Goal: Task Accomplishment & Management: Manage account settings

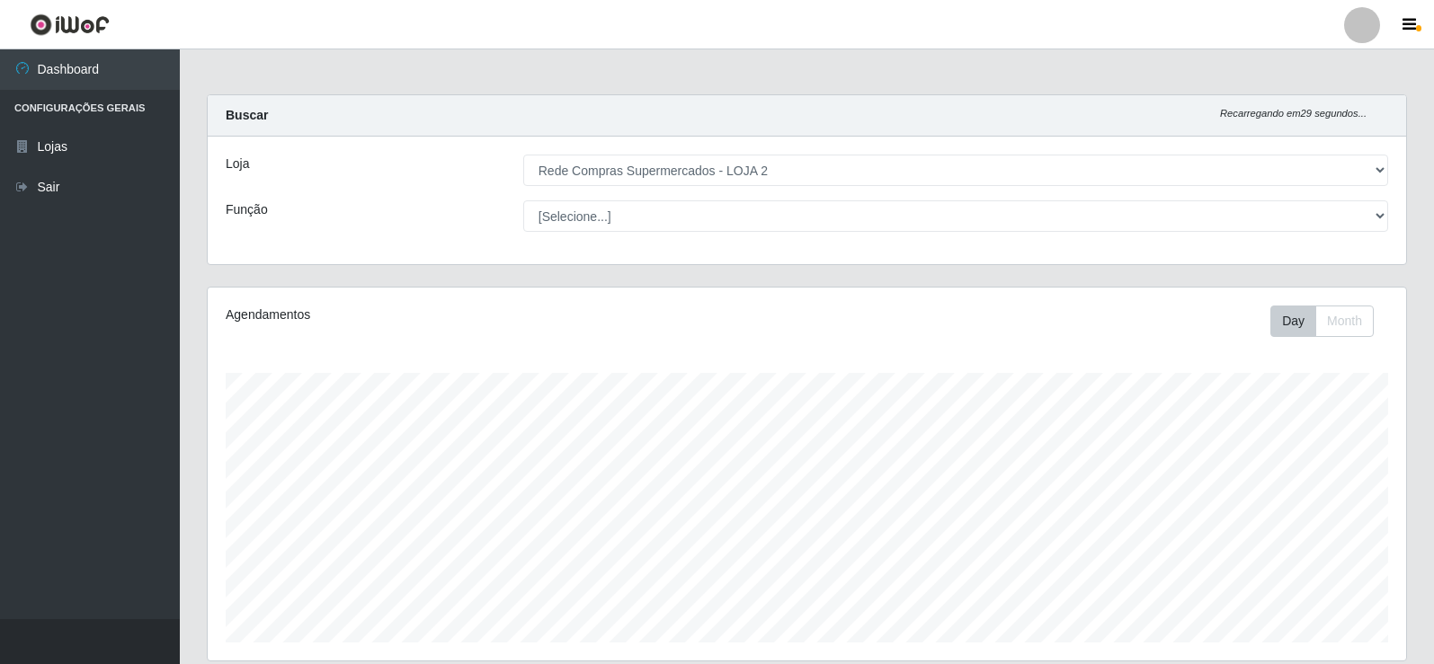
select select "161"
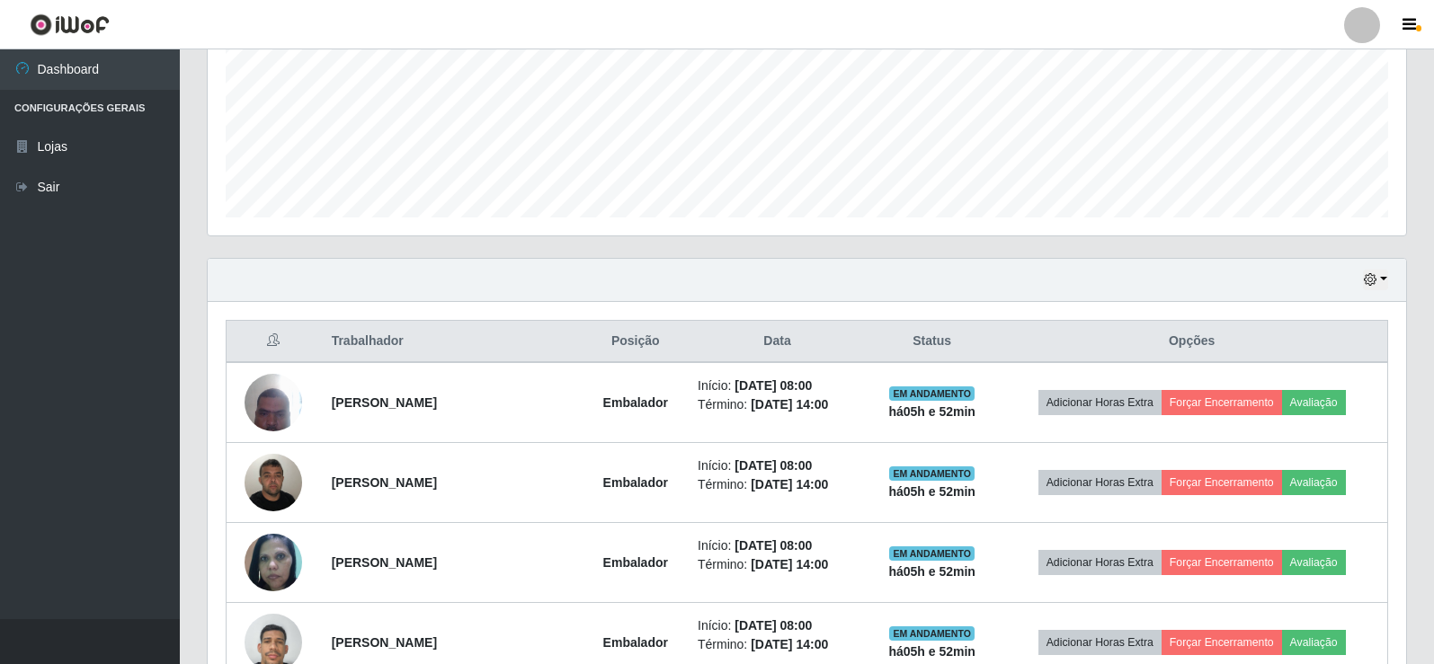
scroll to position [380, 0]
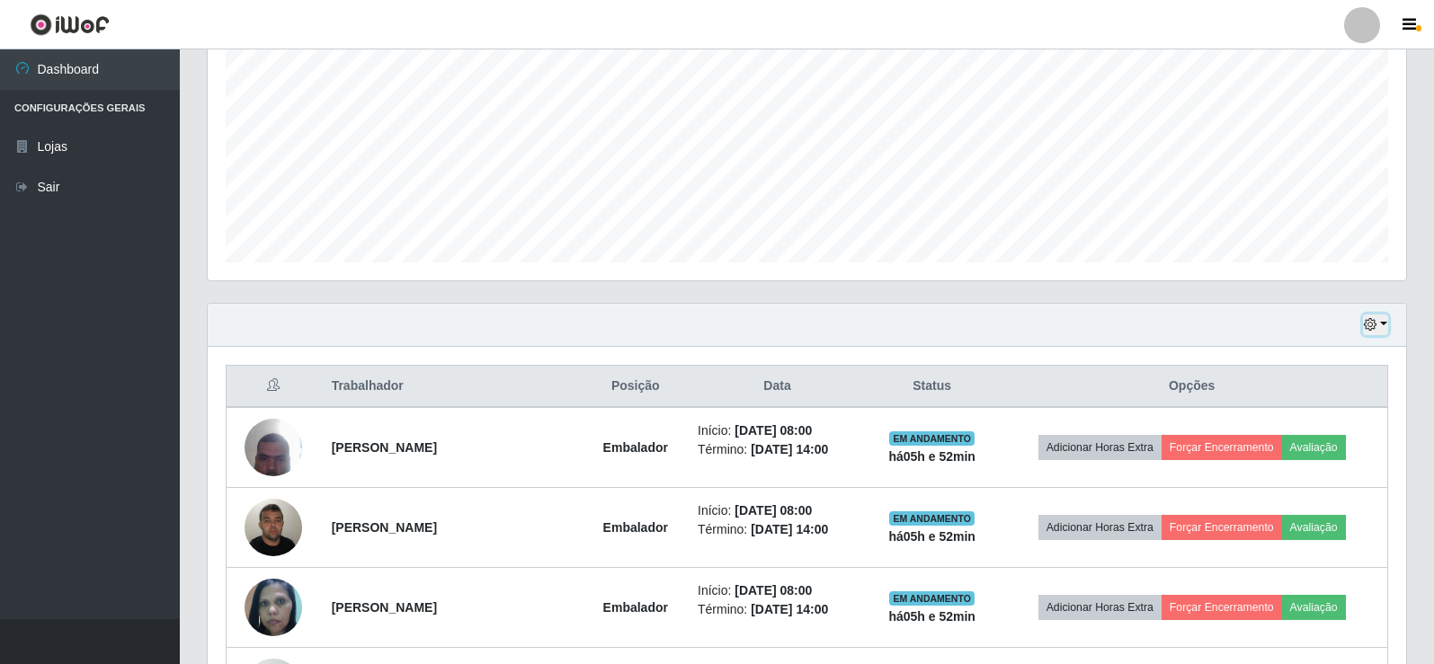
click at [1374, 326] on icon "button" at bounding box center [1370, 324] width 13 height 13
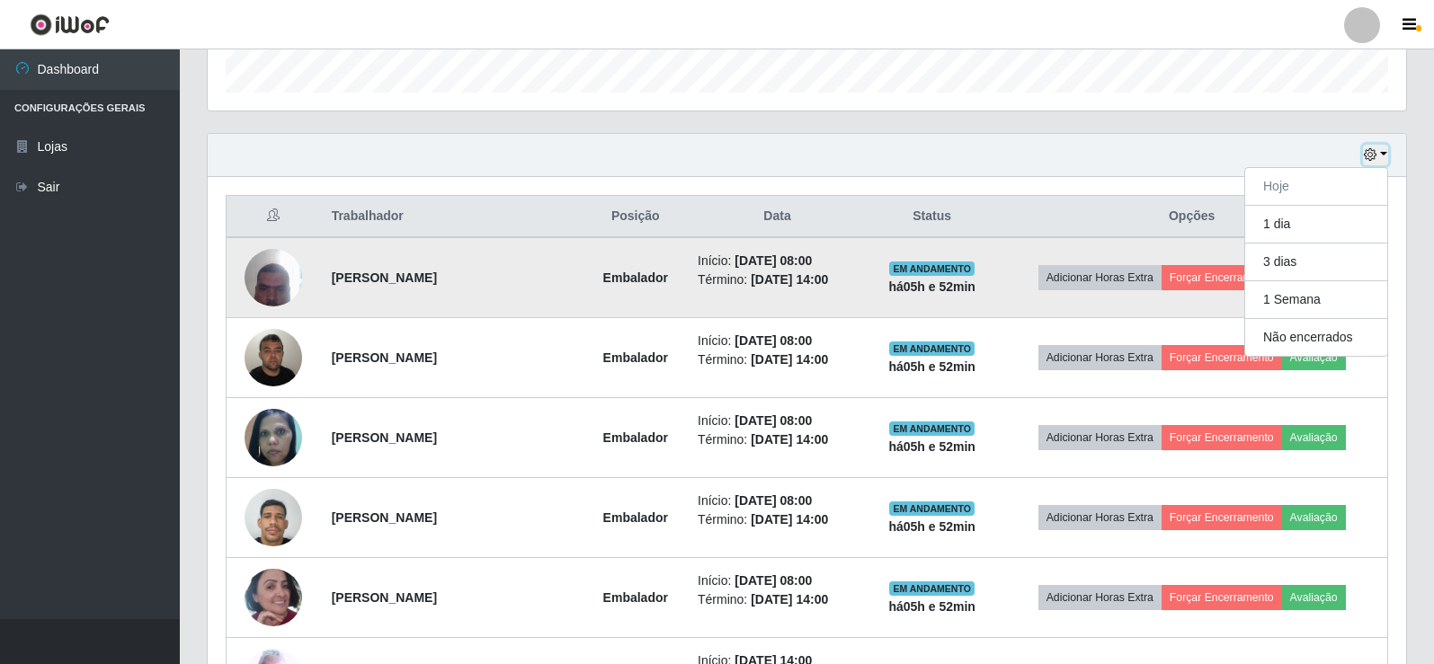
scroll to position [560, 0]
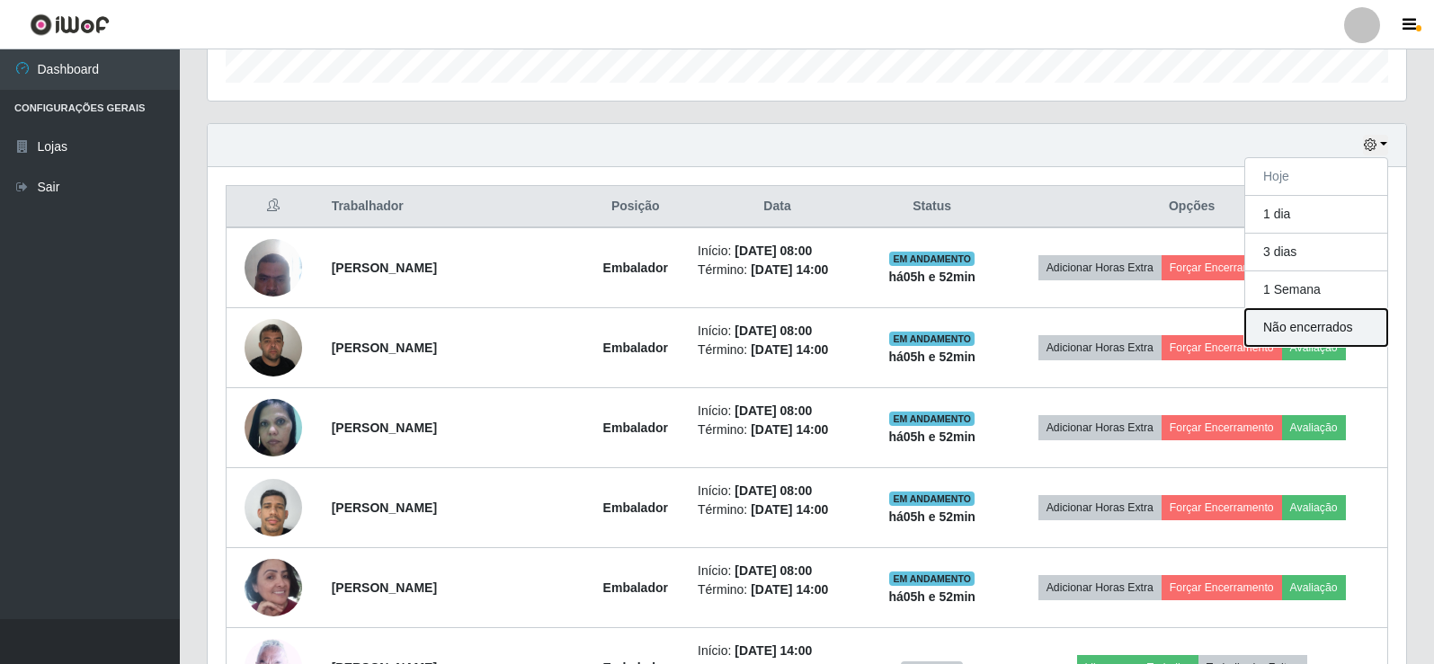
click at [1309, 320] on button "Não encerrados" at bounding box center [1316, 327] width 142 height 37
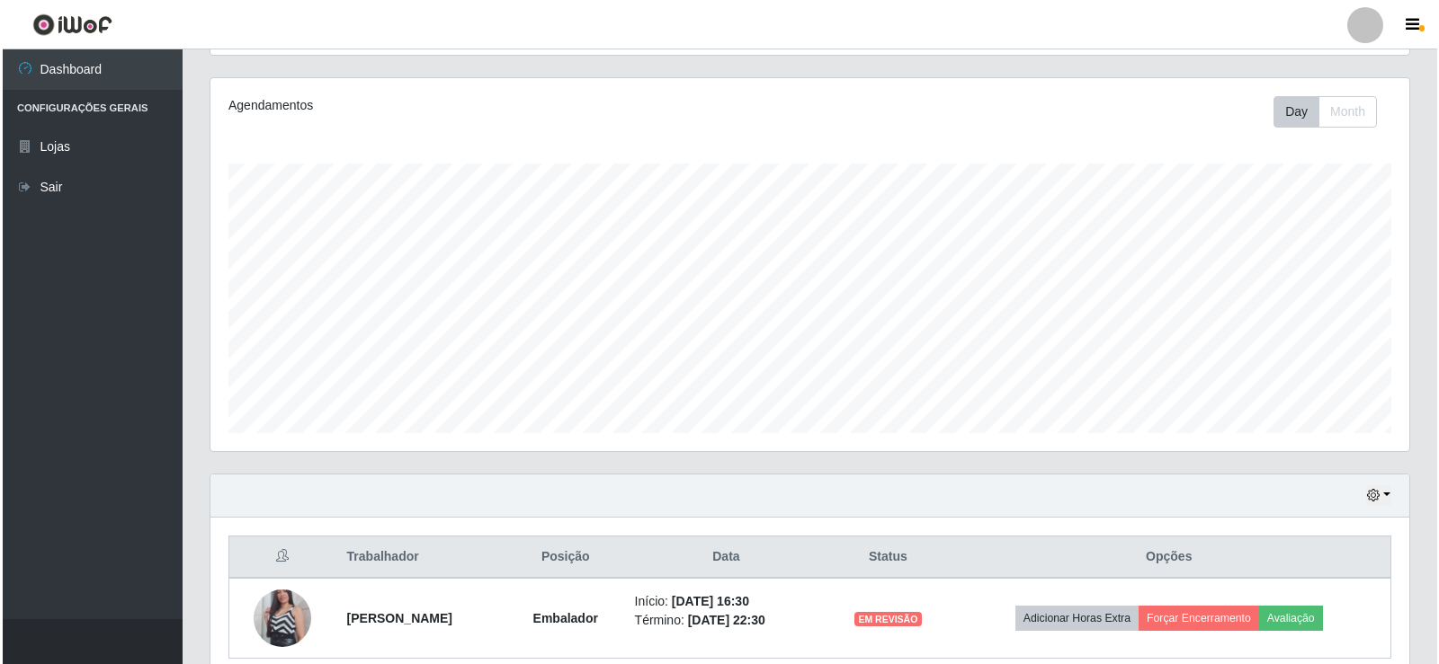
scroll to position [290, 0]
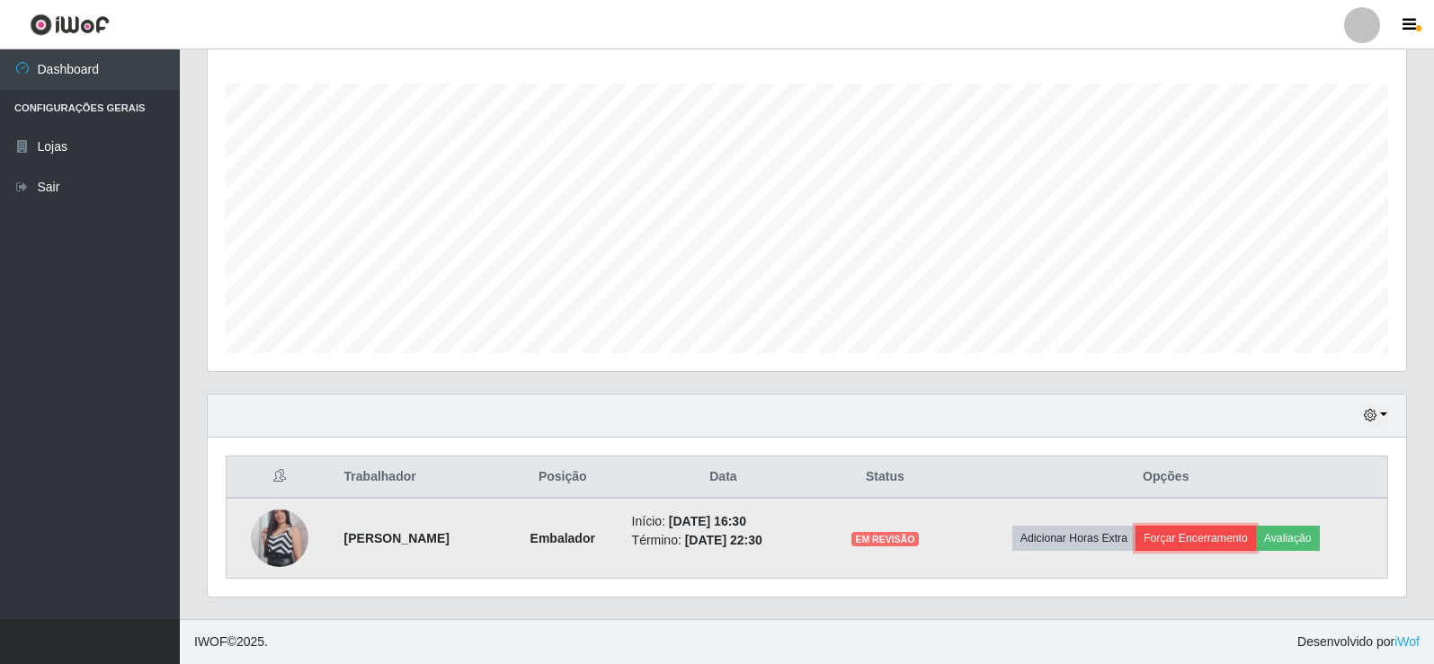
click at [1203, 540] on button "Forçar Encerramento" at bounding box center [1196, 538] width 120 height 25
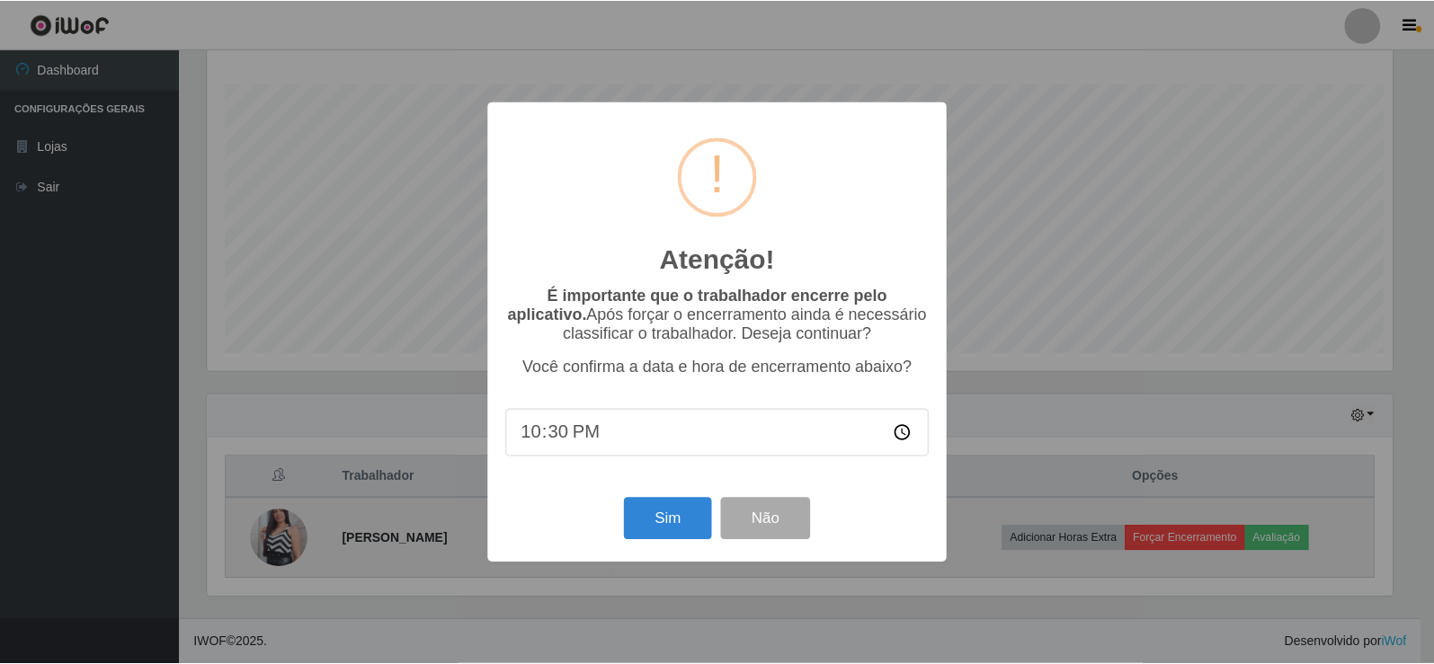
scroll to position [373, 1190]
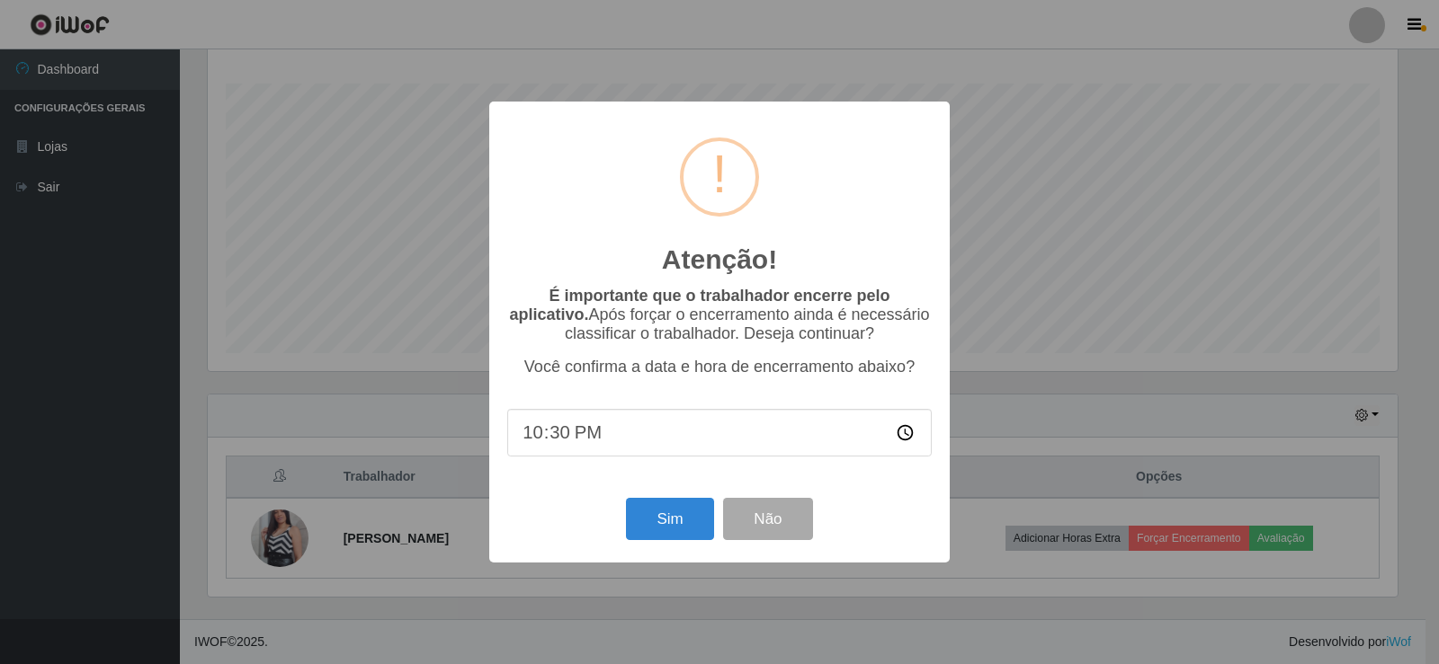
click at [1078, 440] on div "Atenção! × É importante que o trabalhador encerre pelo aplicativo. Após forçar …" at bounding box center [719, 332] width 1439 height 664
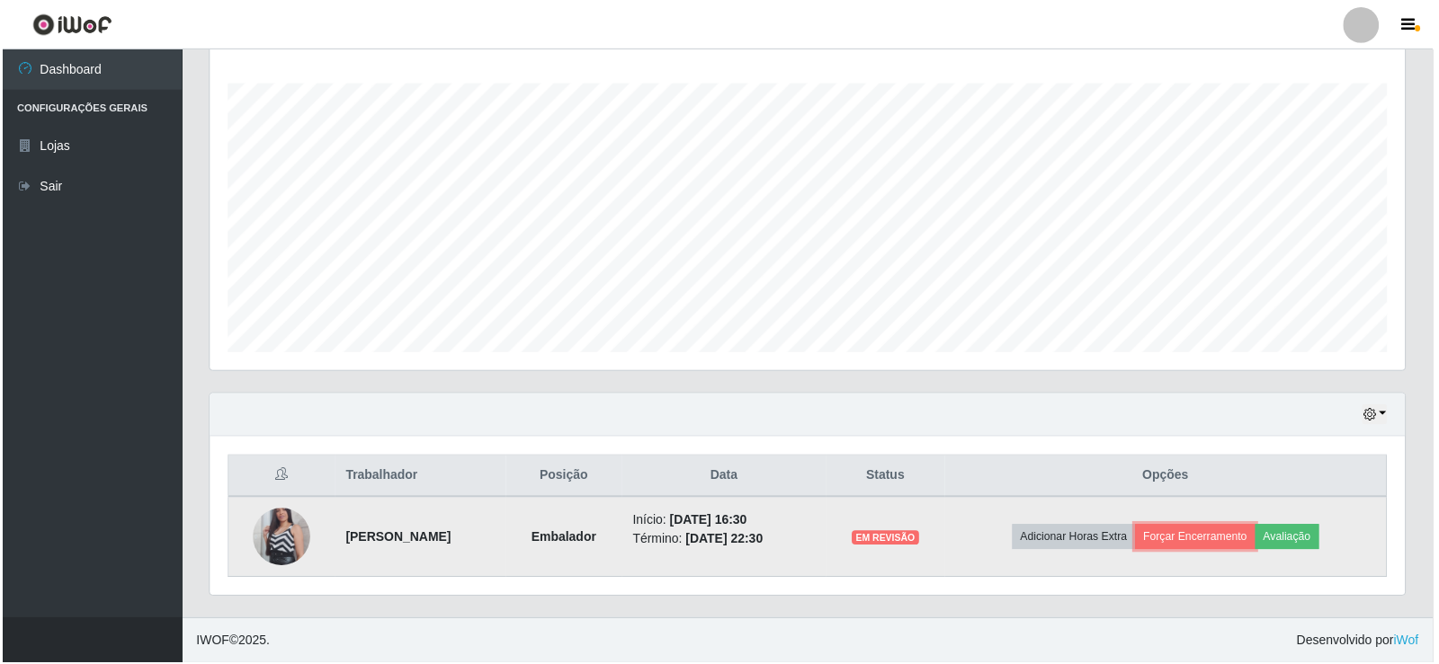
scroll to position [373, 1199]
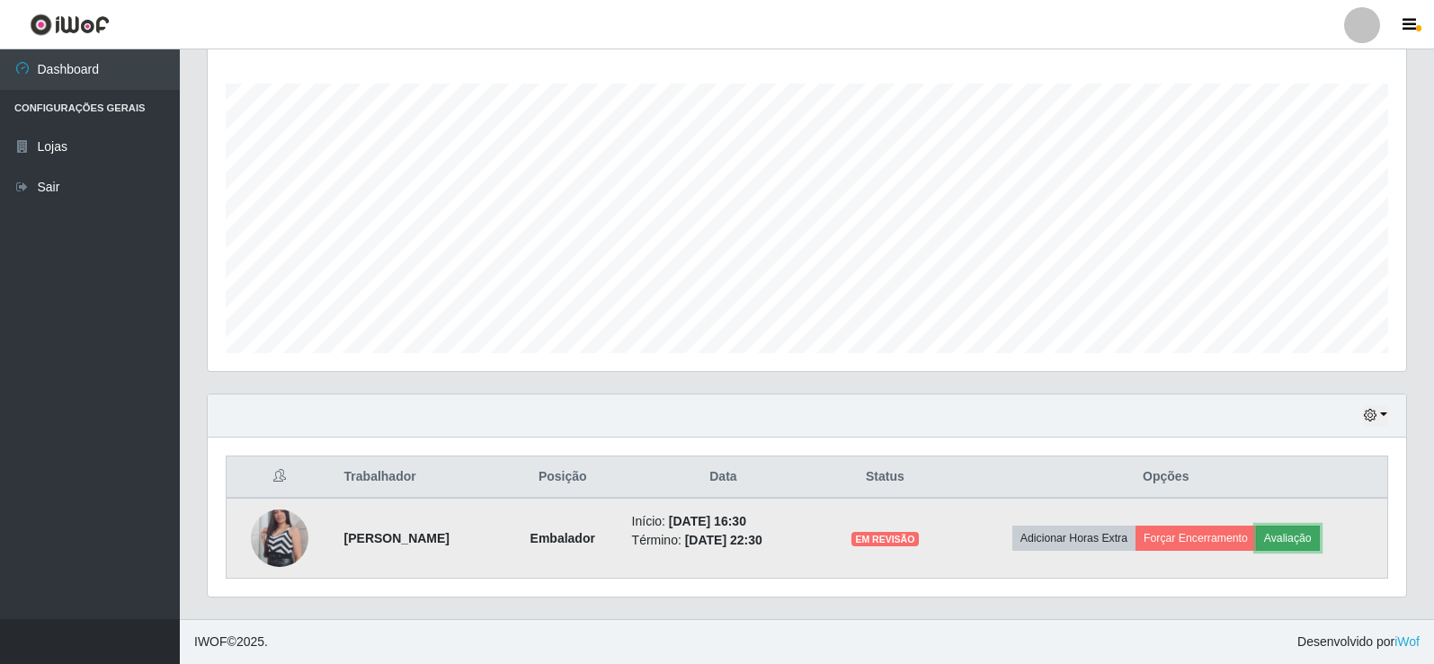
click at [1315, 546] on button "Avaliação" at bounding box center [1288, 538] width 64 height 25
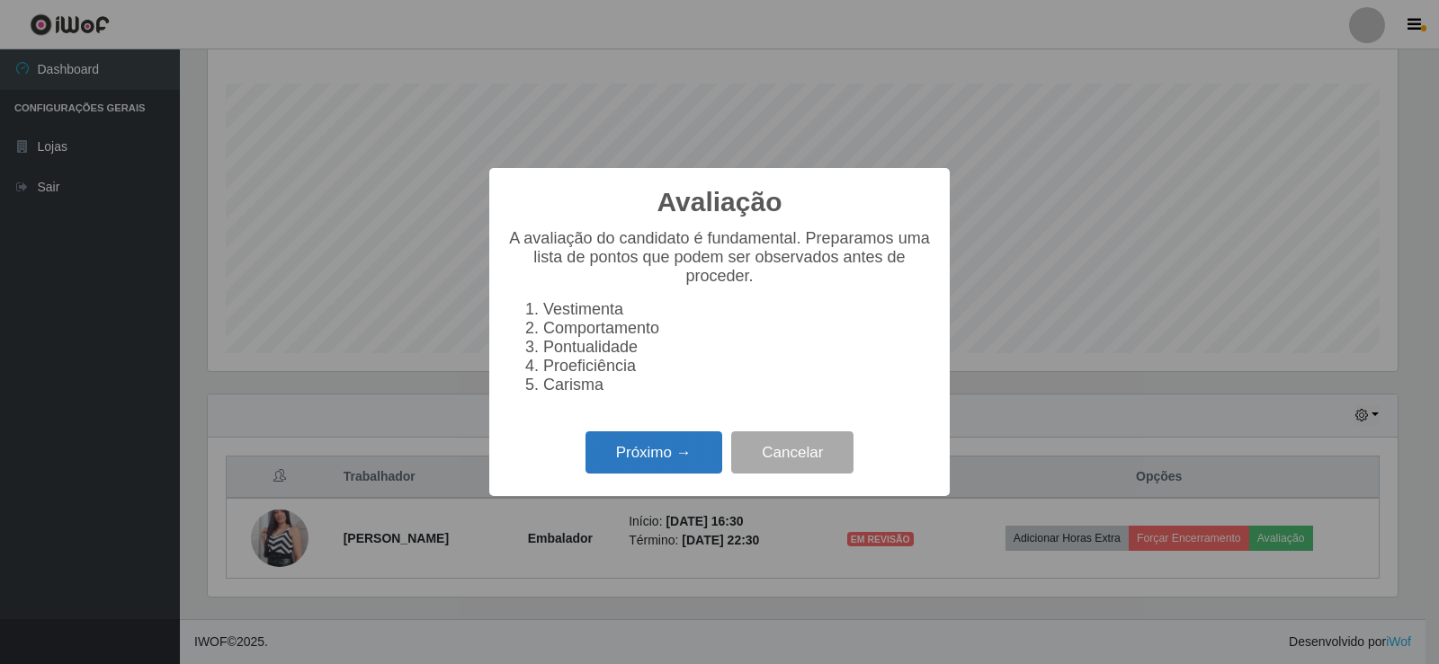
click at [644, 465] on button "Próximo →" at bounding box center [653, 453] width 137 height 42
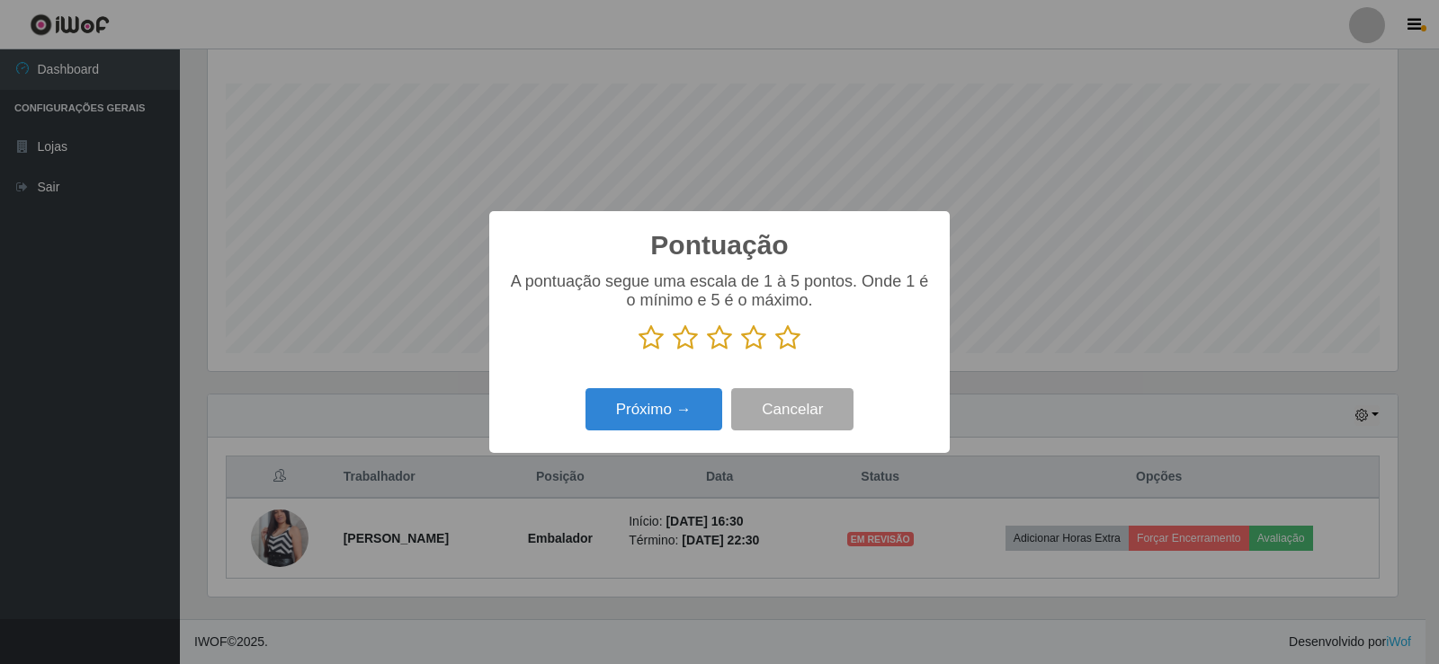
click at [789, 341] on icon at bounding box center [787, 338] width 25 height 27
click at [775, 352] on input "radio" at bounding box center [775, 352] width 0 height 0
click at [651, 413] on button "Próximo →" at bounding box center [653, 409] width 137 height 42
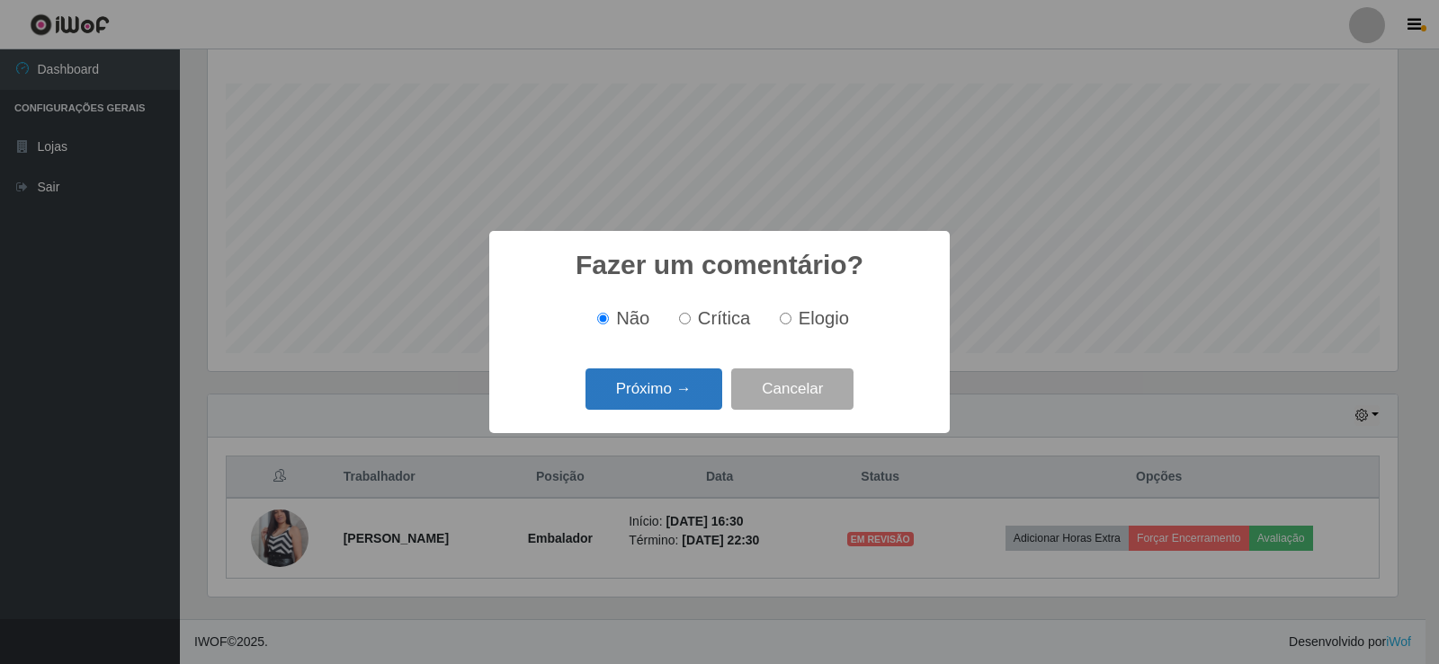
click at [655, 404] on button "Próximo →" at bounding box center [653, 390] width 137 height 42
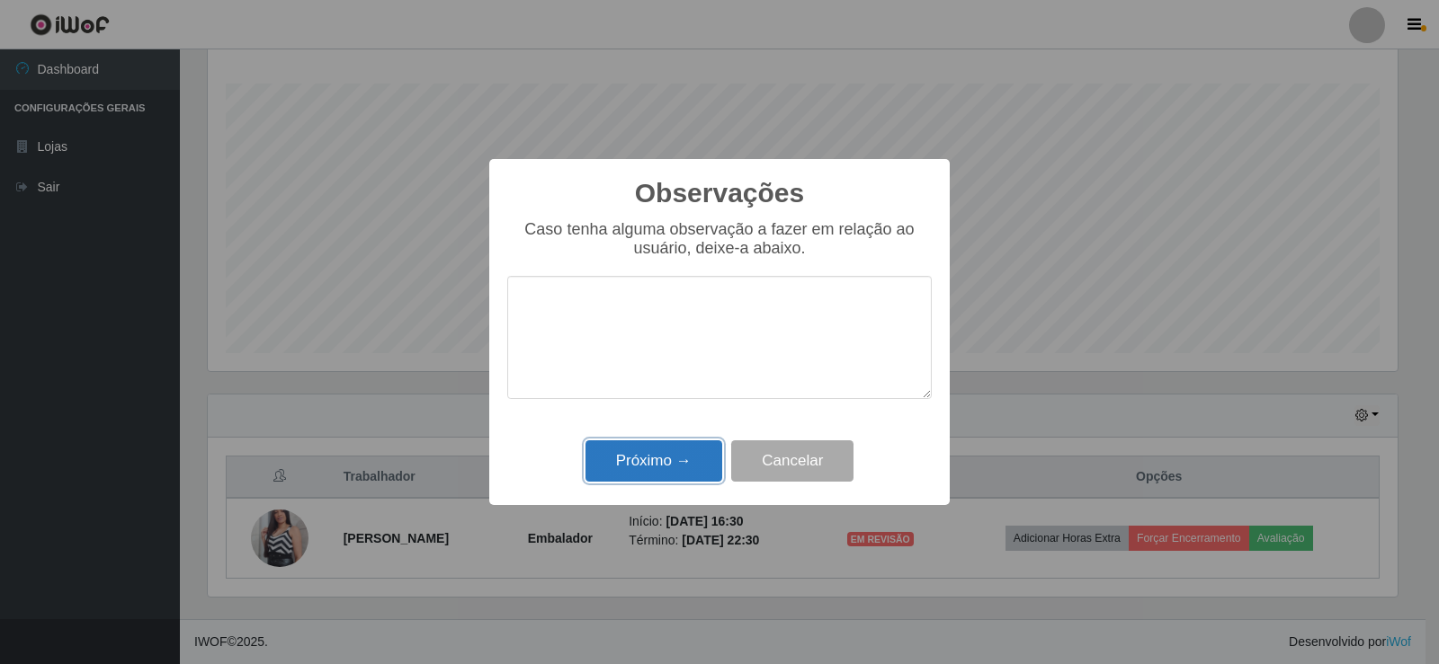
click at [665, 458] on button "Próximo →" at bounding box center [653, 462] width 137 height 42
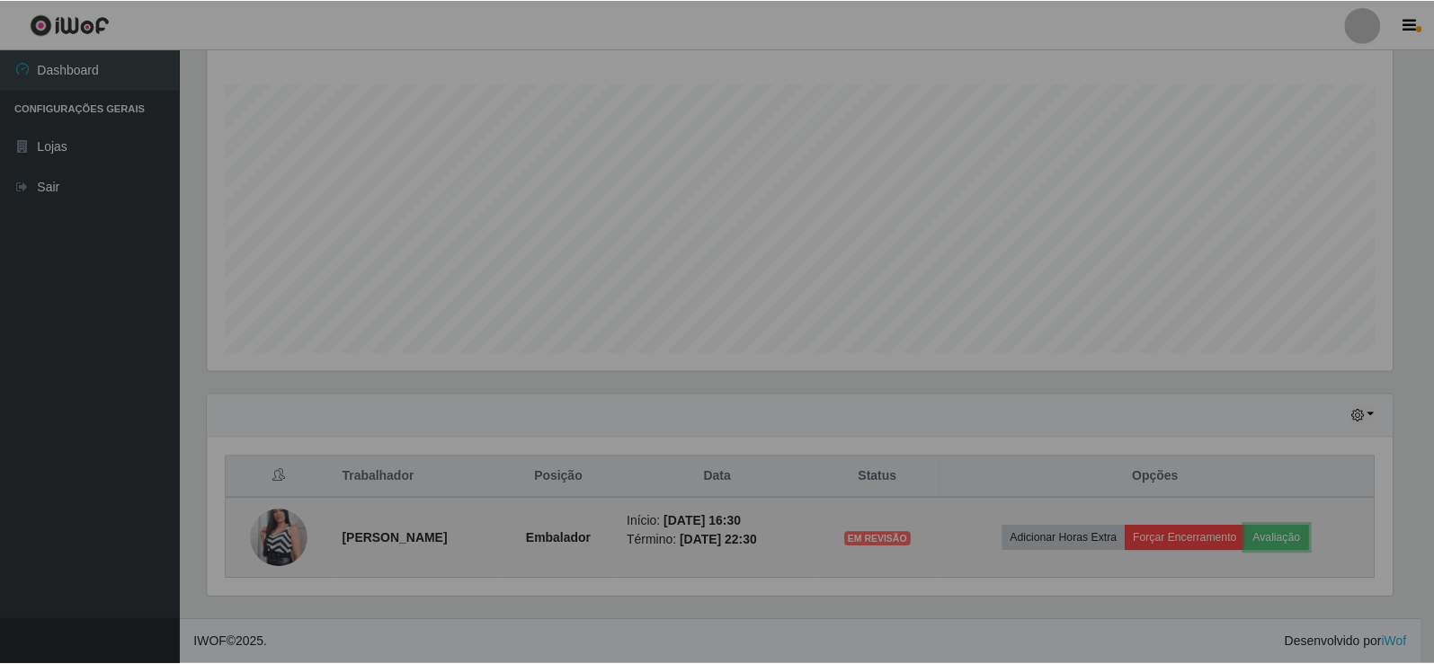
scroll to position [373, 1199]
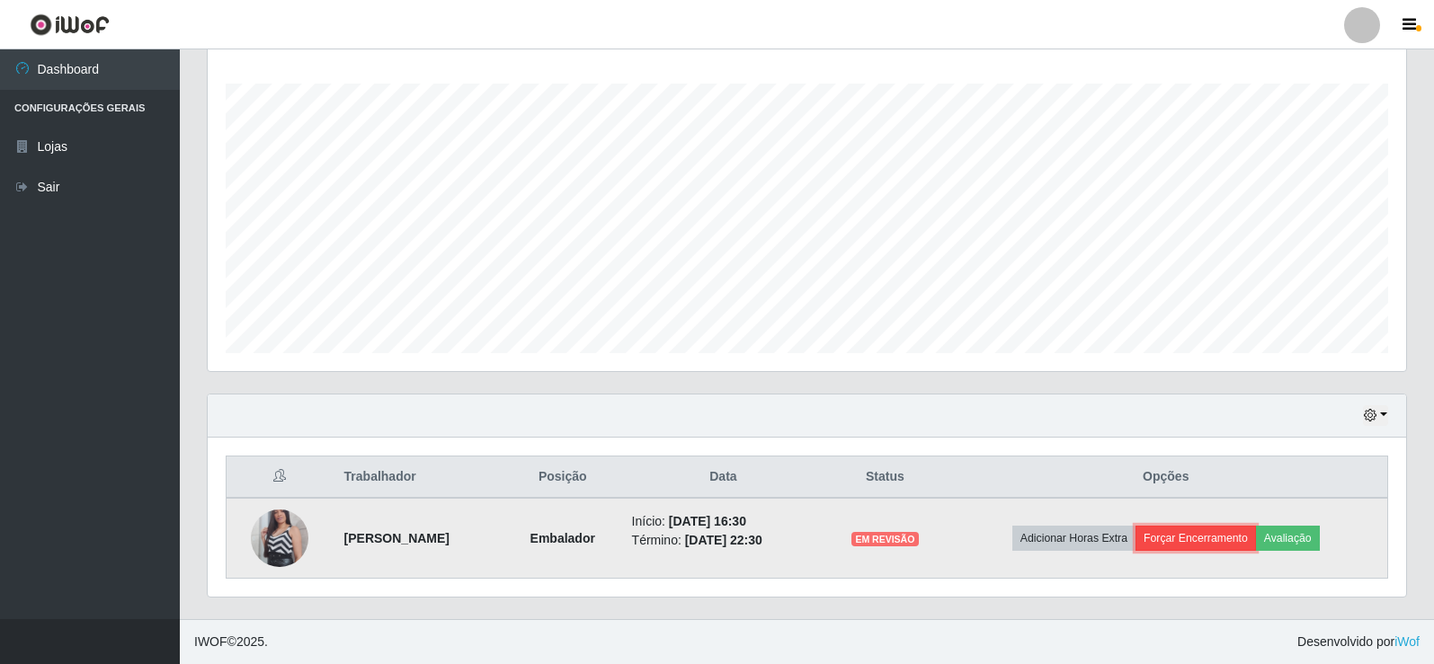
click at [1228, 537] on button "Forçar Encerramento" at bounding box center [1196, 538] width 120 height 25
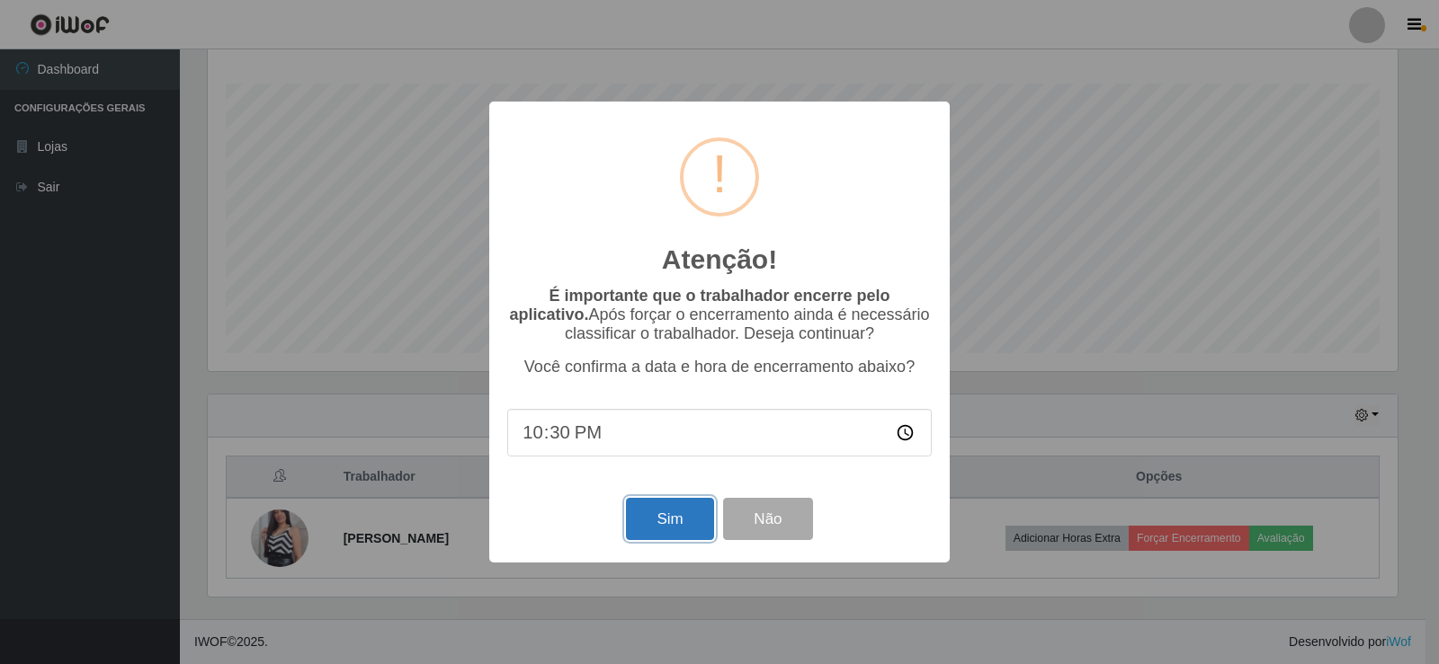
click at [646, 524] on button "Sim" at bounding box center [669, 519] width 87 height 42
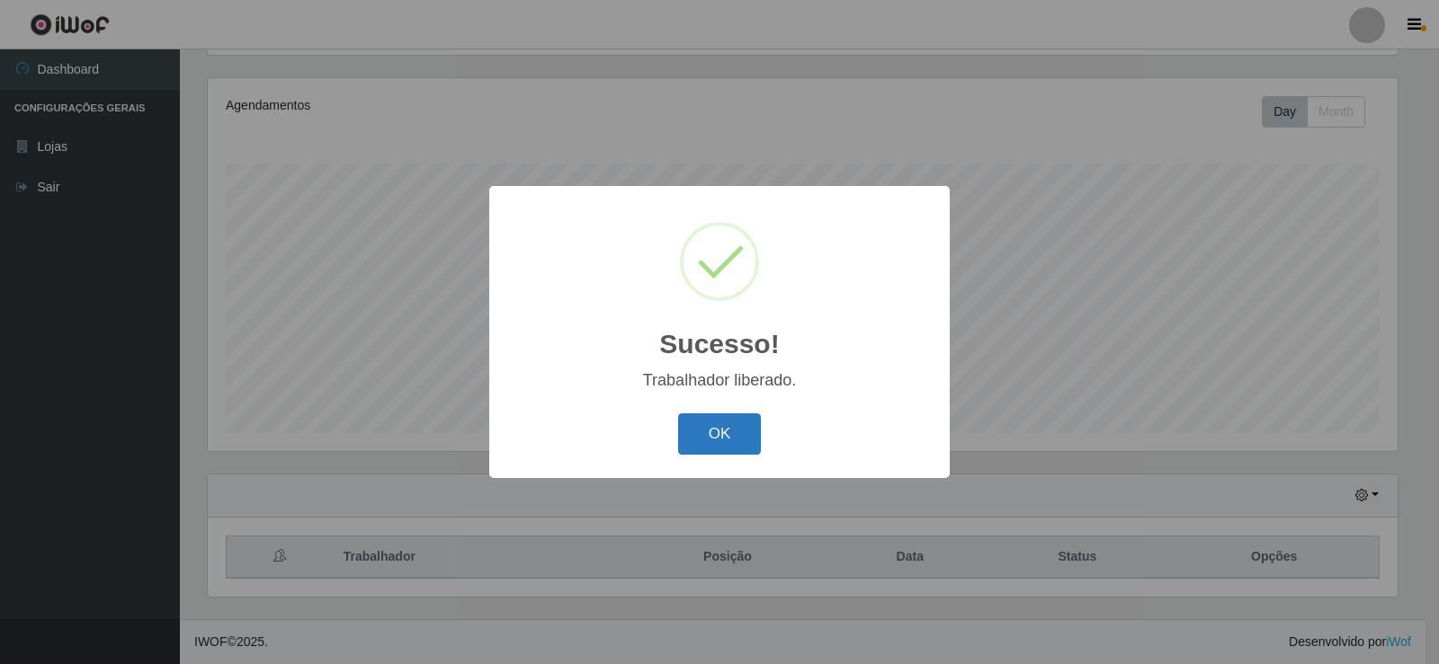
click at [711, 444] on button "OK" at bounding box center [720, 435] width 84 height 42
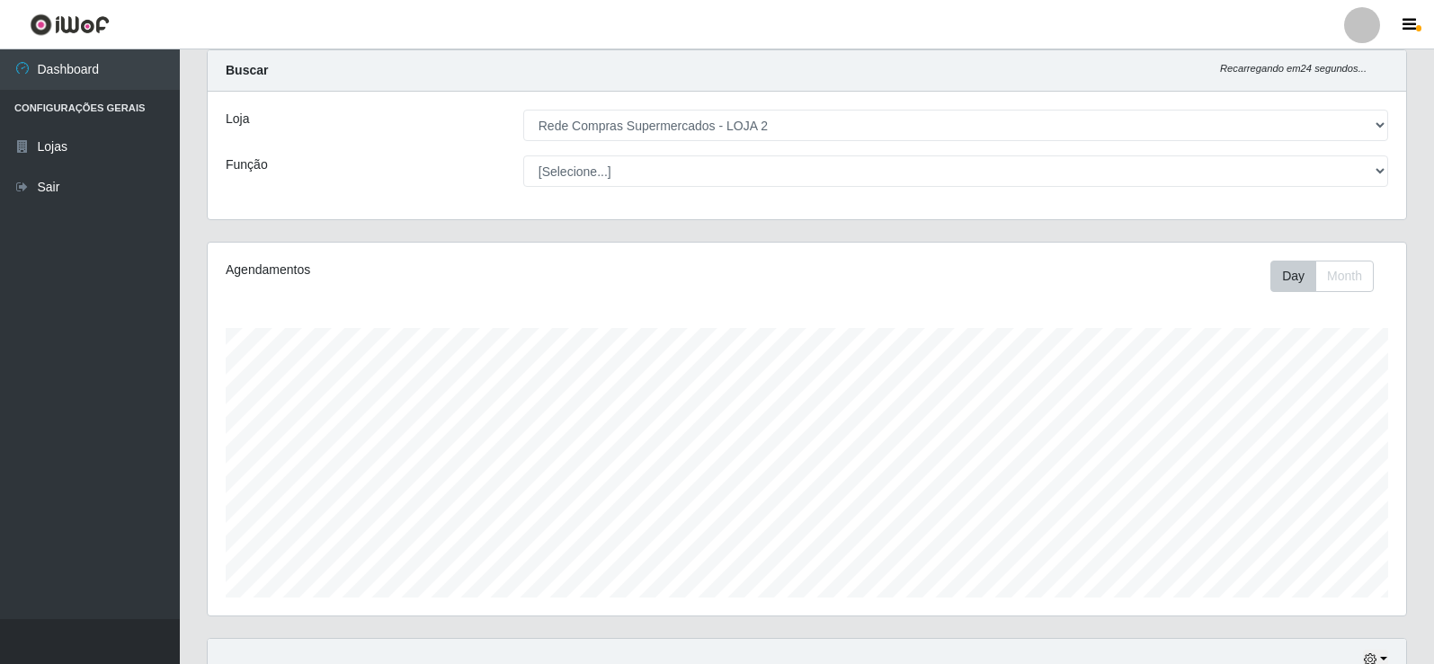
scroll to position [30, 0]
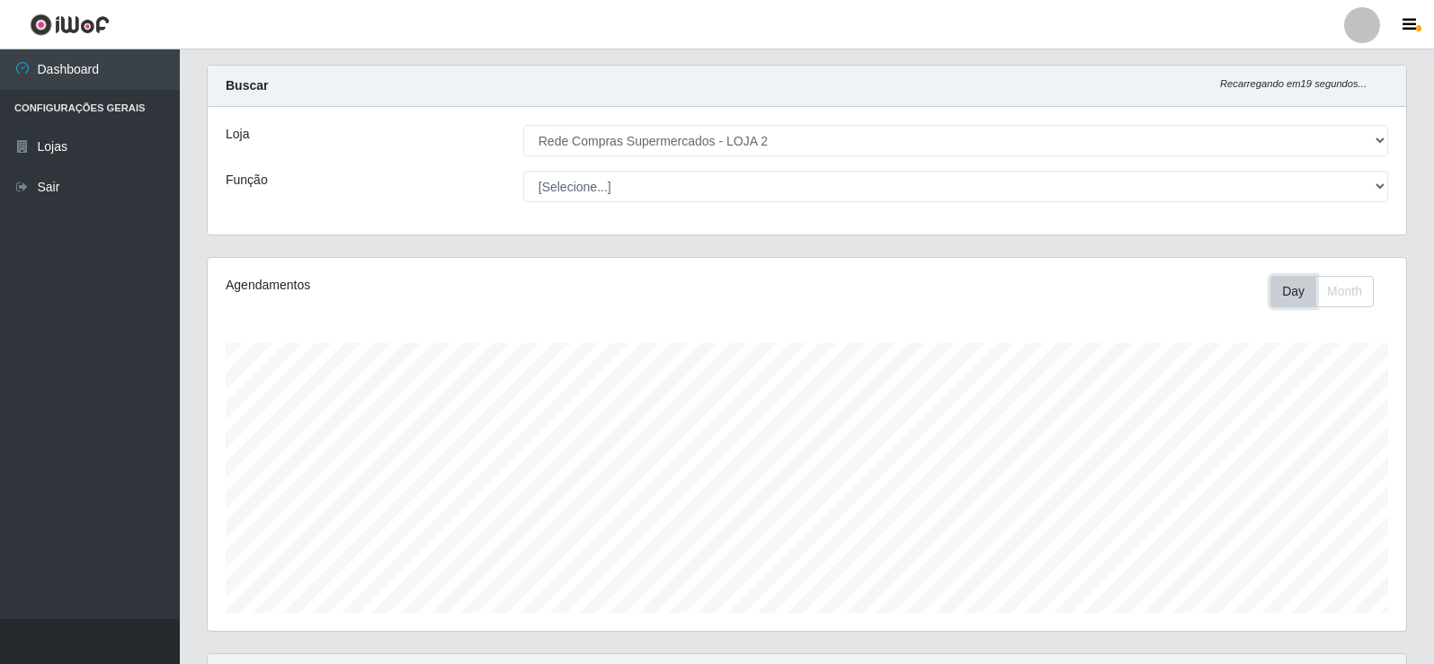
click at [1297, 287] on button "Day" at bounding box center [1293, 291] width 46 height 31
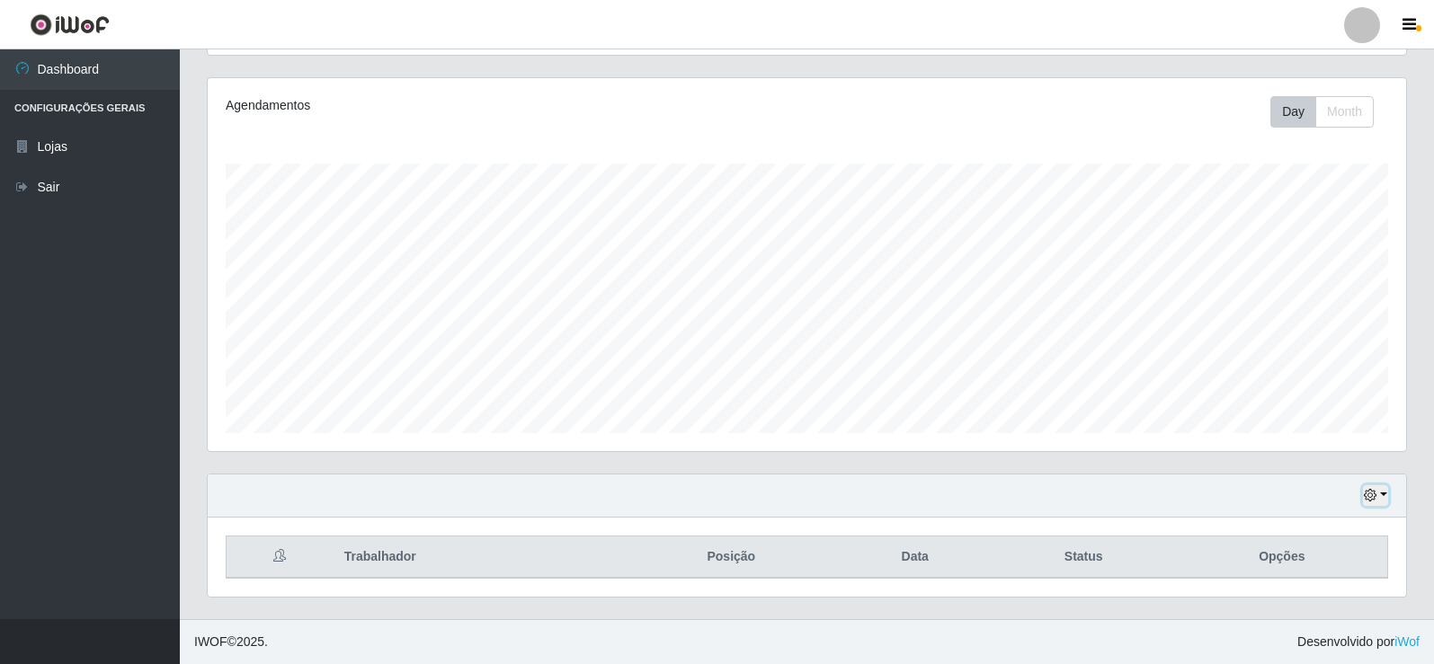
click at [1372, 499] on icon "button" at bounding box center [1370, 495] width 13 height 13
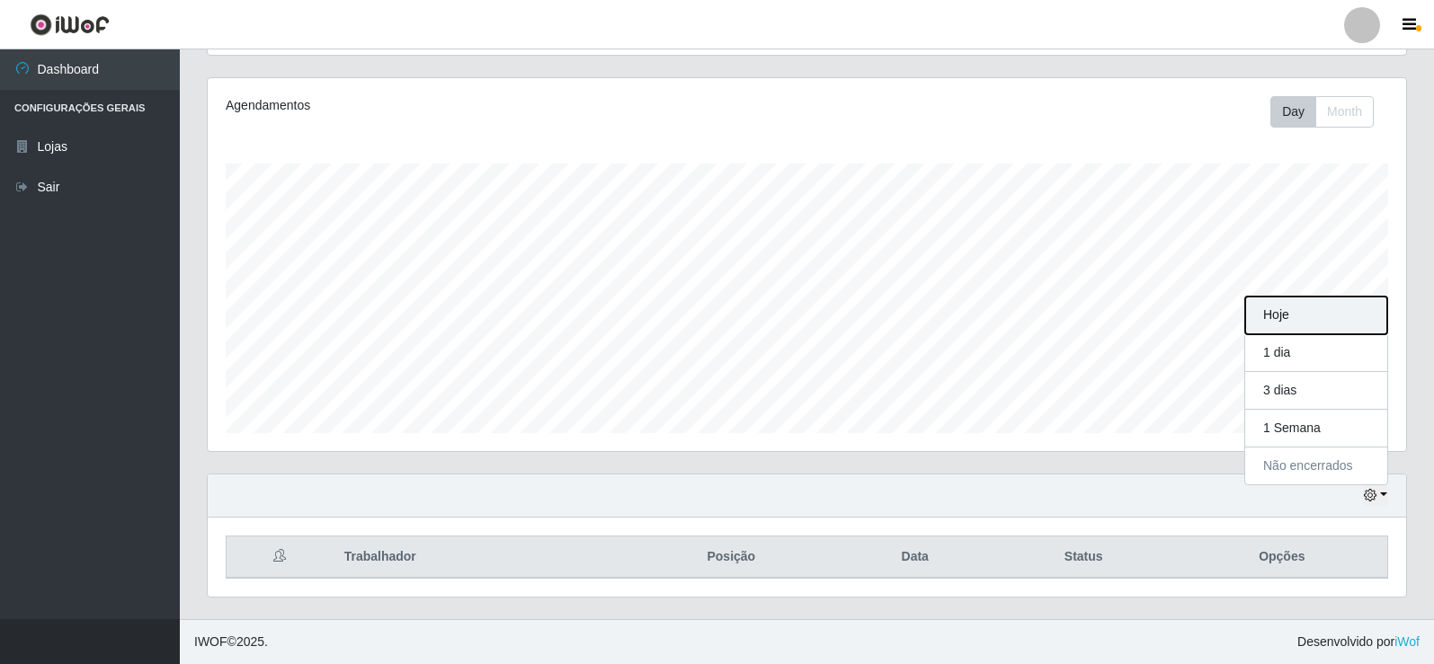
click at [1297, 307] on button "Hoje" at bounding box center [1316, 316] width 142 height 38
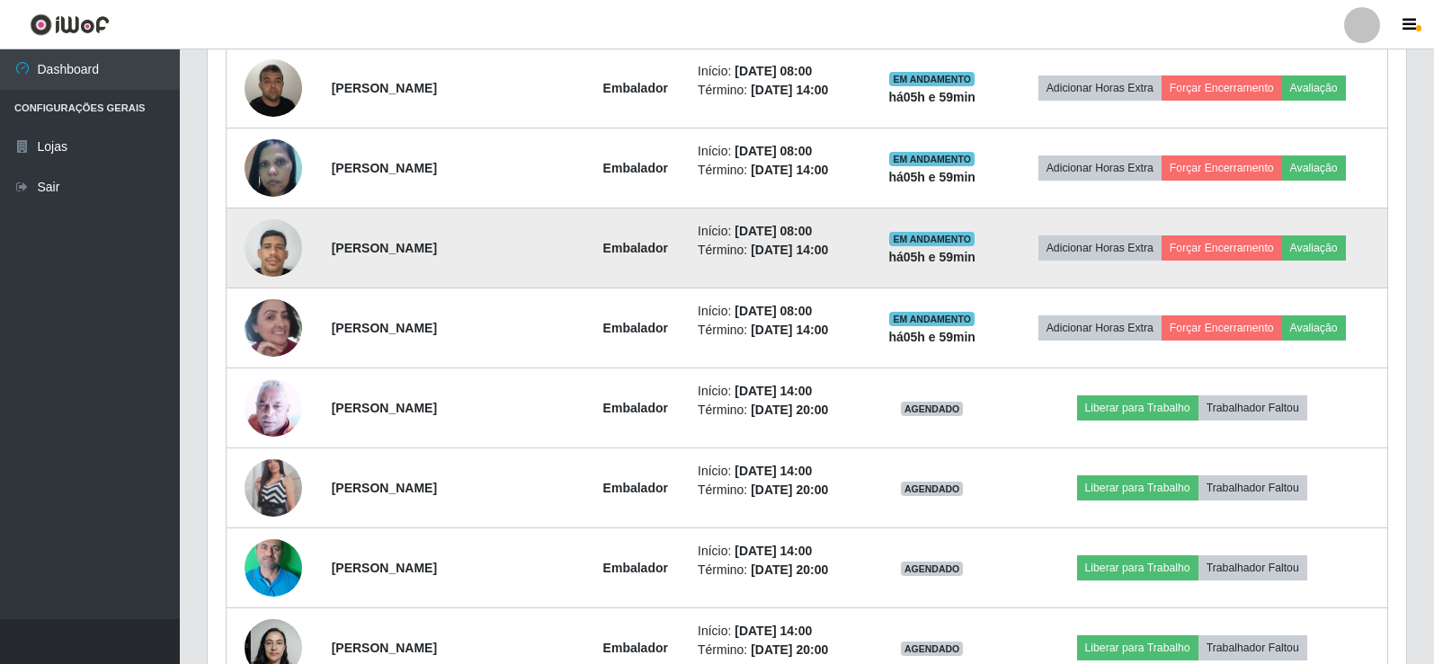
scroll to position [560, 0]
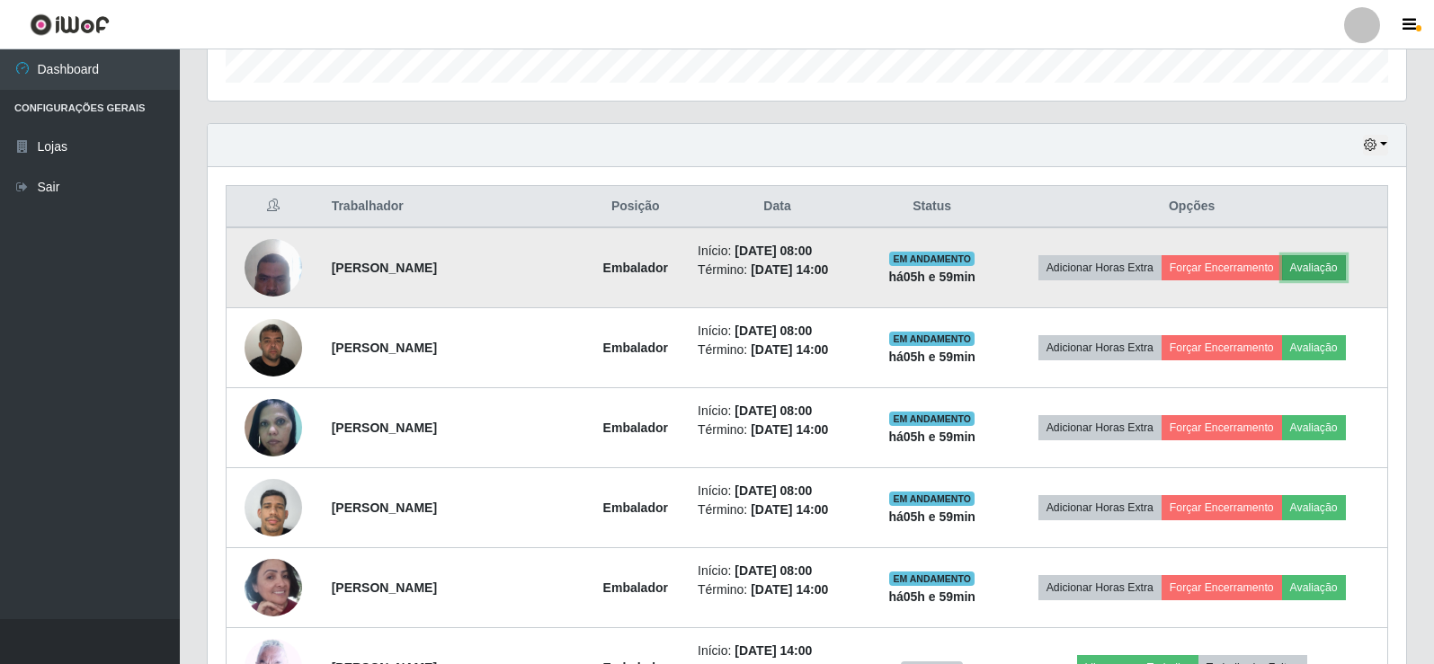
click at [1346, 275] on button "Avaliação" at bounding box center [1314, 267] width 64 height 25
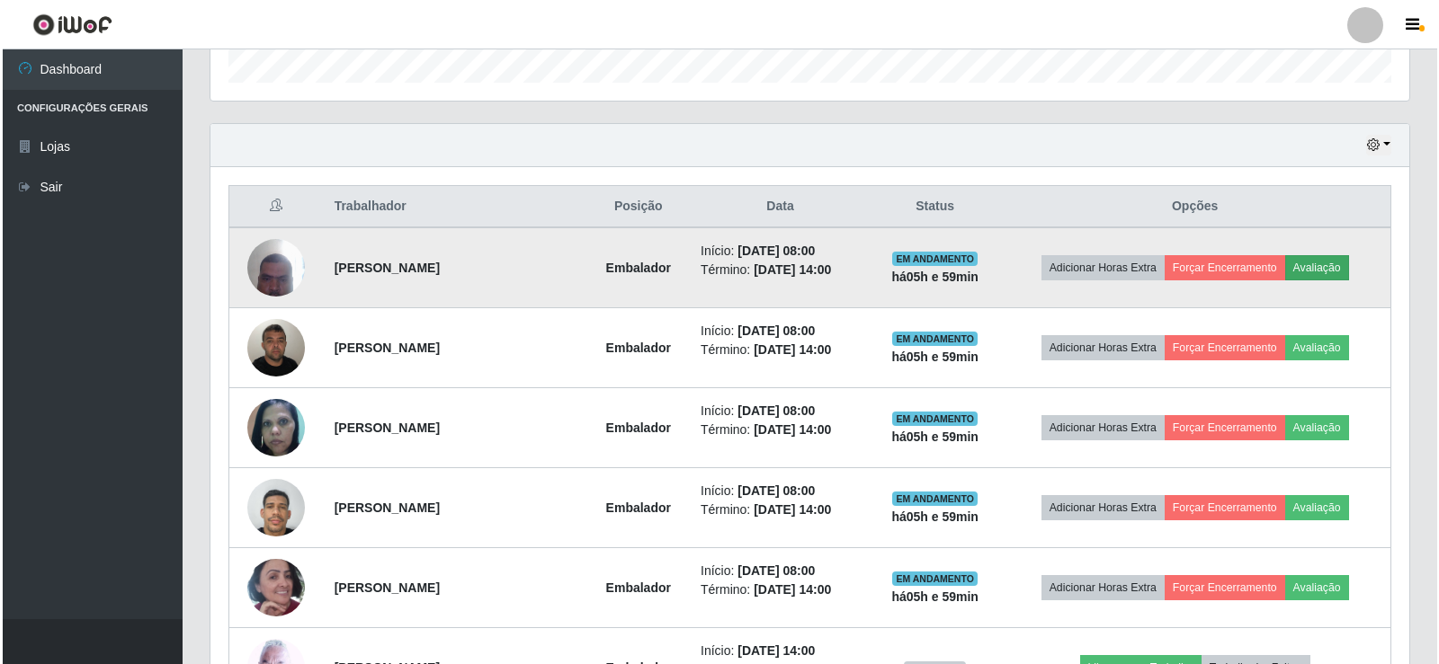
scroll to position [373, 1190]
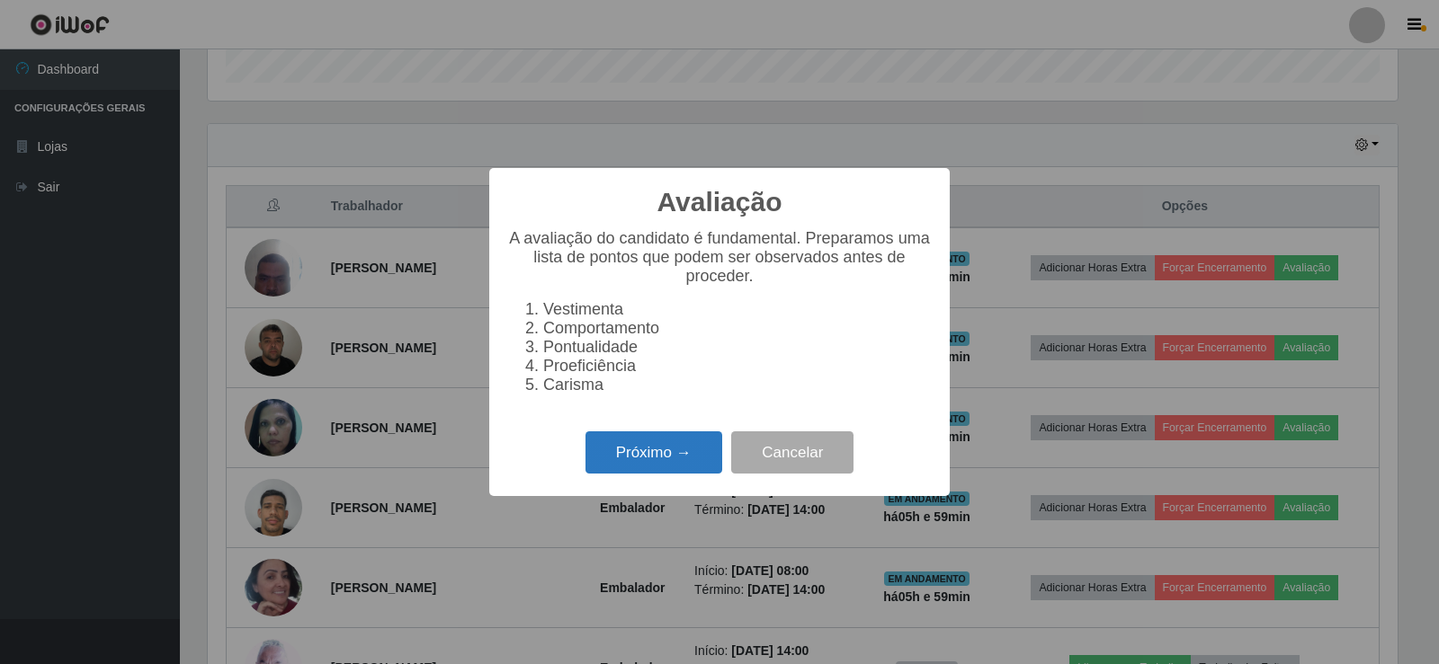
click at [633, 459] on button "Próximo →" at bounding box center [653, 453] width 137 height 42
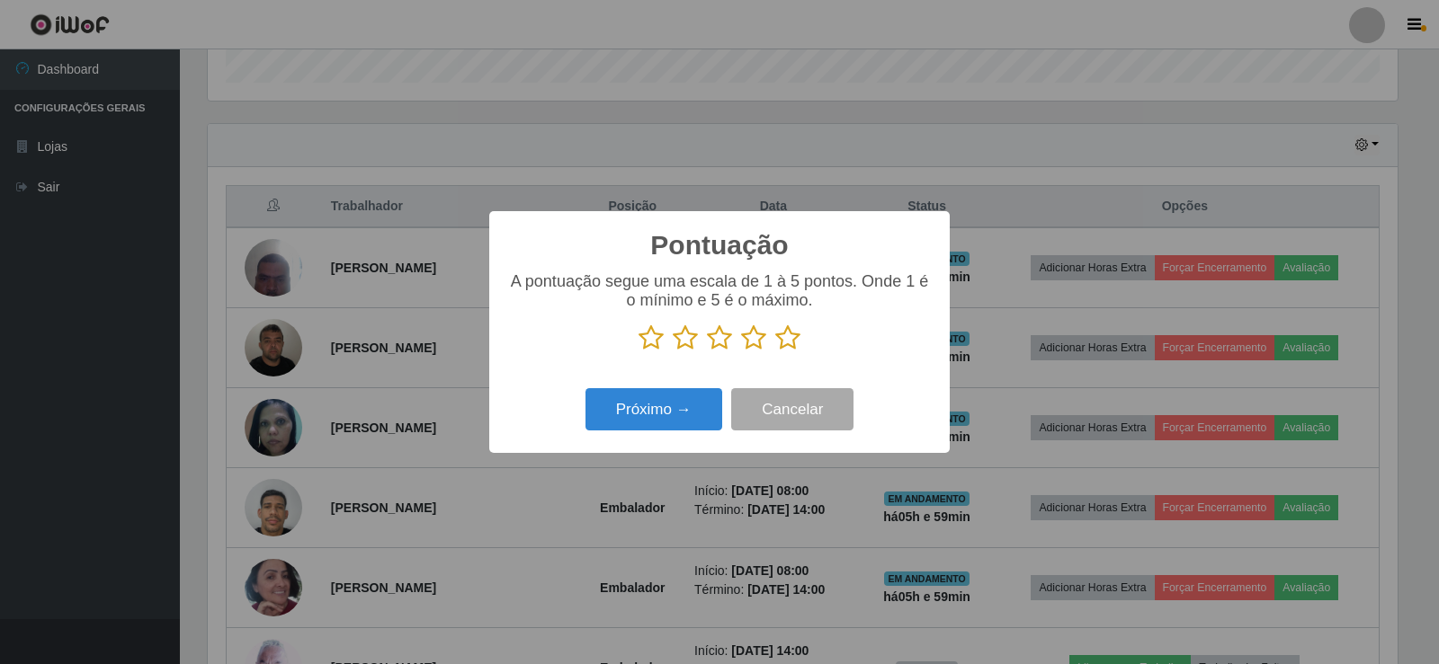
click at [782, 343] on icon at bounding box center [787, 338] width 25 height 27
click at [775, 352] on input "radio" at bounding box center [775, 352] width 0 height 0
click at [690, 403] on button "Próximo →" at bounding box center [653, 409] width 137 height 42
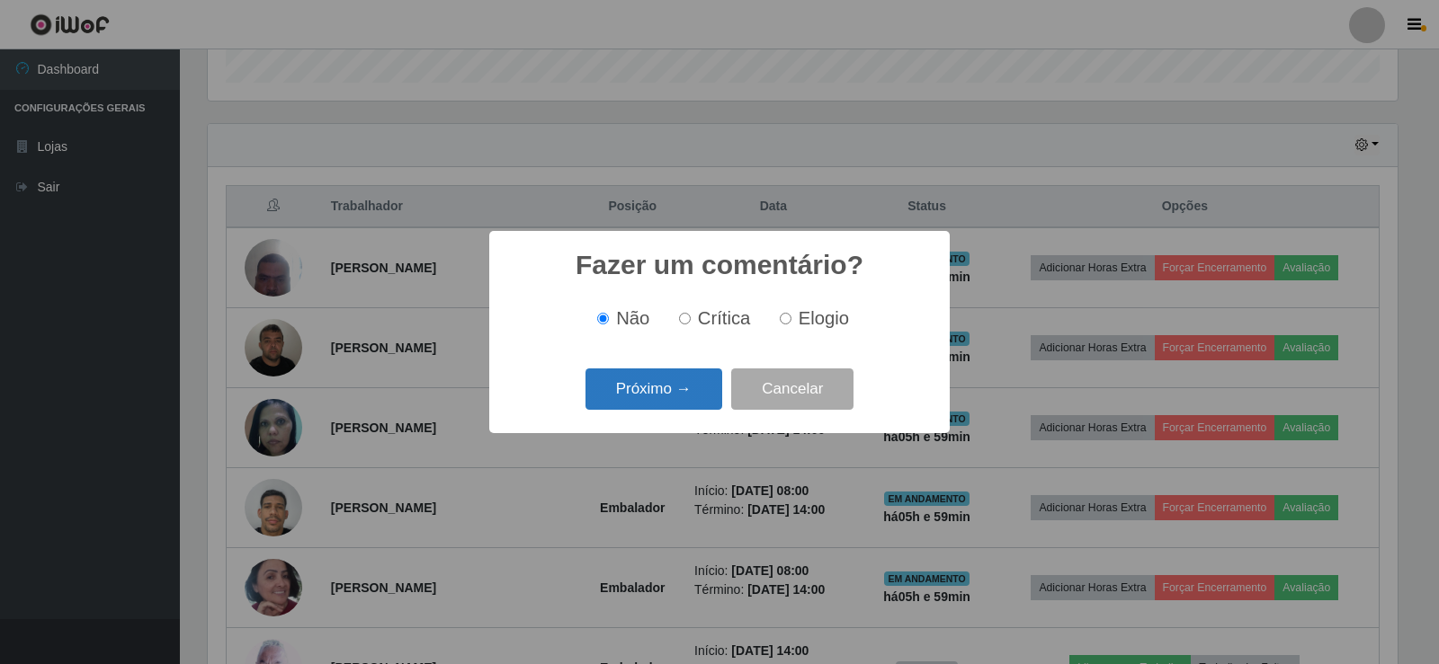
click at [698, 391] on button "Próximo →" at bounding box center [653, 390] width 137 height 42
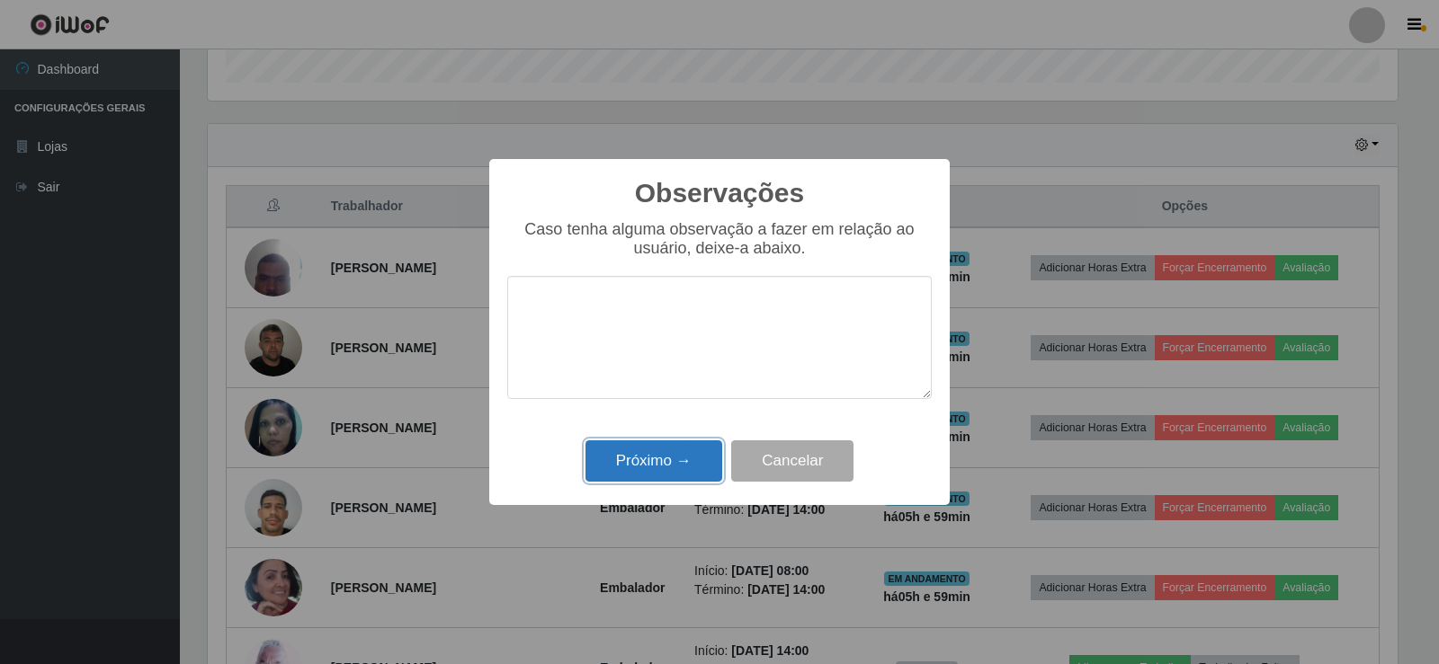
click at [673, 462] on button "Próximo →" at bounding box center [653, 462] width 137 height 42
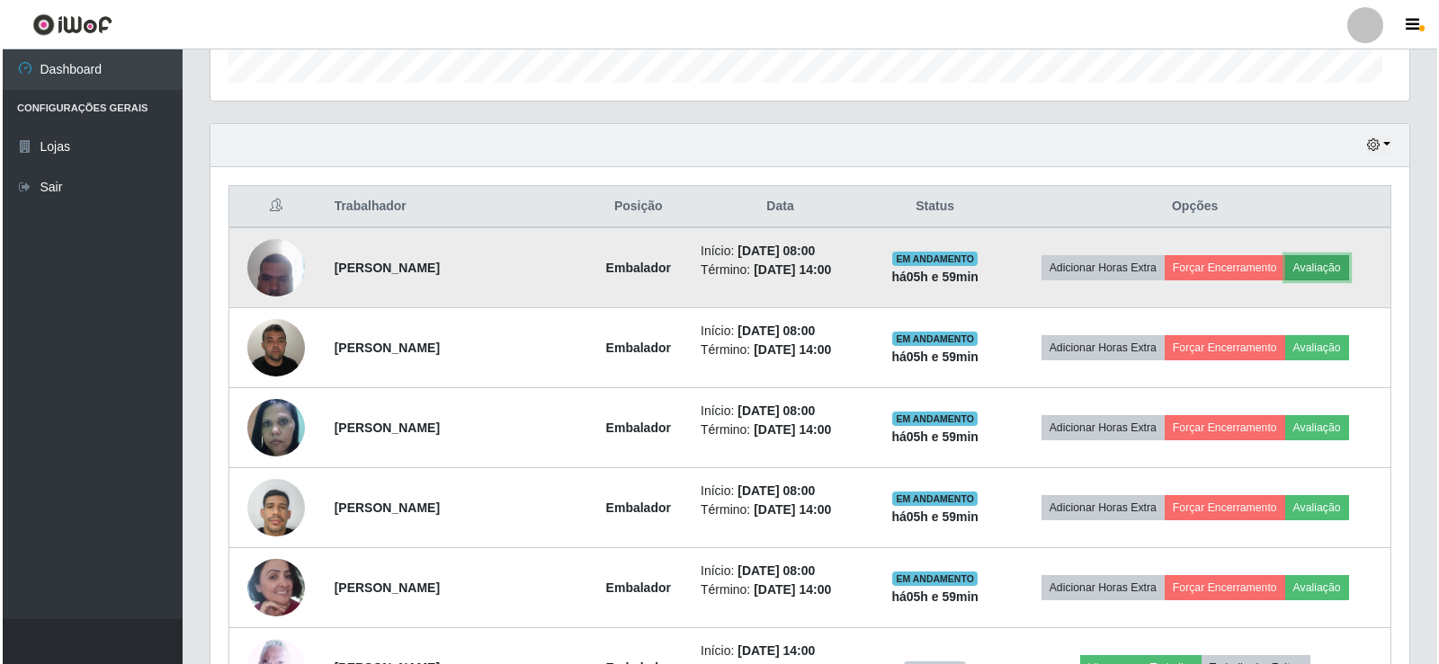
scroll to position [373, 1199]
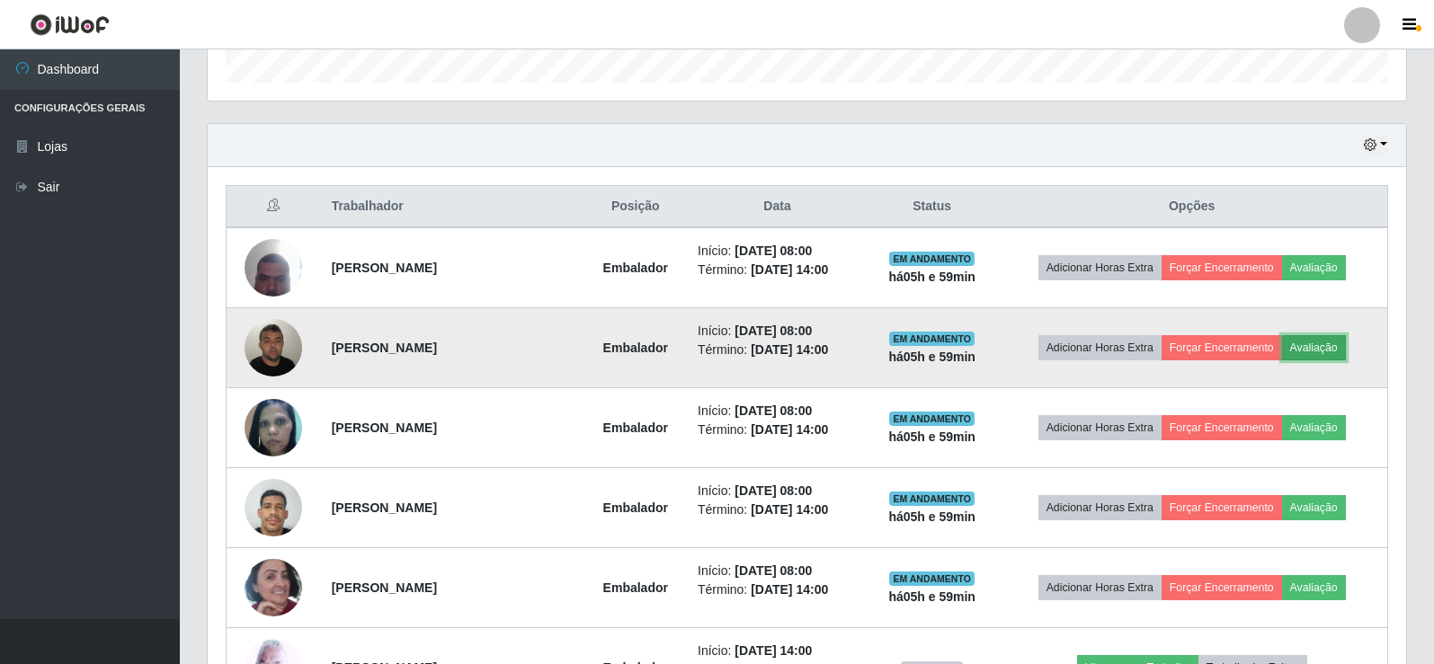
click at [1321, 350] on button "Avaliação" at bounding box center [1314, 347] width 64 height 25
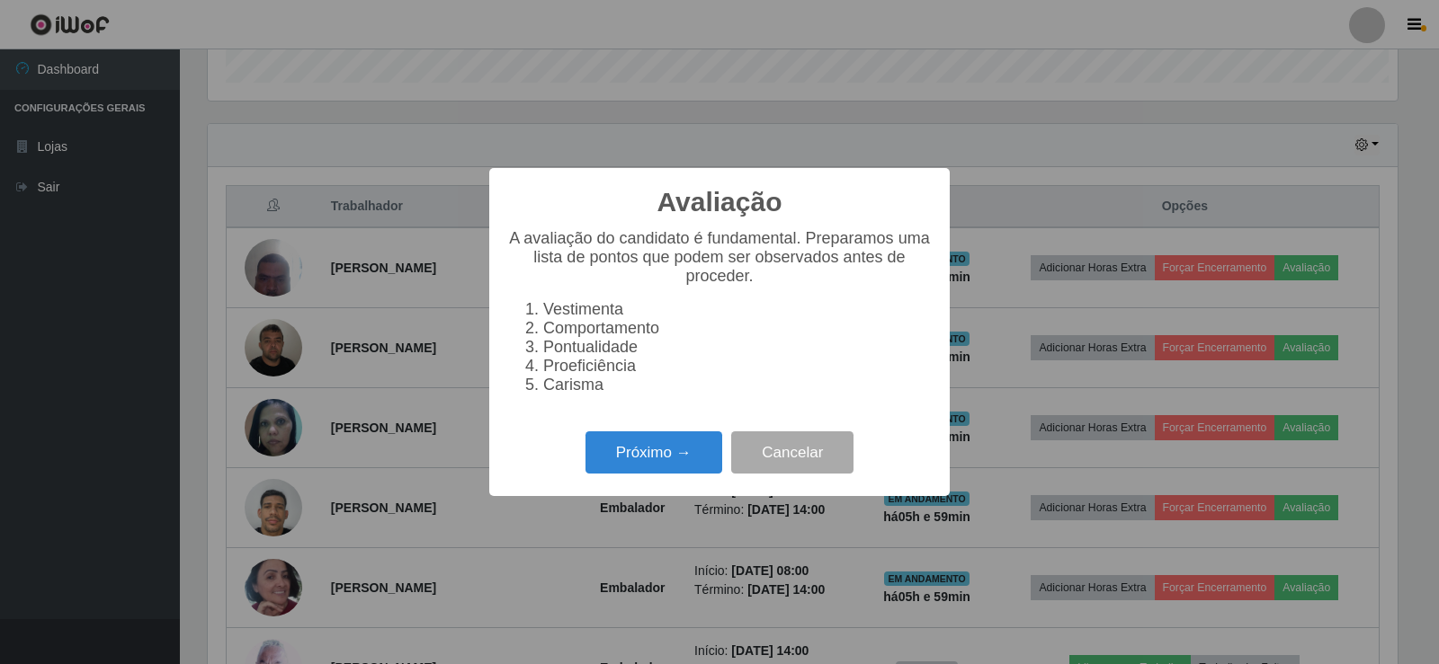
scroll to position [373, 1190]
click at [644, 464] on button "Próximo →" at bounding box center [653, 453] width 137 height 42
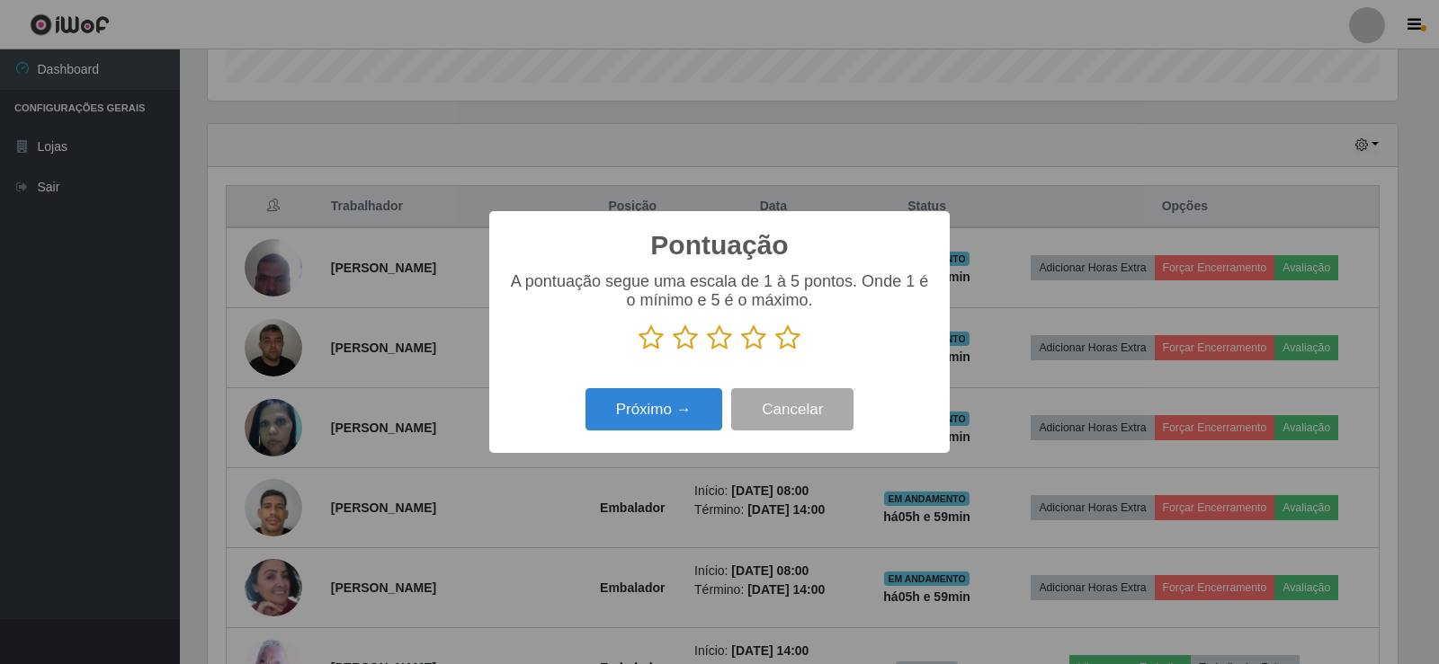
click at [791, 341] on icon at bounding box center [787, 338] width 25 height 27
click at [775, 352] on input "radio" at bounding box center [775, 352] width 0 height 0
click at [673, 421] on button "Próximo →" at bounding box center [653, 409] width 137 height 42
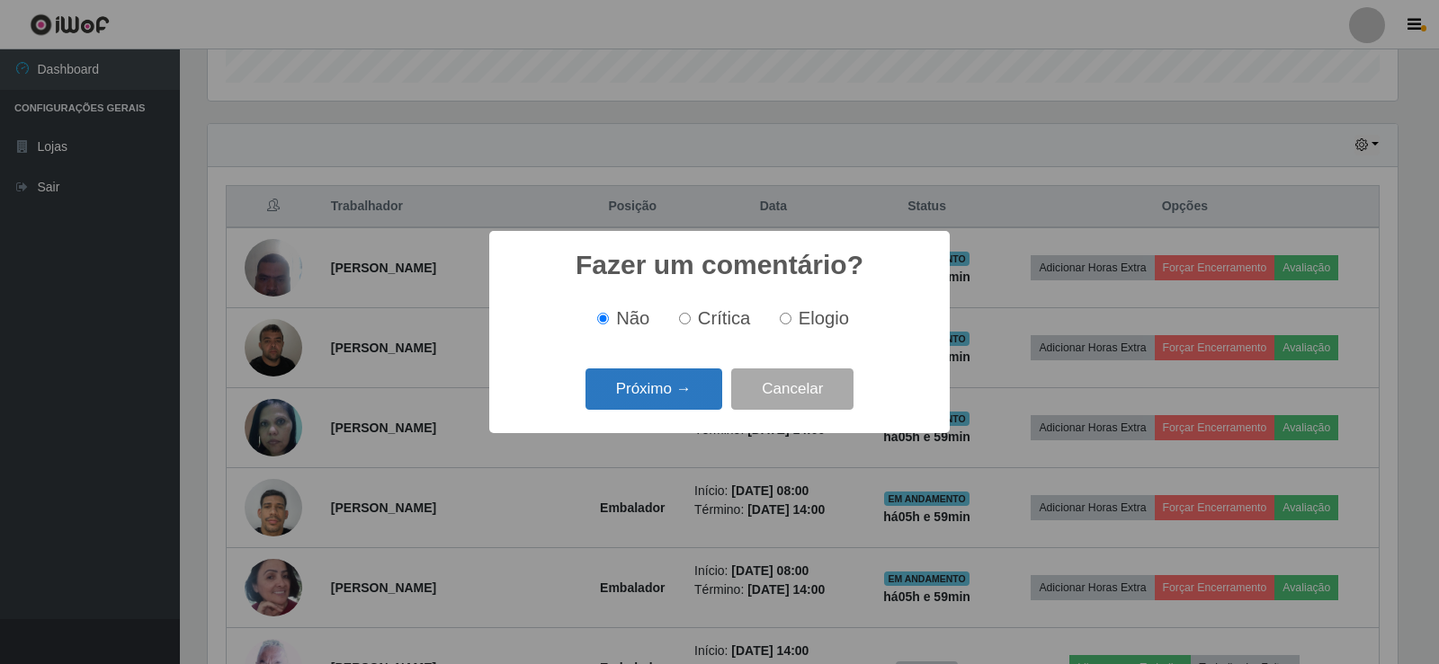
click at [668, 391] on button "Próximo →" at bounding box center [653, 390] width 137 height 42
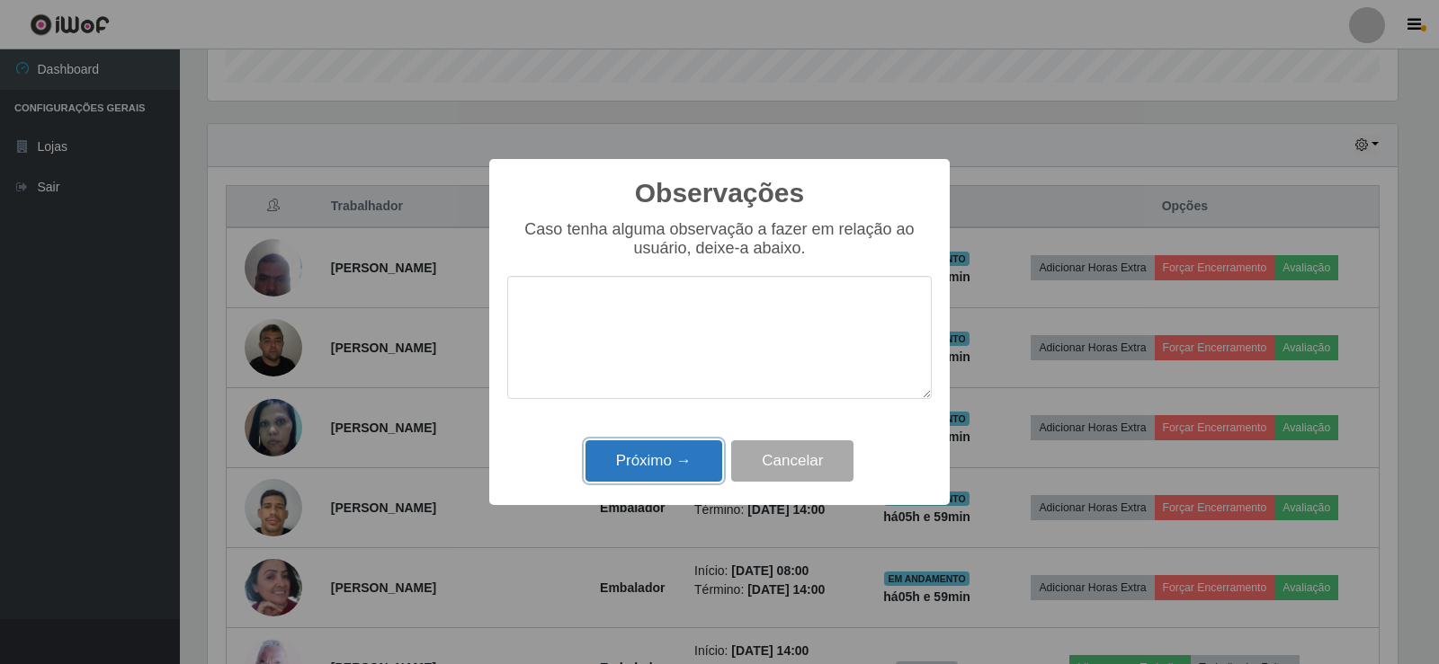
click at [643, 452] on button "Próximo →" at bounding box center [653, 462] width 137 height 42
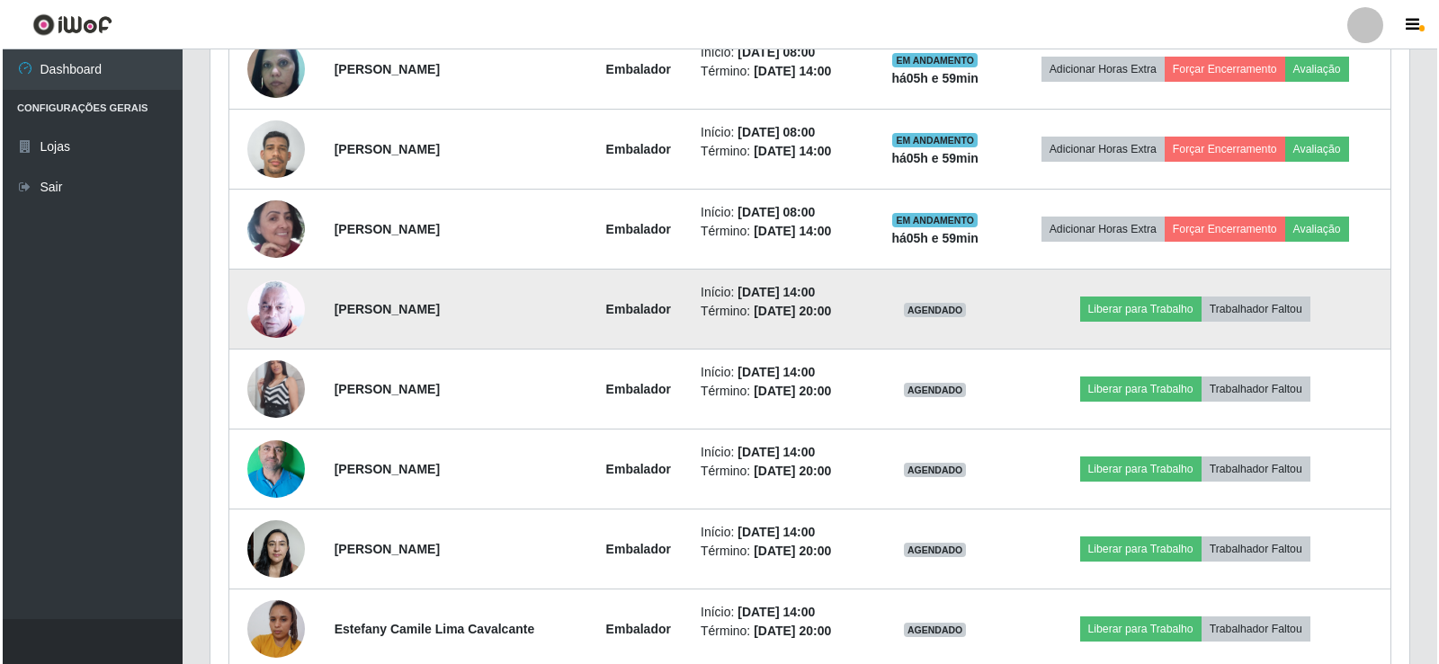
scroll to position [920, 0]
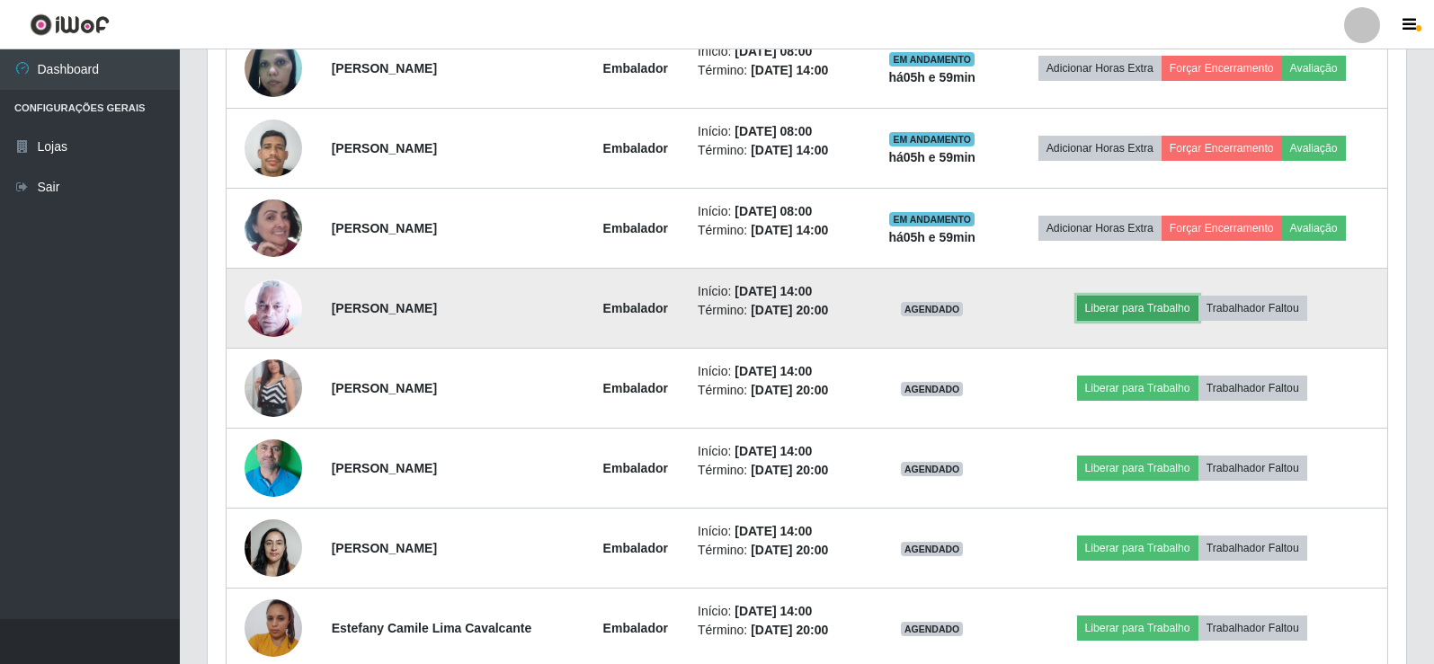
click at [1124, 305] on button "Liberar para Trabalho" at bounding box center [1137, 308] width 121 height 25
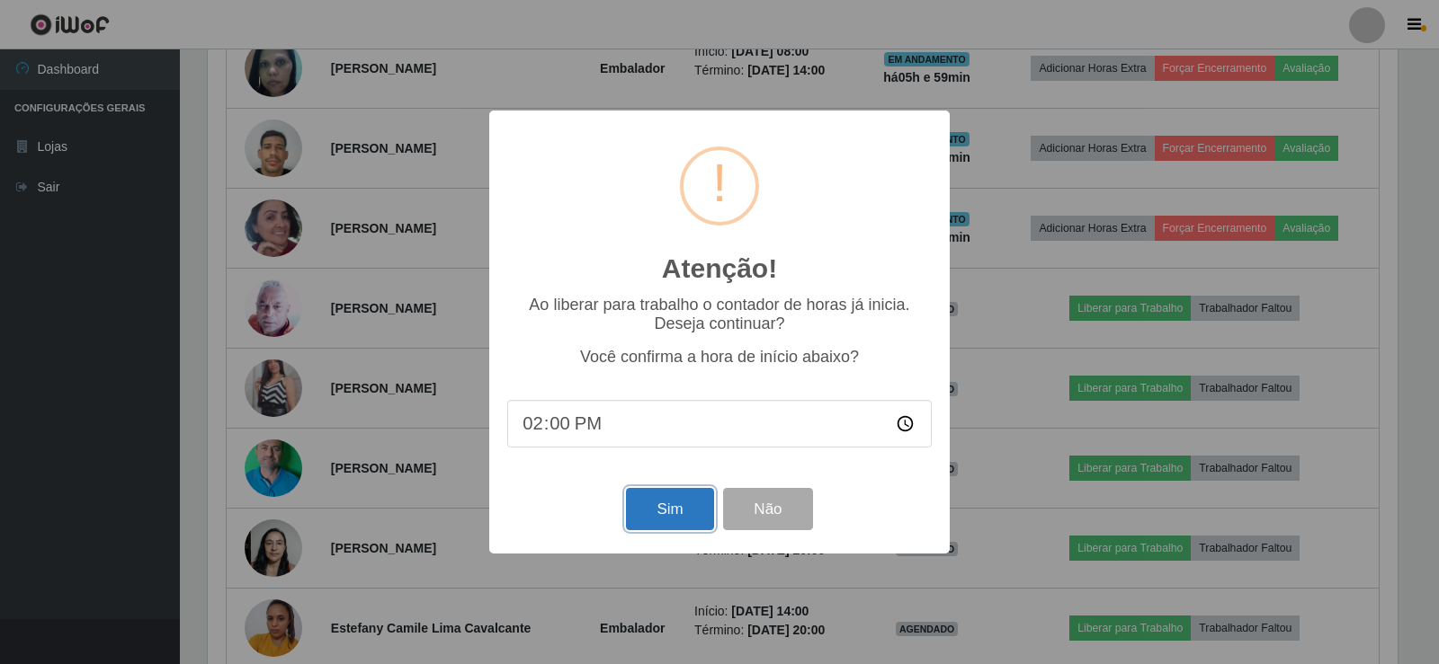
click at [664, 503] on button "Sim" at bounding box center [669, 509] width 87 height 42
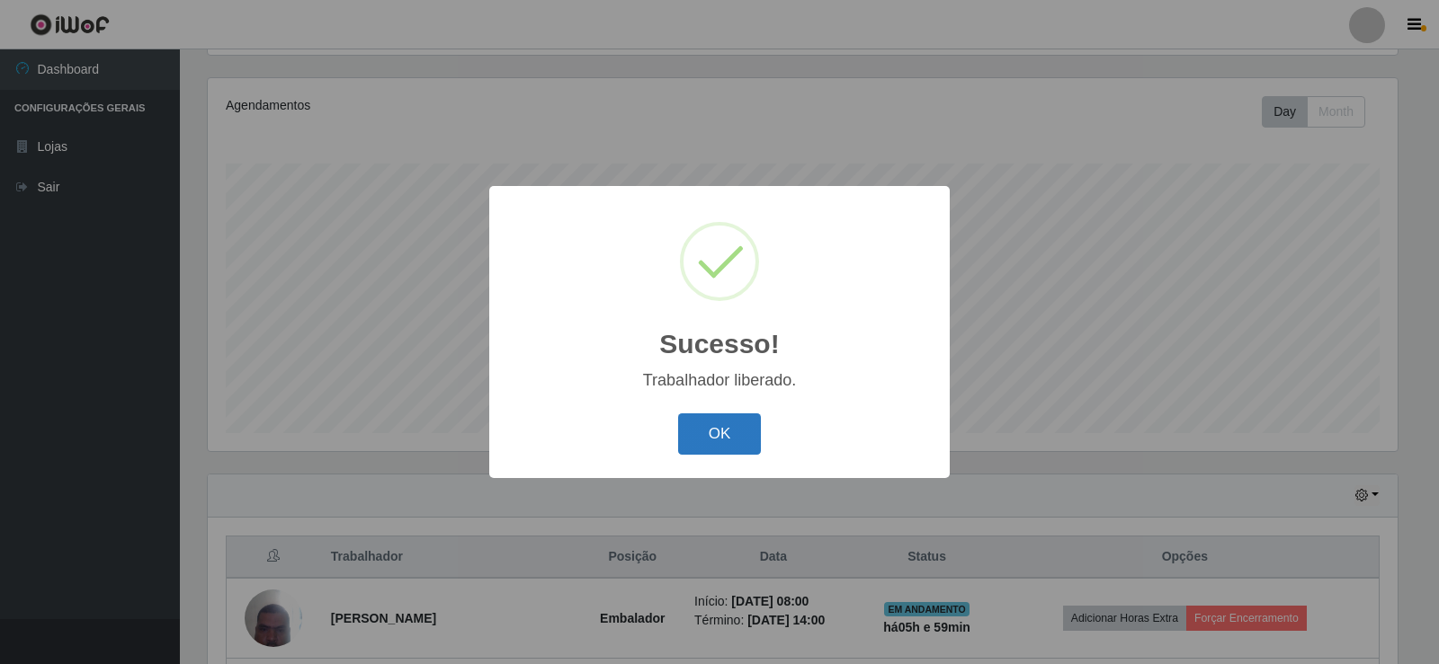
click at [711, 433] on button "OK" at bounding box center [720, 435] width 84 height 42
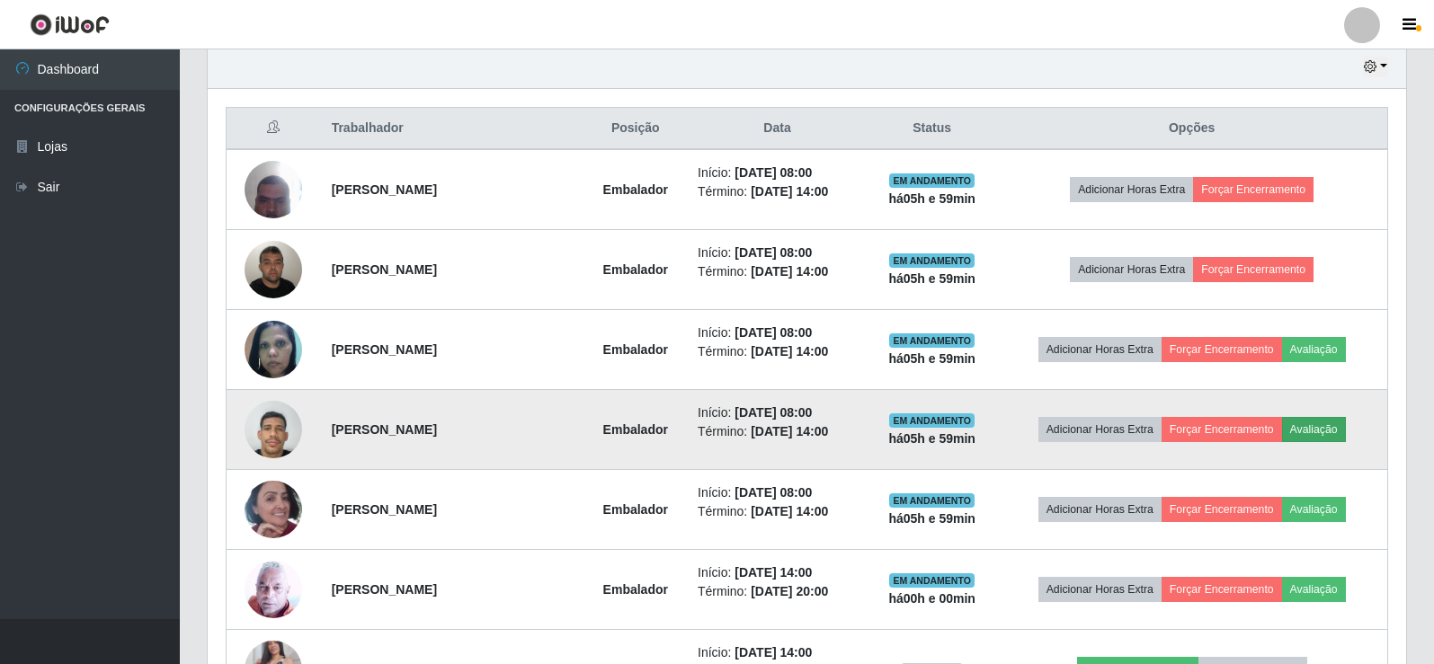
scroll to position [659, 0]
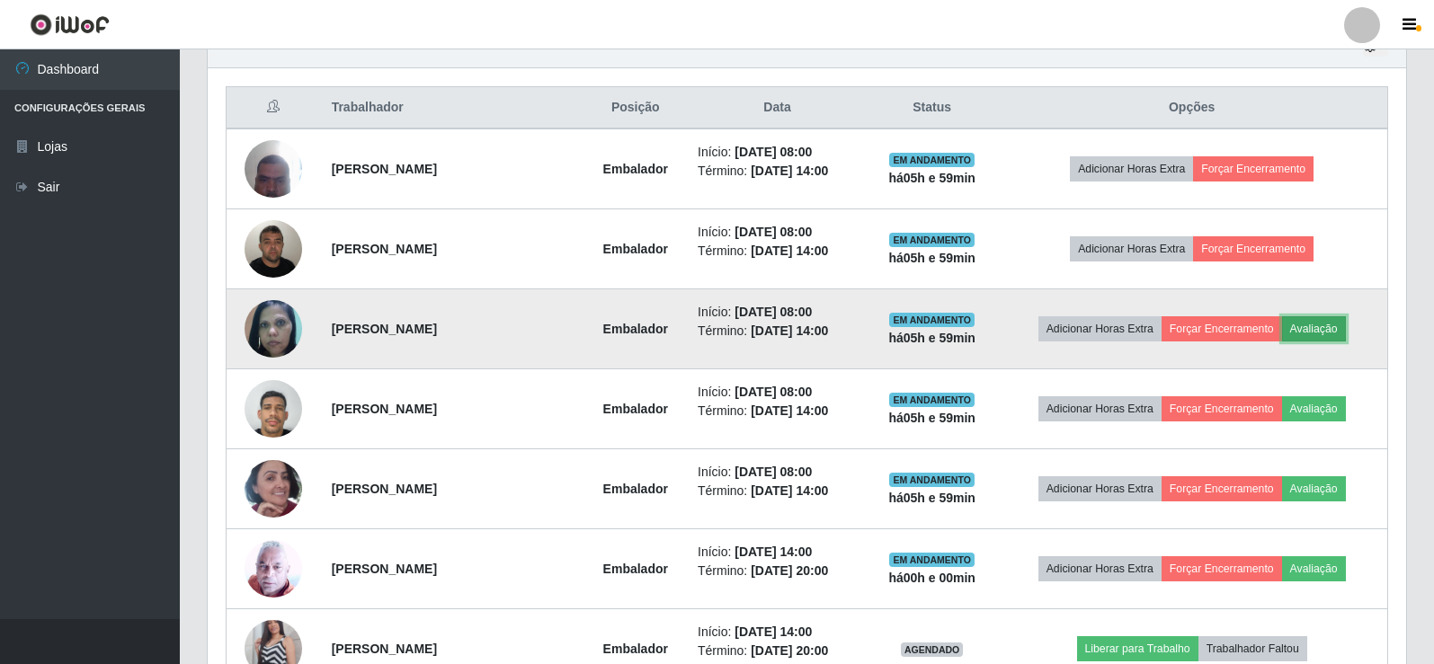
click at [1328, 326] on button "Avaliação" at bounding box center [1314, 328] width 64 height 25
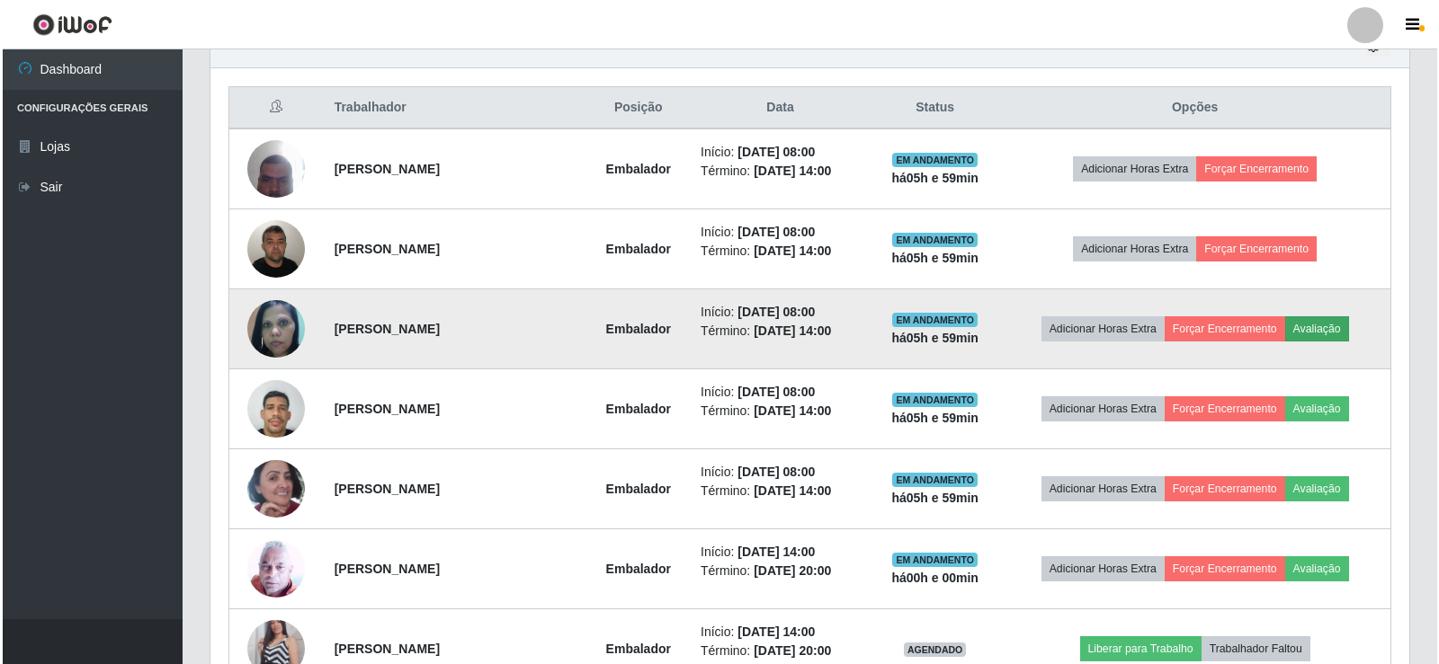
scroll to position [373, 1190]
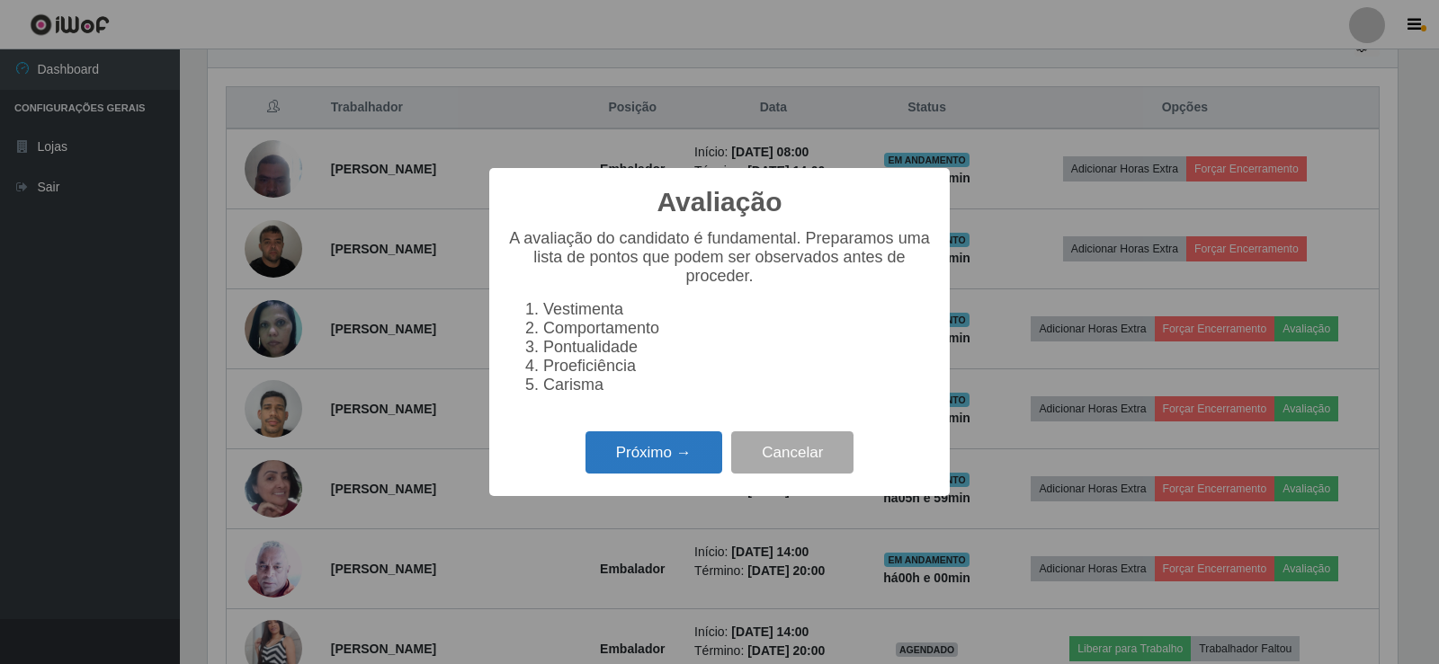
click at [671, 459] on button "Próximo →" at bounding box center [653, 453] width 137 height 42
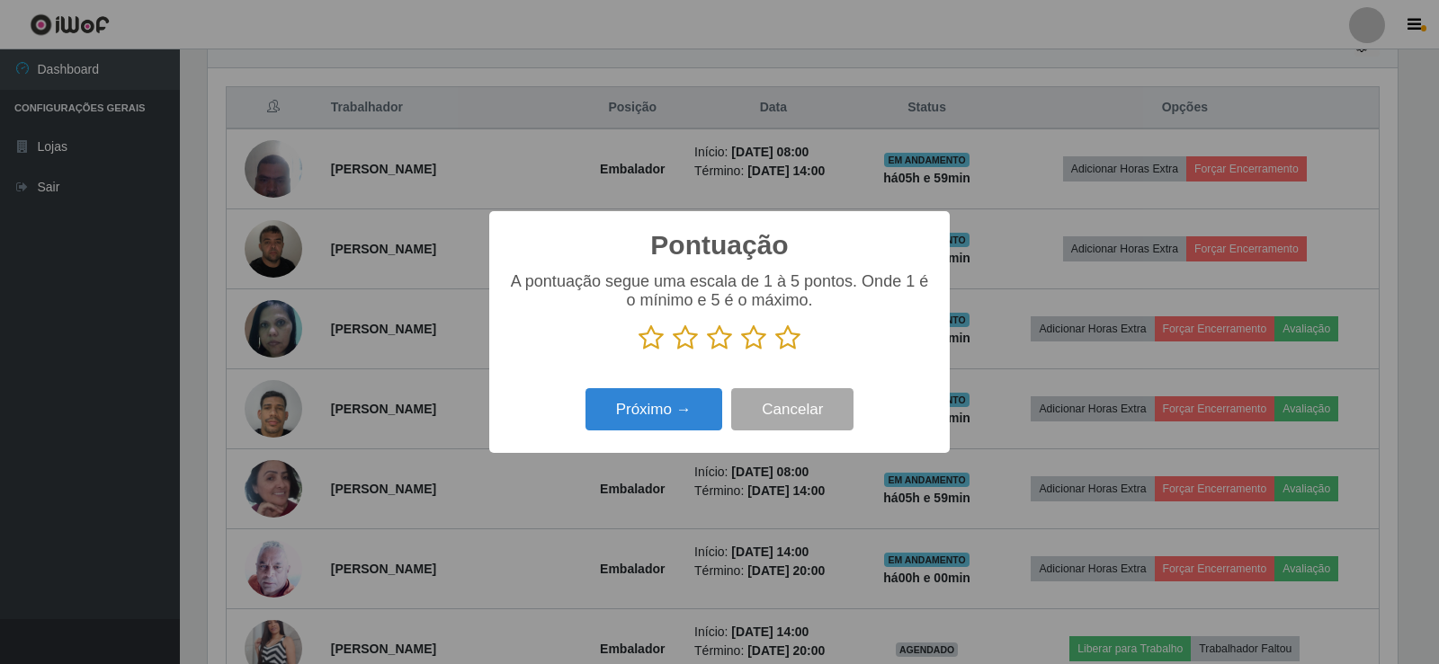
scroll to position [898743, 897927]
click at [794, 338] on icon at bounding box center [787, 338] width 25 height 27
click at [775, 352] on input "radio" at bounding box center [775, 352] width 0 height 0
click at [664, 398] on button "Próximo →" at bounding box center [653, 409] width 137 height 42
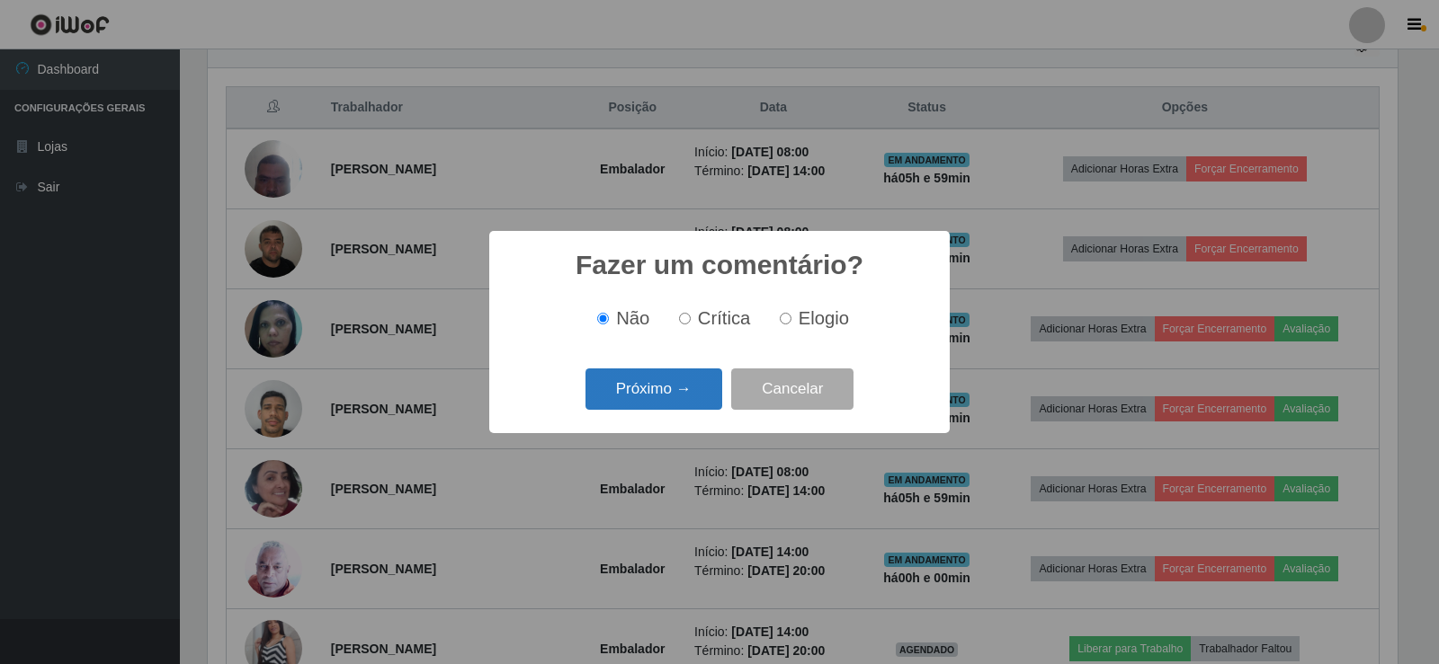
click at [682, 393] on button "Próximo →" at bounding box center [653, 390] width 137 height 42
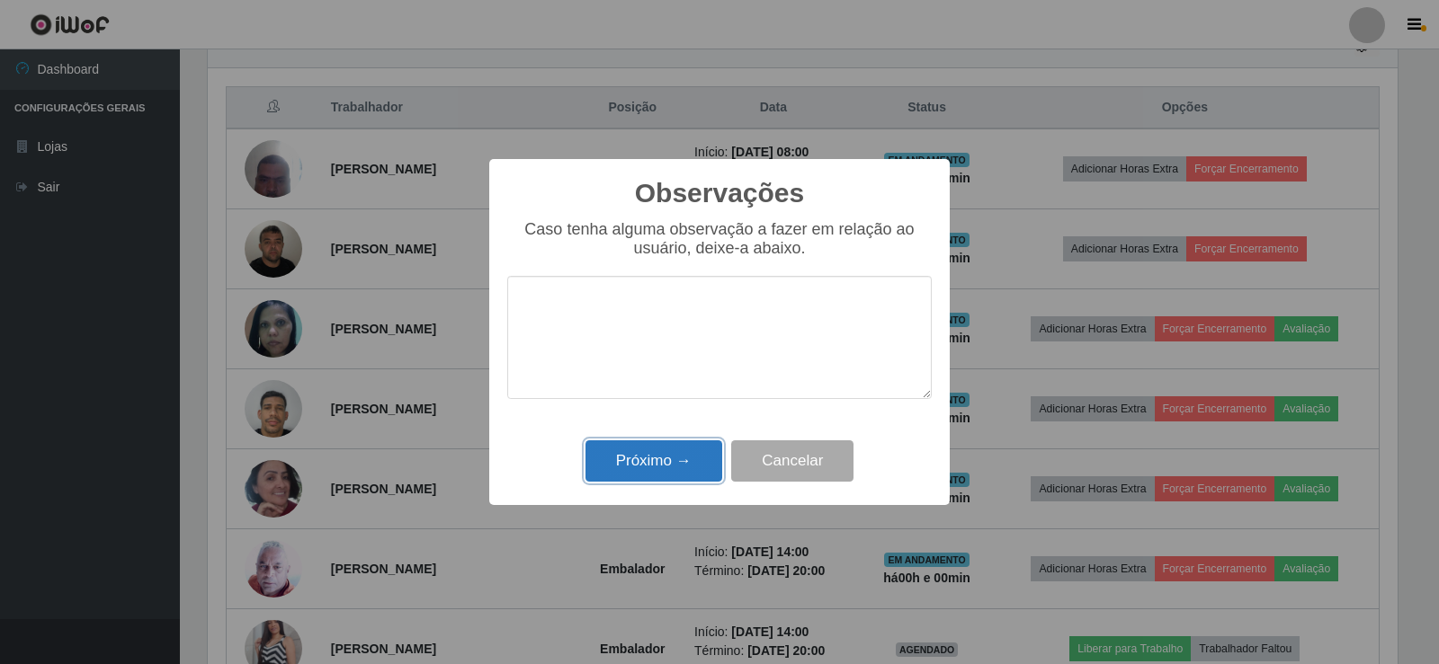
click at [678, 457] on button "Próximo →" at bounding box center [653, 462] width 137 height 42
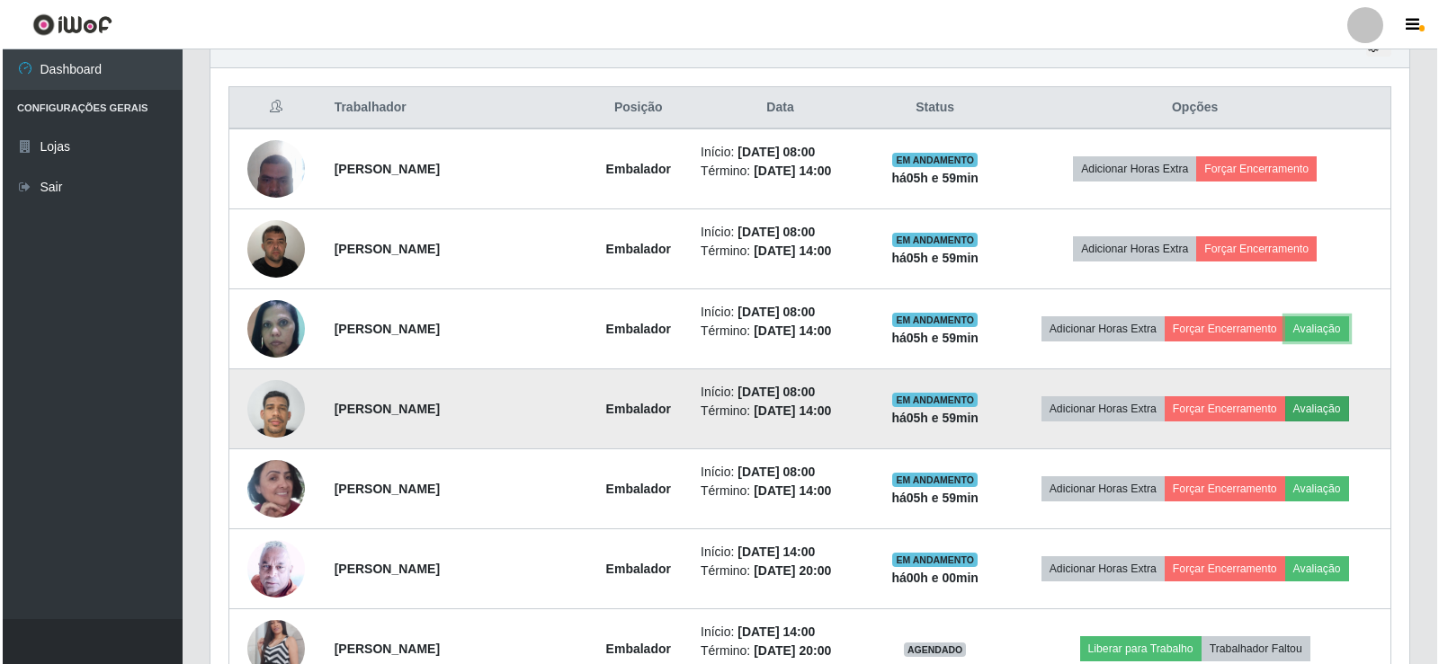
scroll to position [373, 1199]
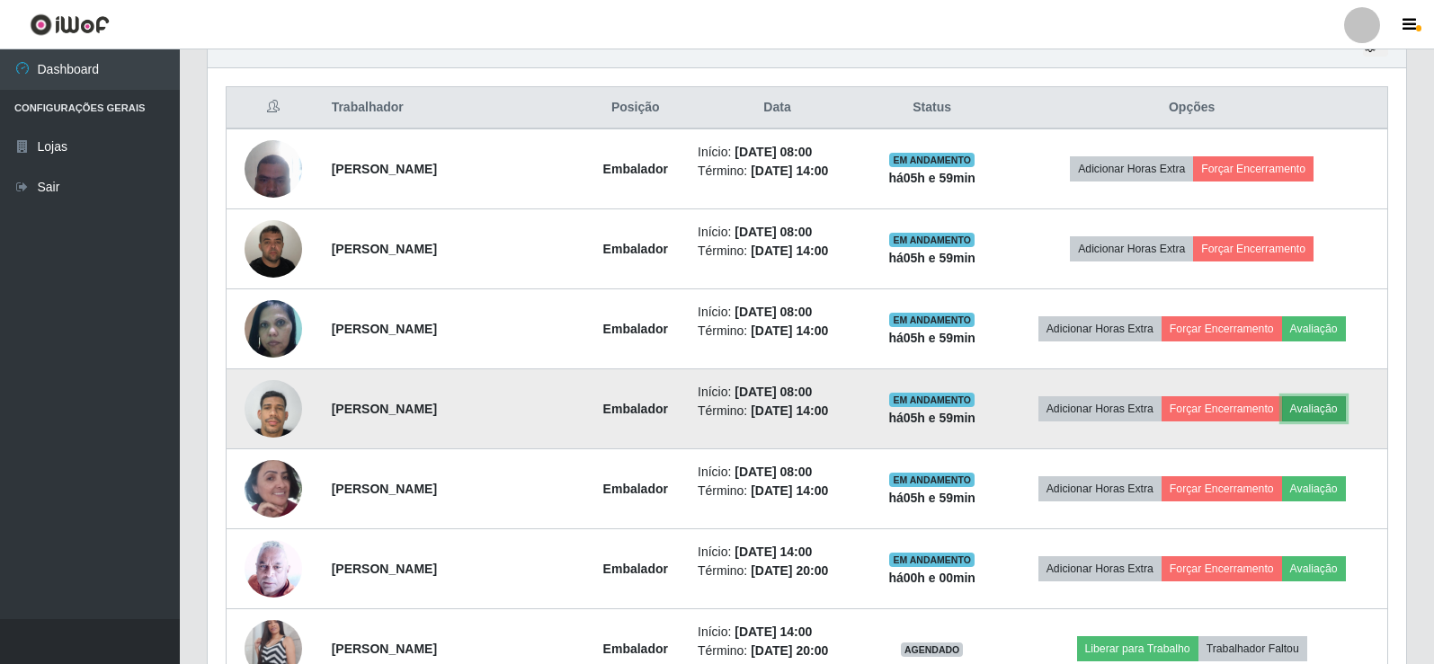
click at [1337, 415] on button "Avaliação" at bounding box center [1314, 409] width 64 height 25
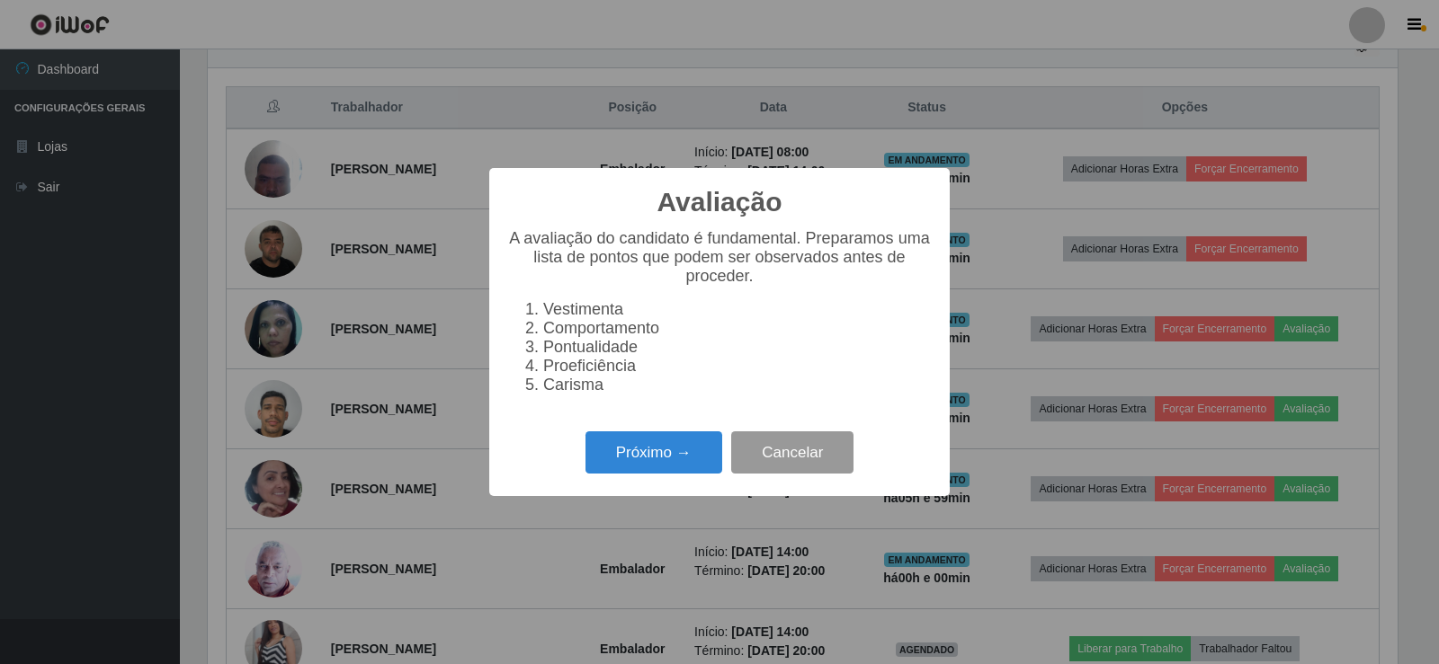
scroll to position [0, 0]
click at [623, 467] on button "Próximo →" at bounding box center [653, 453] width 137 height 42
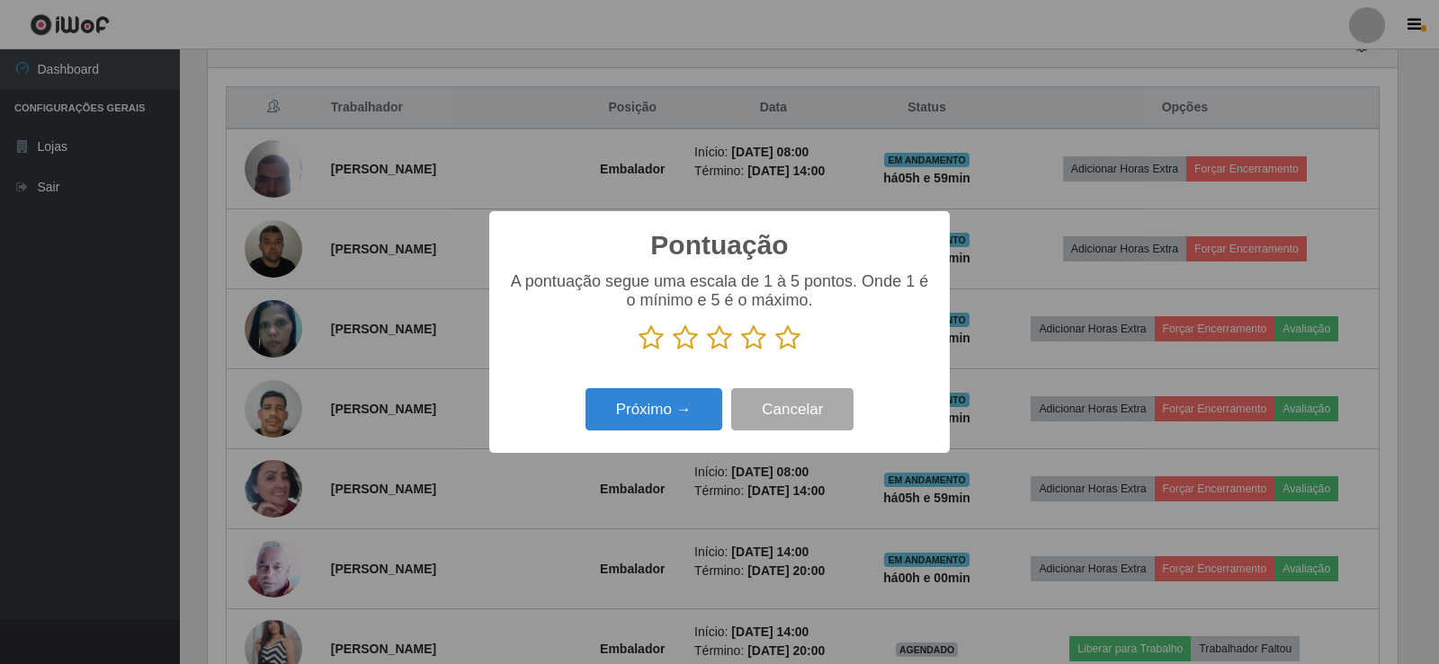
click at [781, 342] on icon at bounding box center [787, 338] width 25 height 27
click at [775, 352] on input "radio" at bounding box center [775, 352] width 0 height 0
click at [687, 407] on button "Próximo →" at bounding box center [653, 409] width 137 height 42
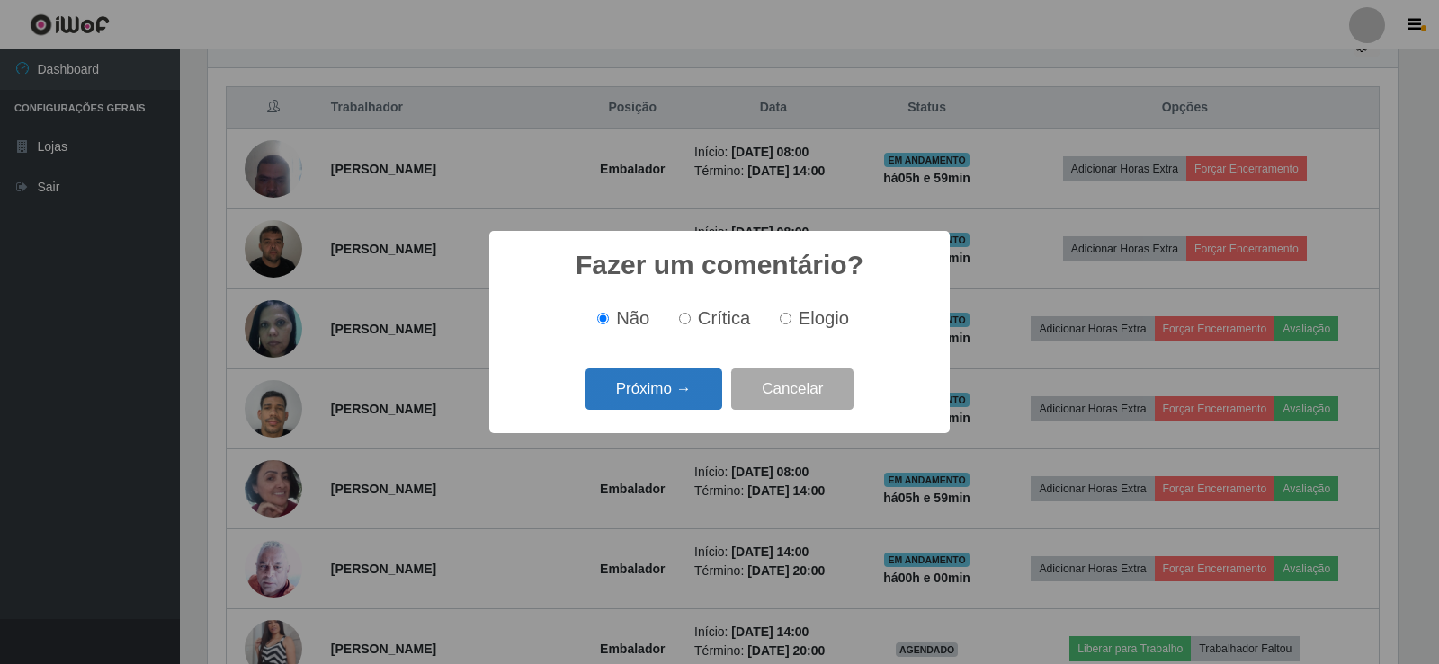
click at [680, 395] on button "Próximo →" at bounding box center [653, 390] width 137 height 42
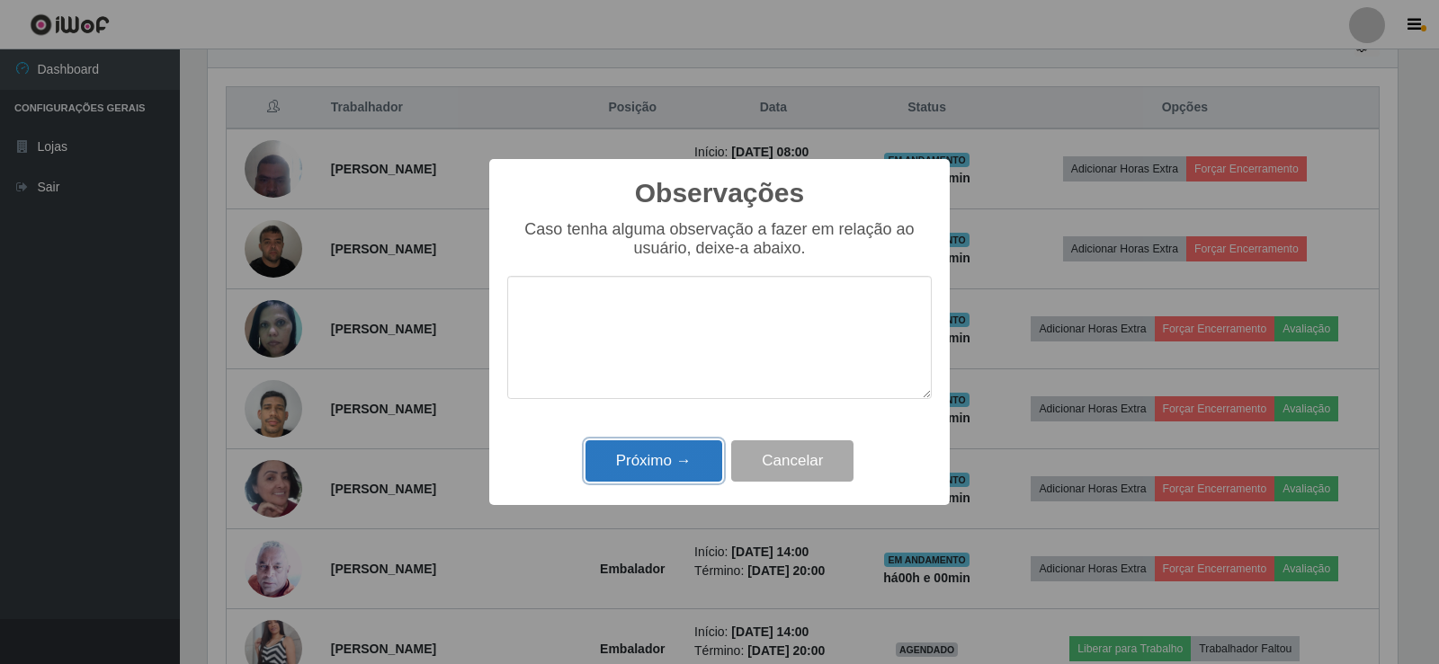
click at [676, 477] on button "Próximo →" at bounding box center [653, 462] width 137 height 42
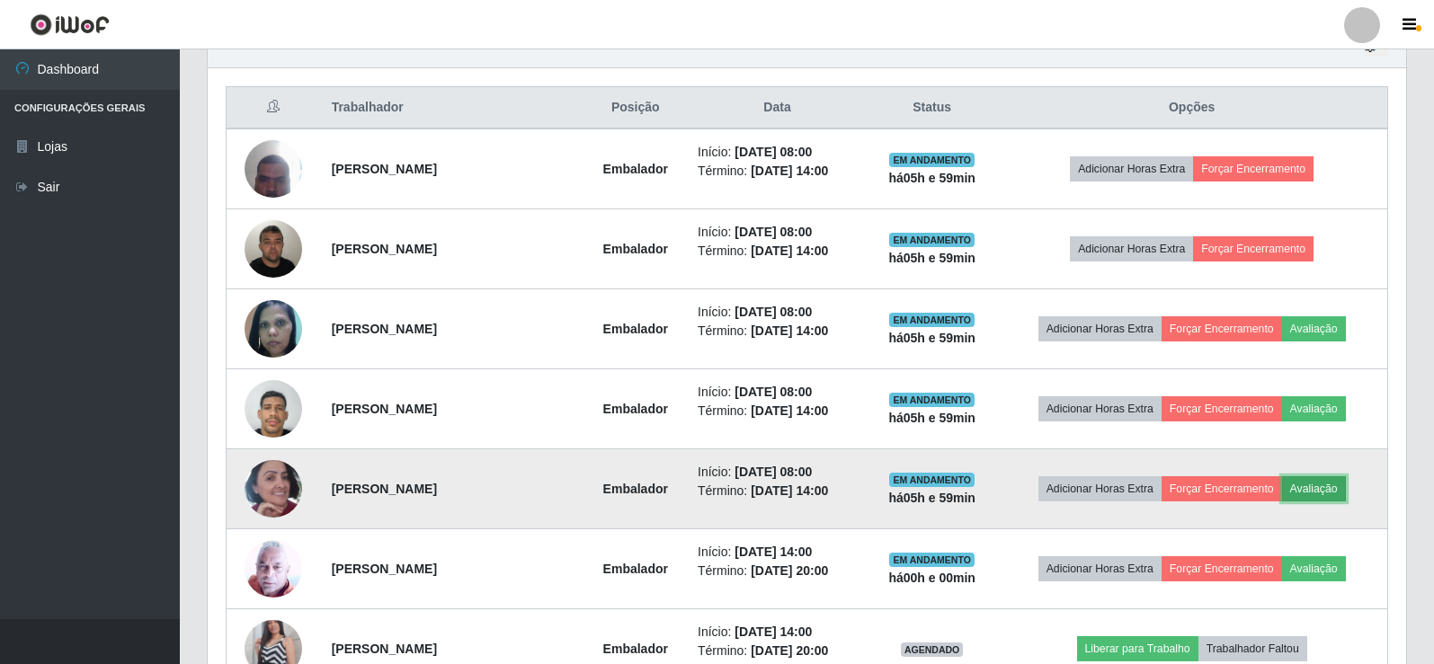
click at [1319, 492] on button "Avaliação" at bounding box center [1314, 489] width 64 height 25
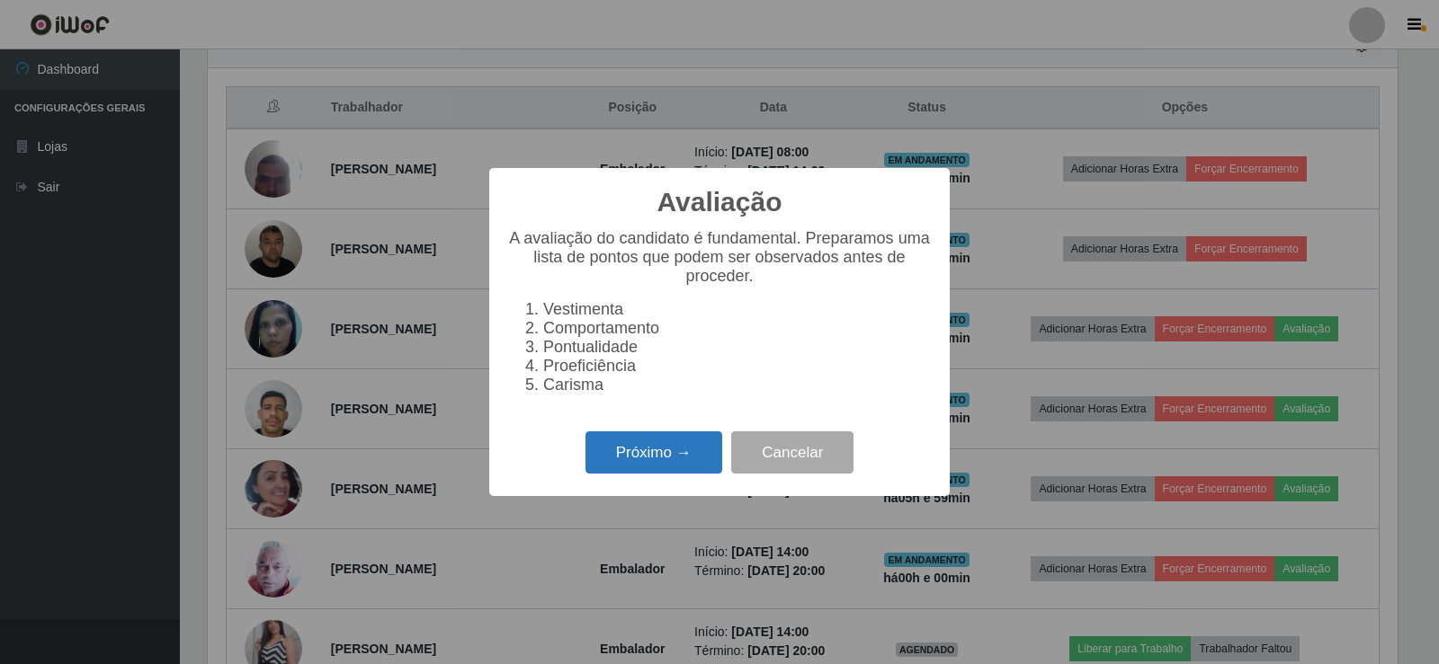
click at [671, 450] on button "Próximo →" at bounding box center [653, 453] width 137 height 42
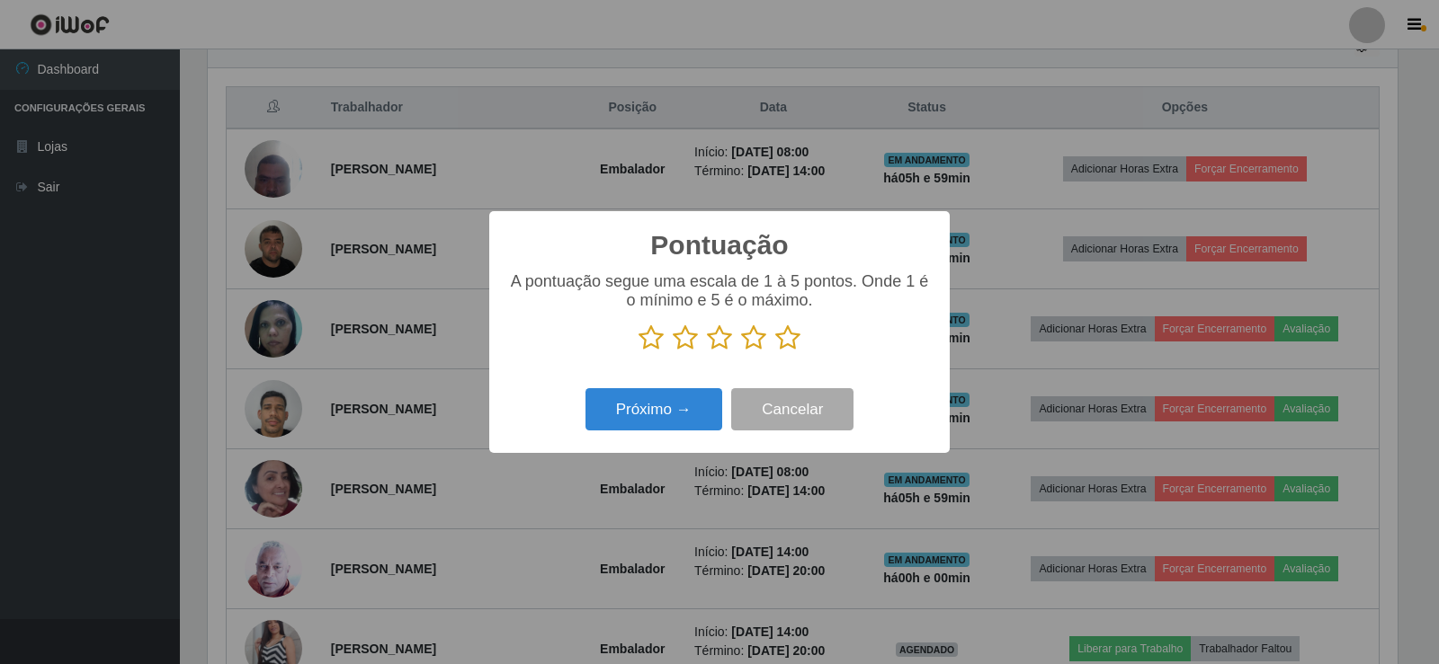
drag, startPoint x: 793, startPoint y: 331, endPoint x: 796, endPoint y: 345, distance: 14.6
click at [797, 333] on icon at bounding box center [787, 338] width 25 height 27
click at [775, 352] on input "radio" at bounding box center [775, 352] width 0 height 0
click at [692, 397] on button "Próximo →" at bounding box center [653, 409] width 137 height 42
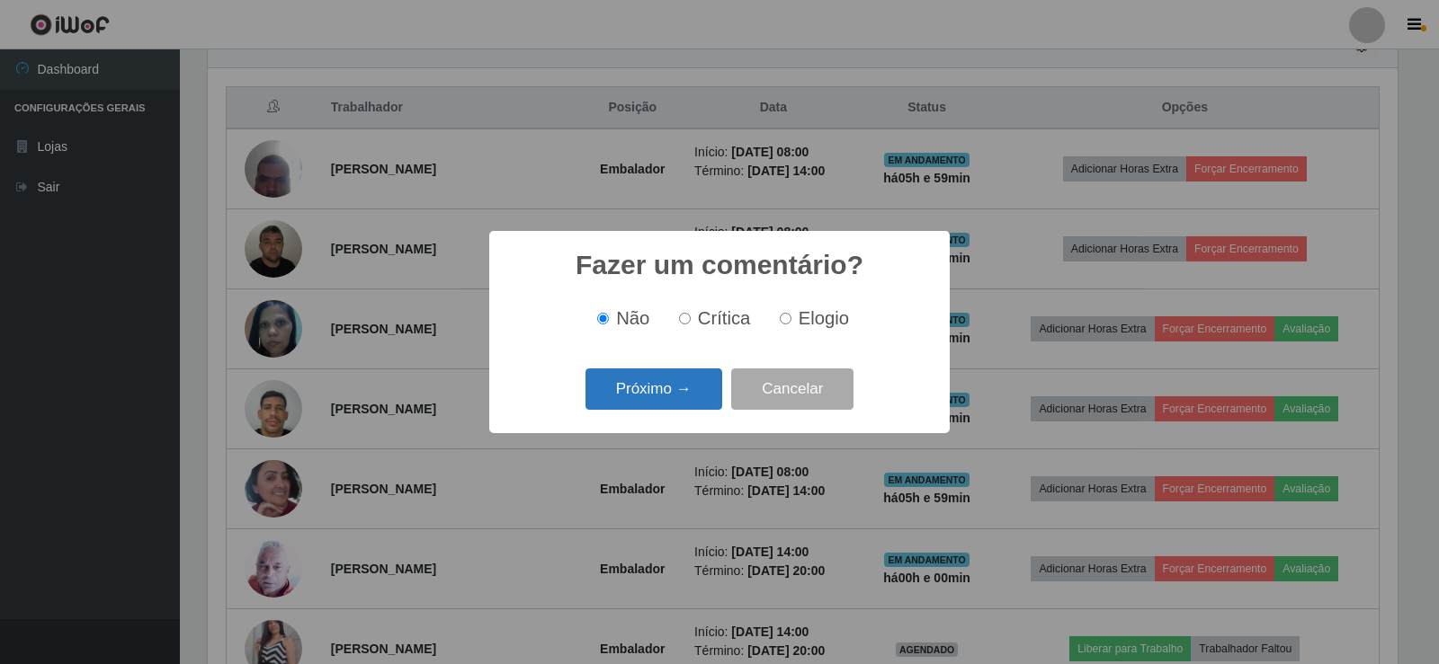
click at [692, 398] on button "Próximo →" at bounding box center [653, 390] width 137 height 42
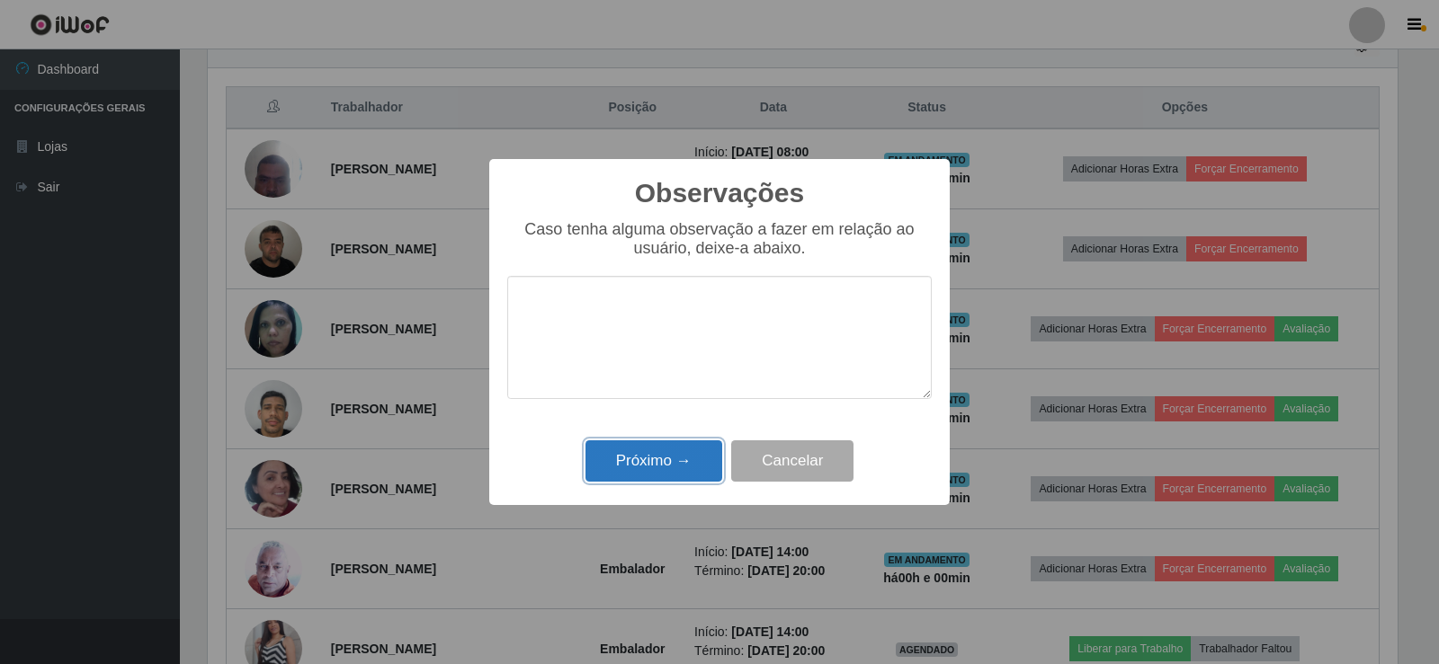
click at [690, 449] on button "Próximo →" at bounding box center [653, 462] width 137 height 42
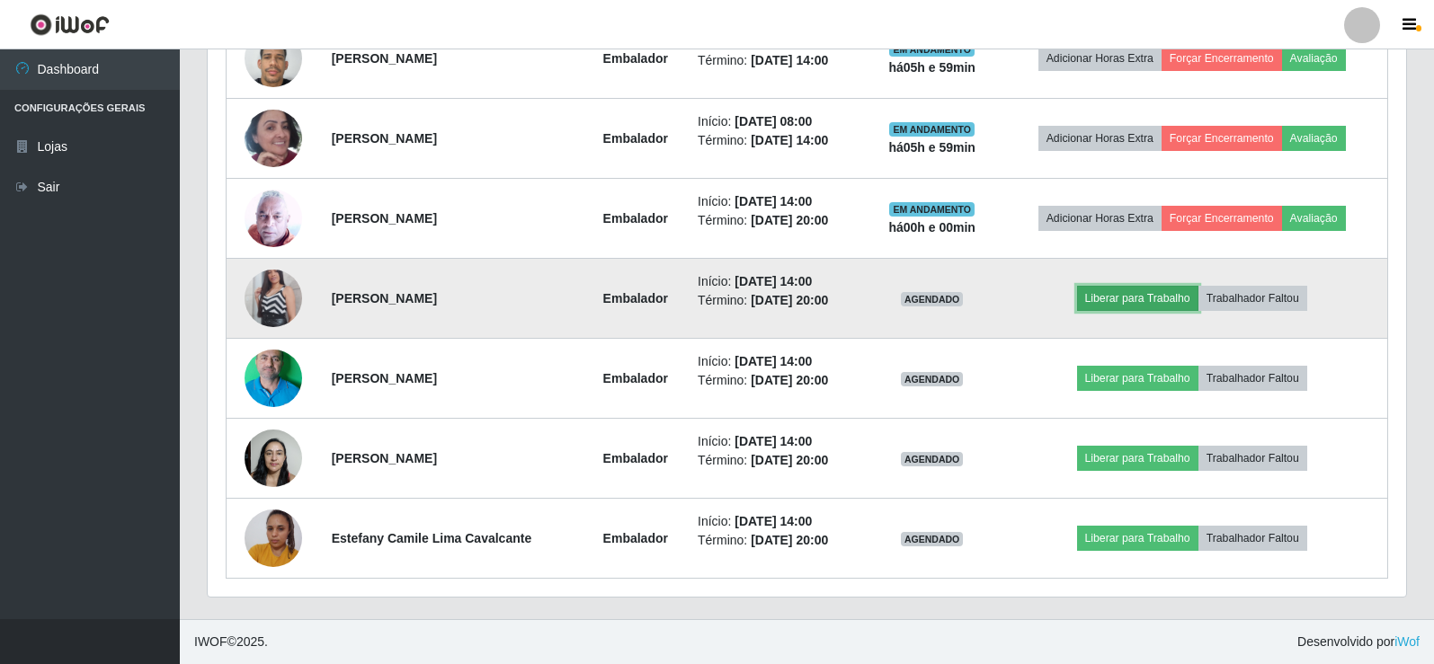
click at [1160, 299] on button "Liberar para Trabalho" at bounding box center [1137, 298] width 121 height 25
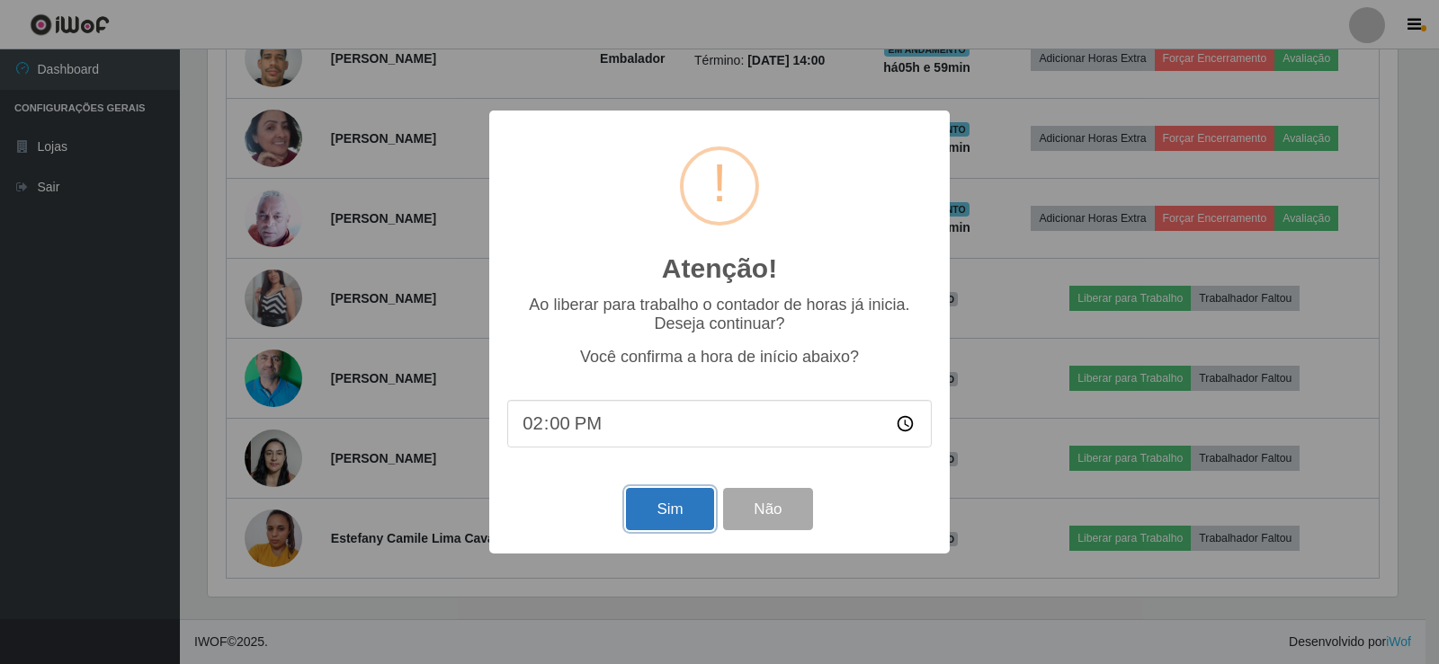
click at [678, 513] on button "Sim" at bounding box center [669, 509] width 87 height 42
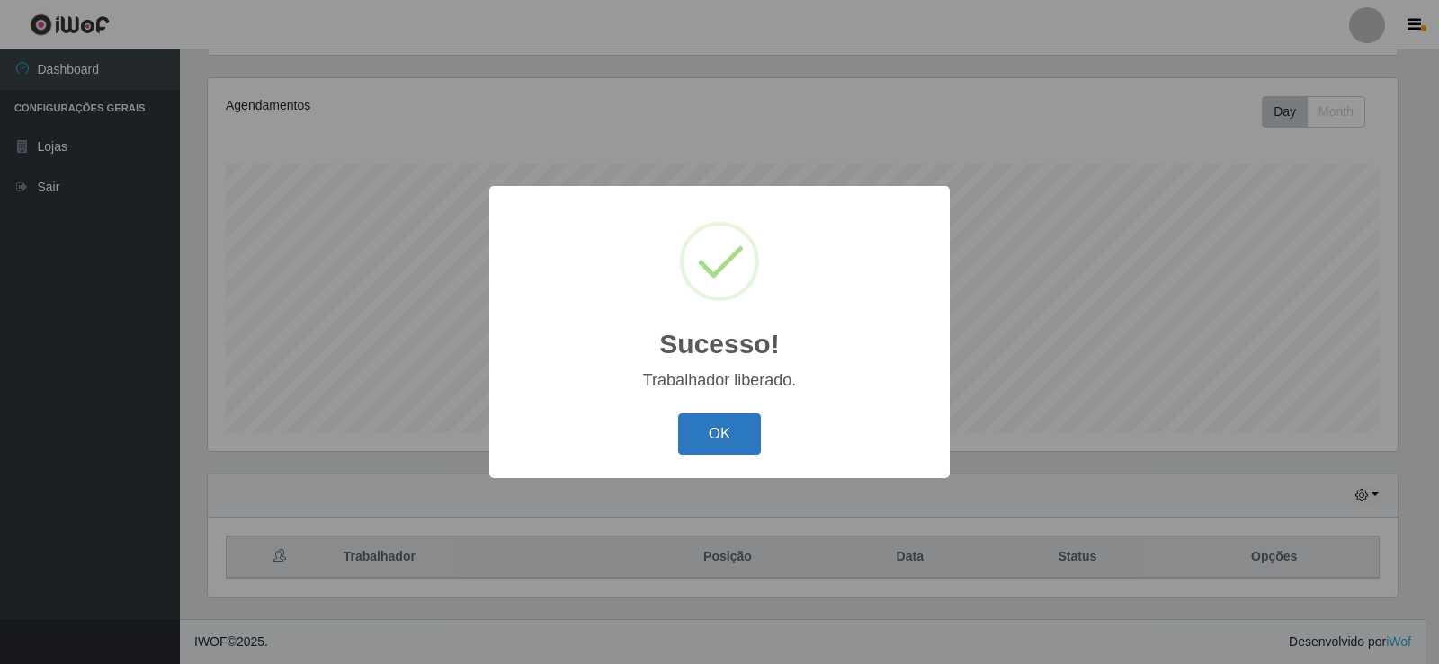
drag, startPoint x: 676, startPoint y: 414, endPoint x: 686, endPoint y: 421, distance: 12.2
click at [684, 419] on div "OK Cancel" at bounding box center [719, 433] width 424 height 51
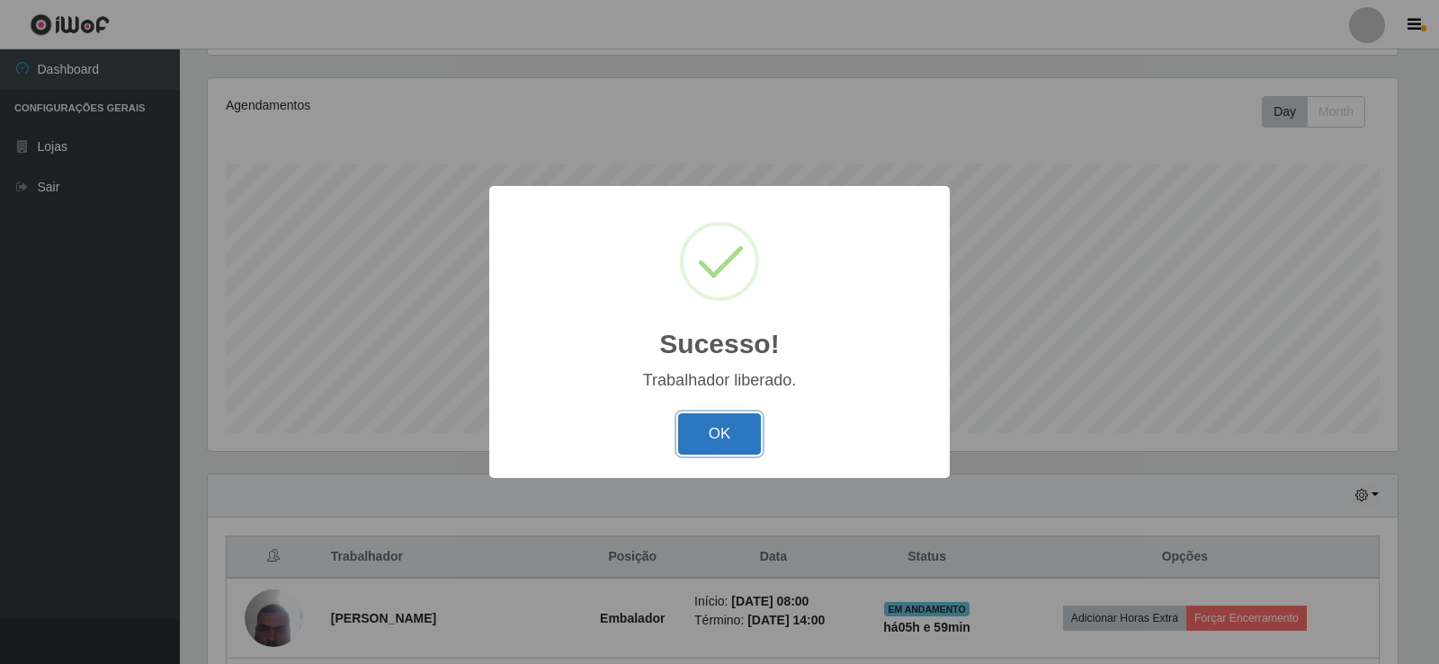
click at [693, 432] on button "OK" at bounding box center [720, 435] width 84 height 42
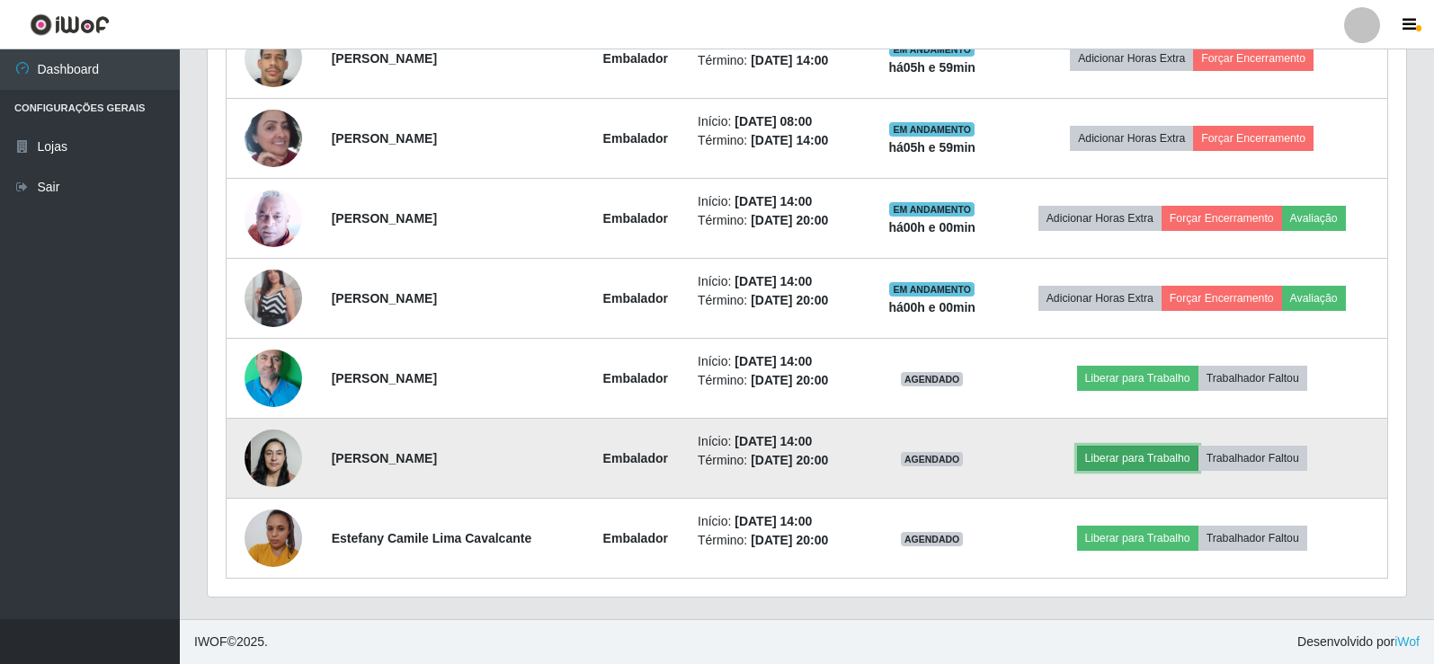
click at [1120, 455] on button "Liberar para Trabalho" at bounding box center [1137, 458] width 121 height 25
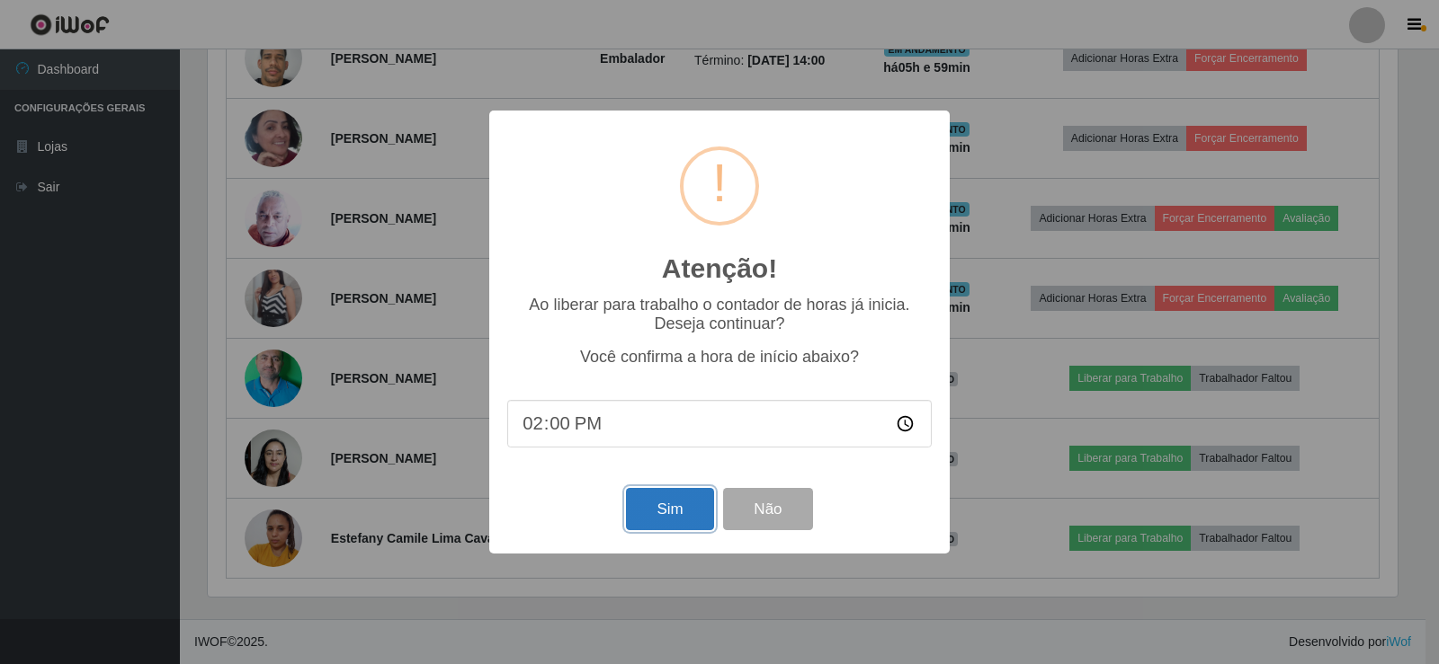
click at [658, 512] on button "Sim" at bounding box center [669, 509] width 87 height 42
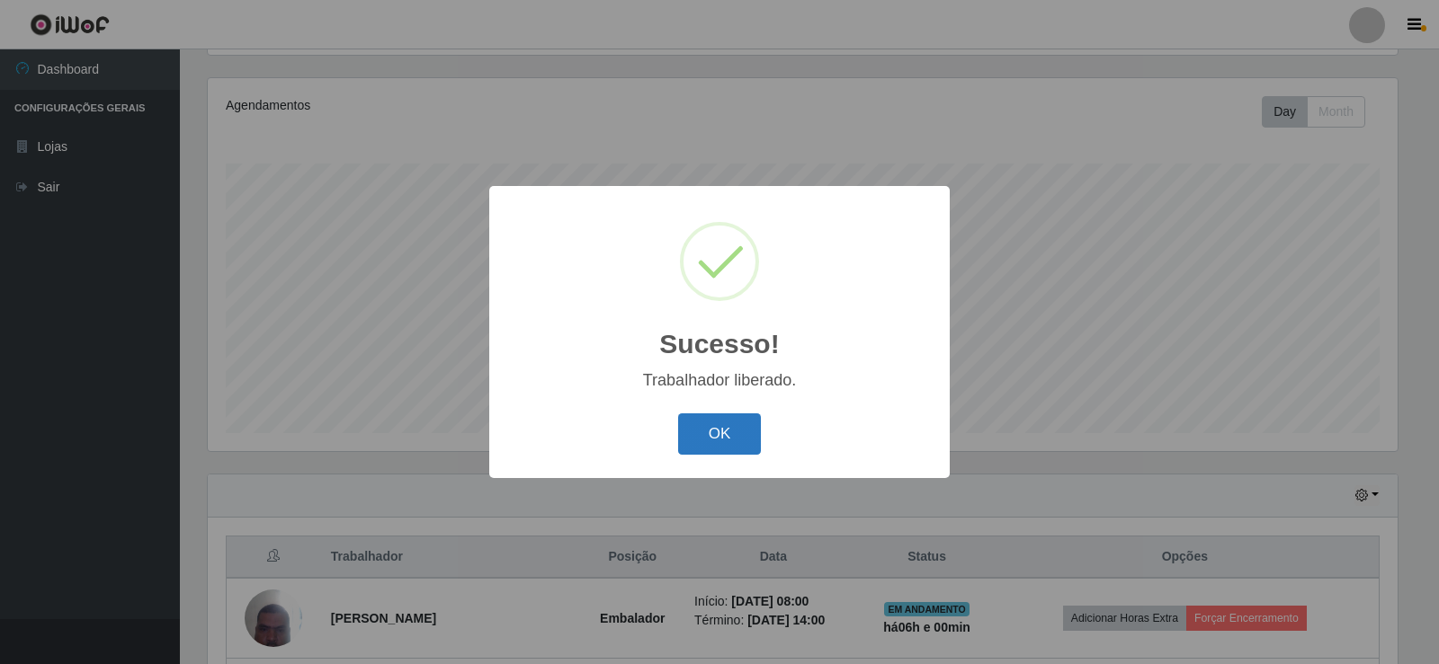
click at [712, 428] on button "OK" at bounding box center [720, 435] width 84 height 42
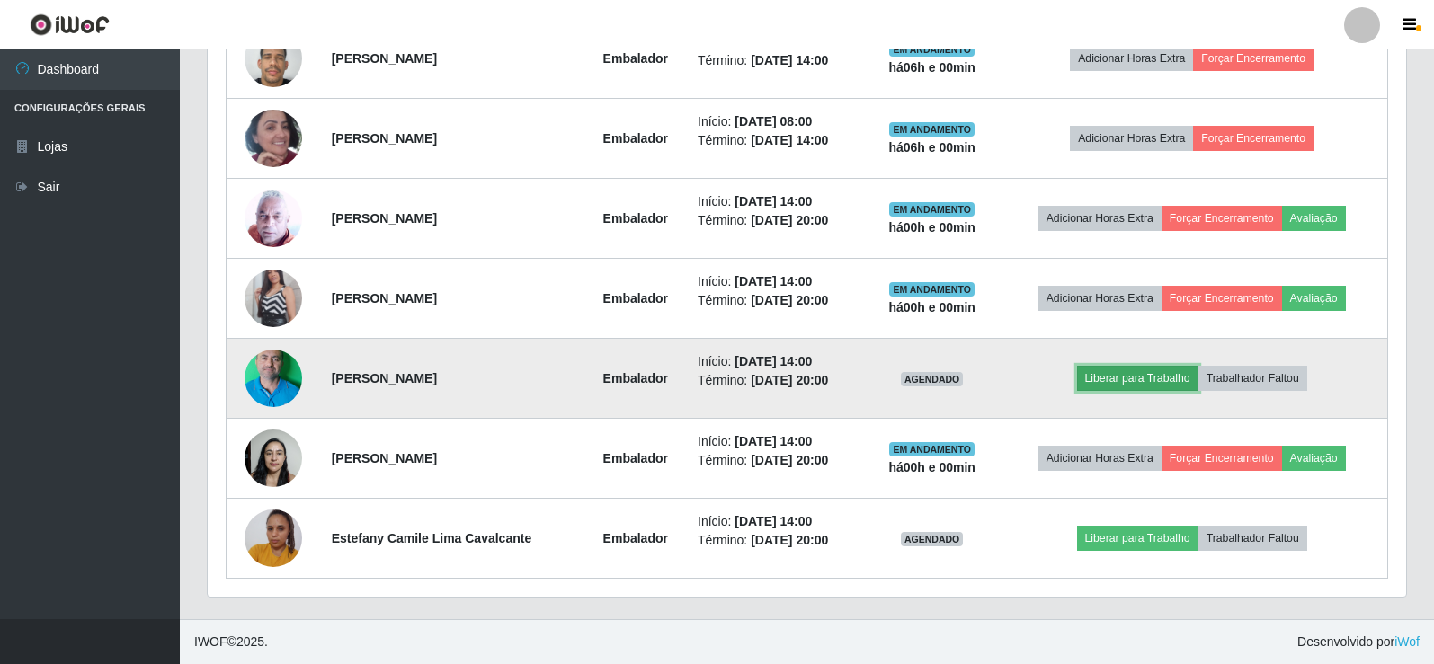
click at [1130, 377] on button "Liberar para Trabalho" at bounding box center [1137, 378] width 121 height 25
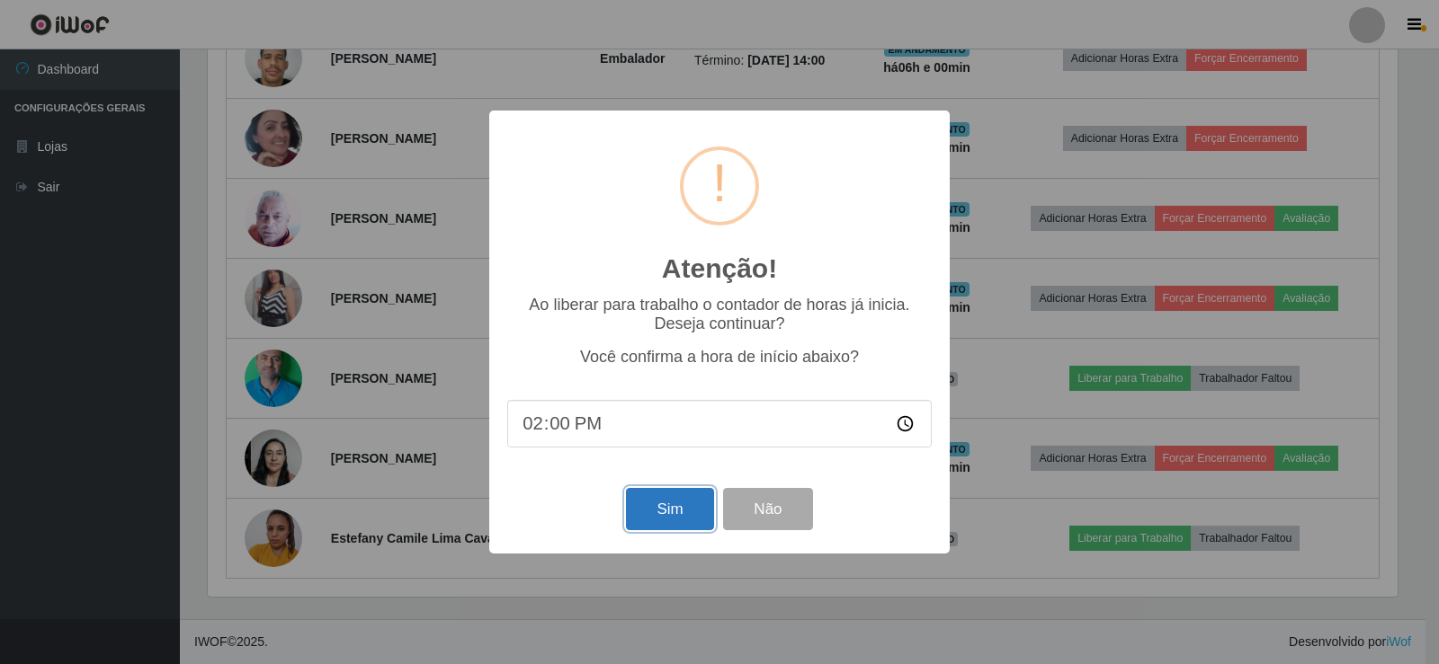
click at [667, 518] on button "Sim" at bounding box center [669, 509] width 87 height 42
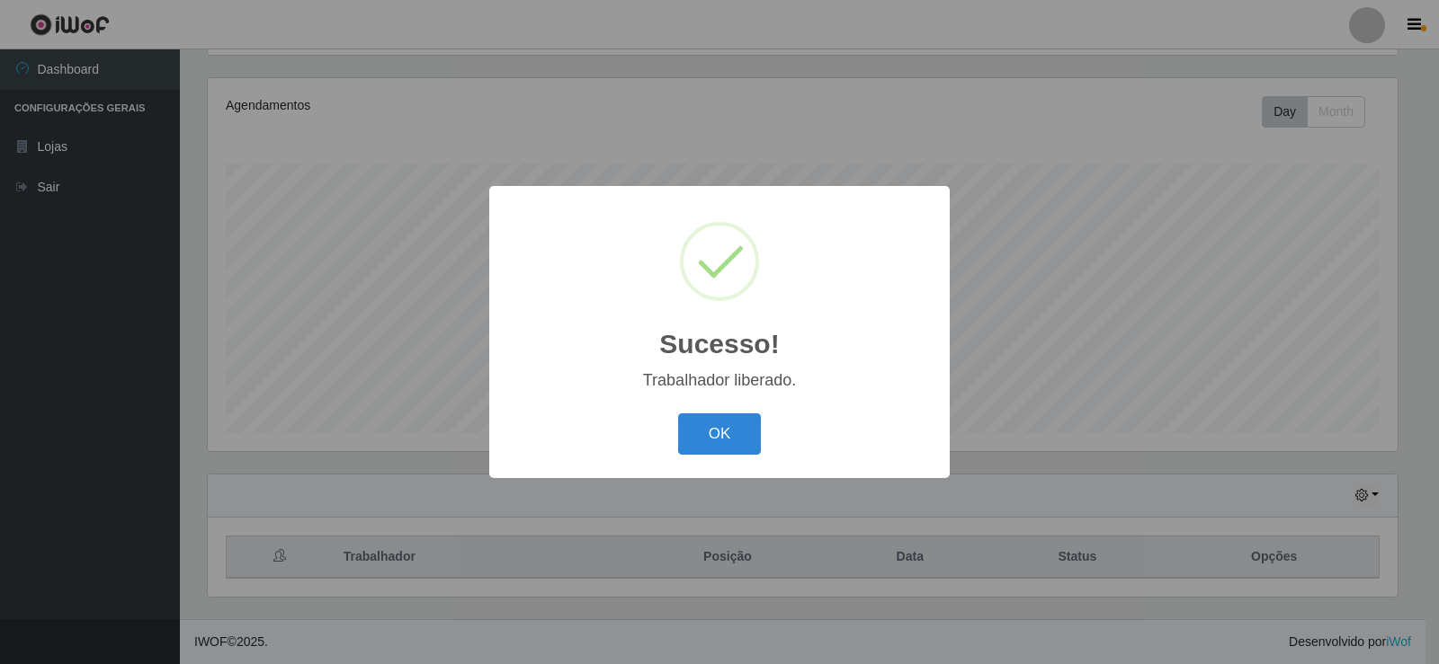
click at [676, 424] on div "OK Cancel" at bounding box center [719, 433] width 424 height 51
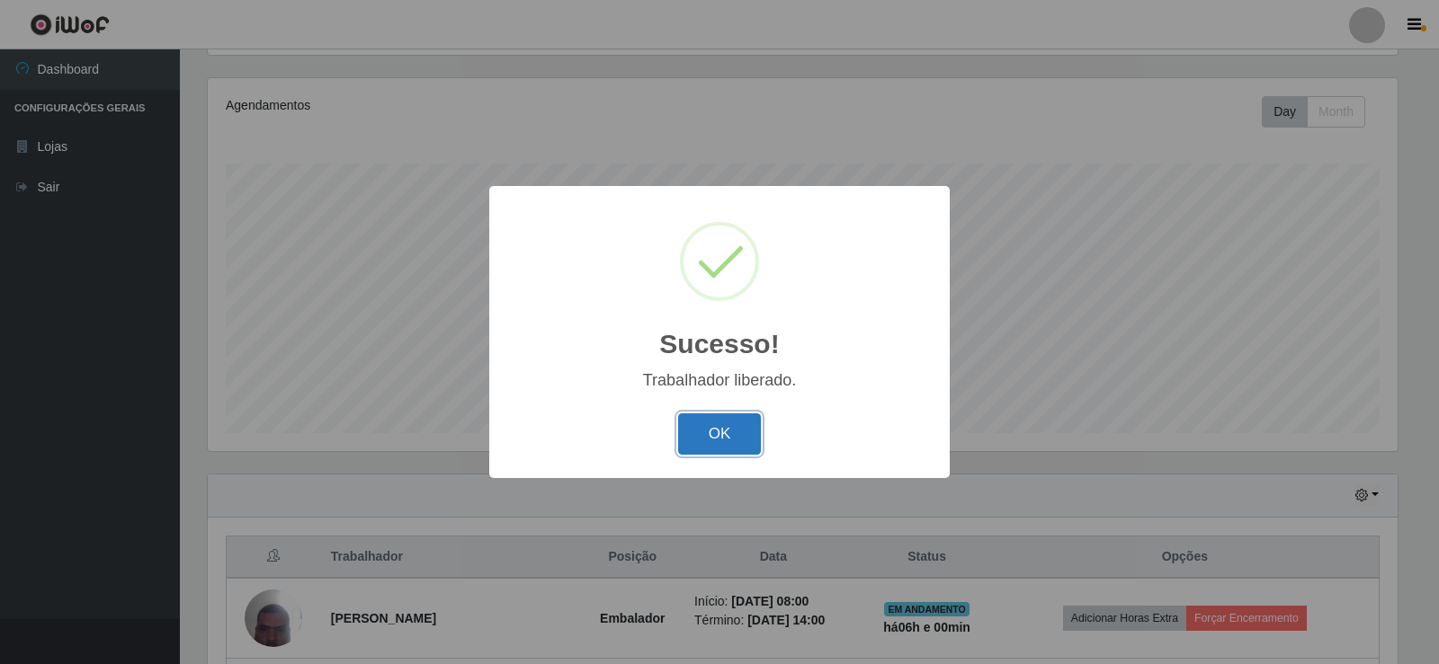
click at [729, 445] on button "OK" at bounding box center [720, 435] width 84 height 42
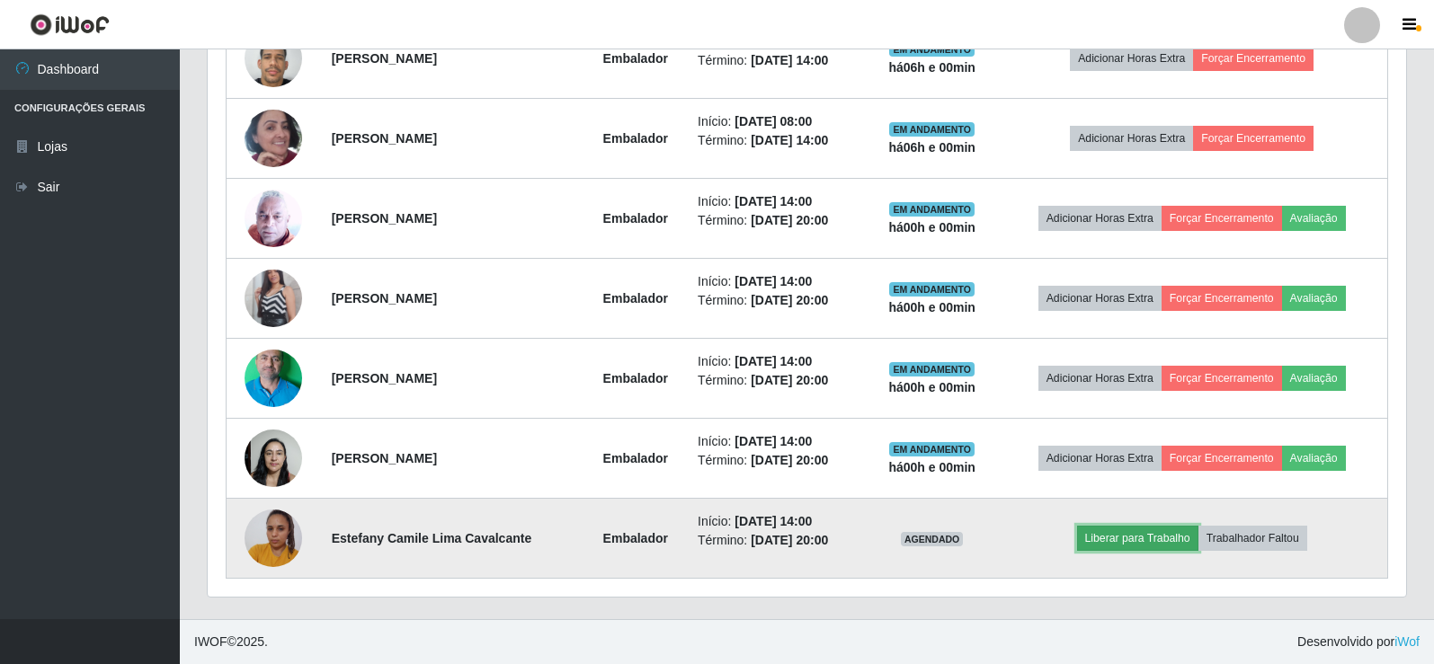
click at [1151, 539] on button "Liberar para Trabalho" at bounding box center [1137, 538] width 121 height 25
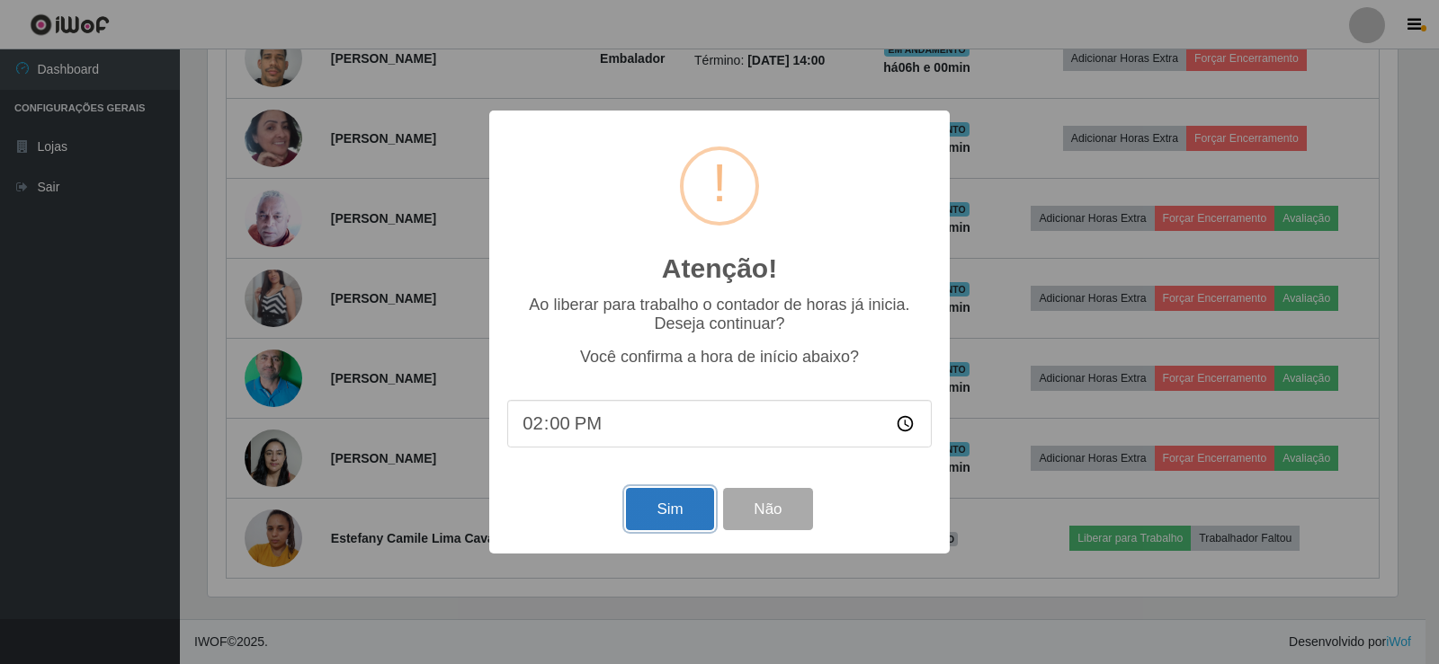
click at [683, 510] on button "Sim" at bounding box center [669, 509] width 87 height 42
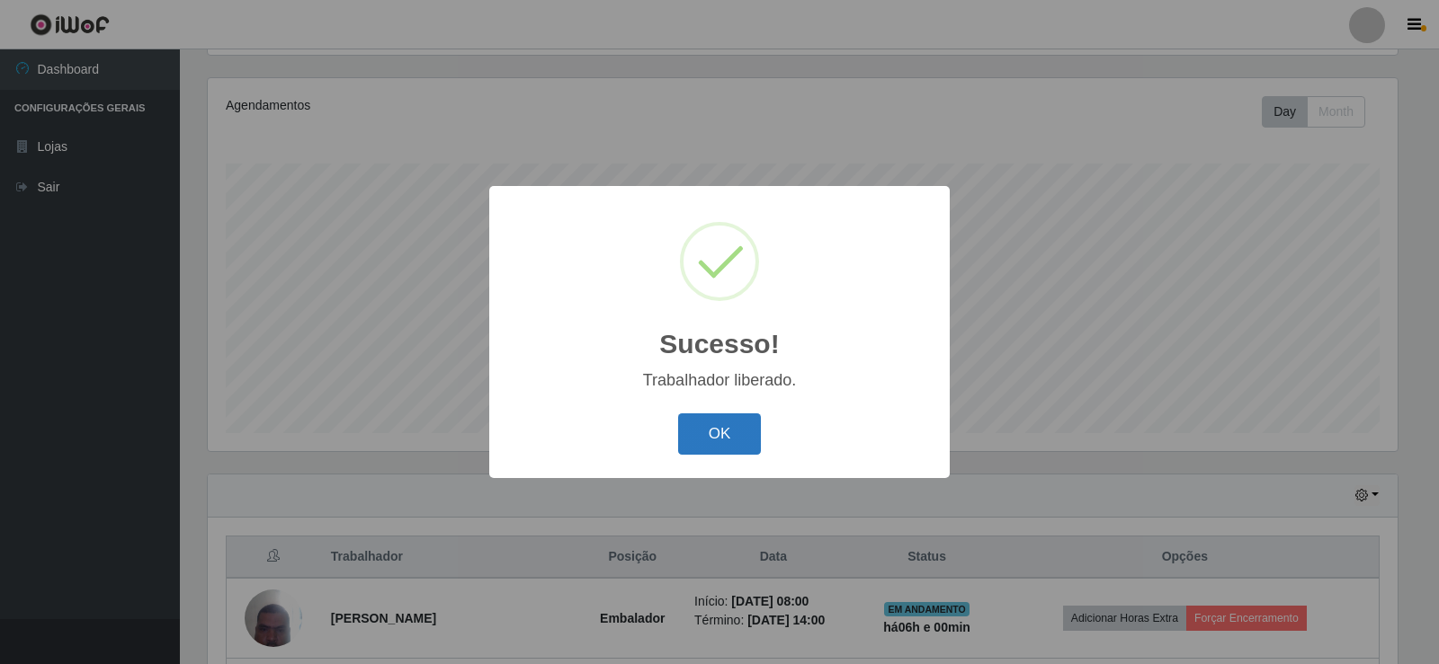
click at [725, 432] on button "OK" at bounding box center [720, 435] width 84 height 42
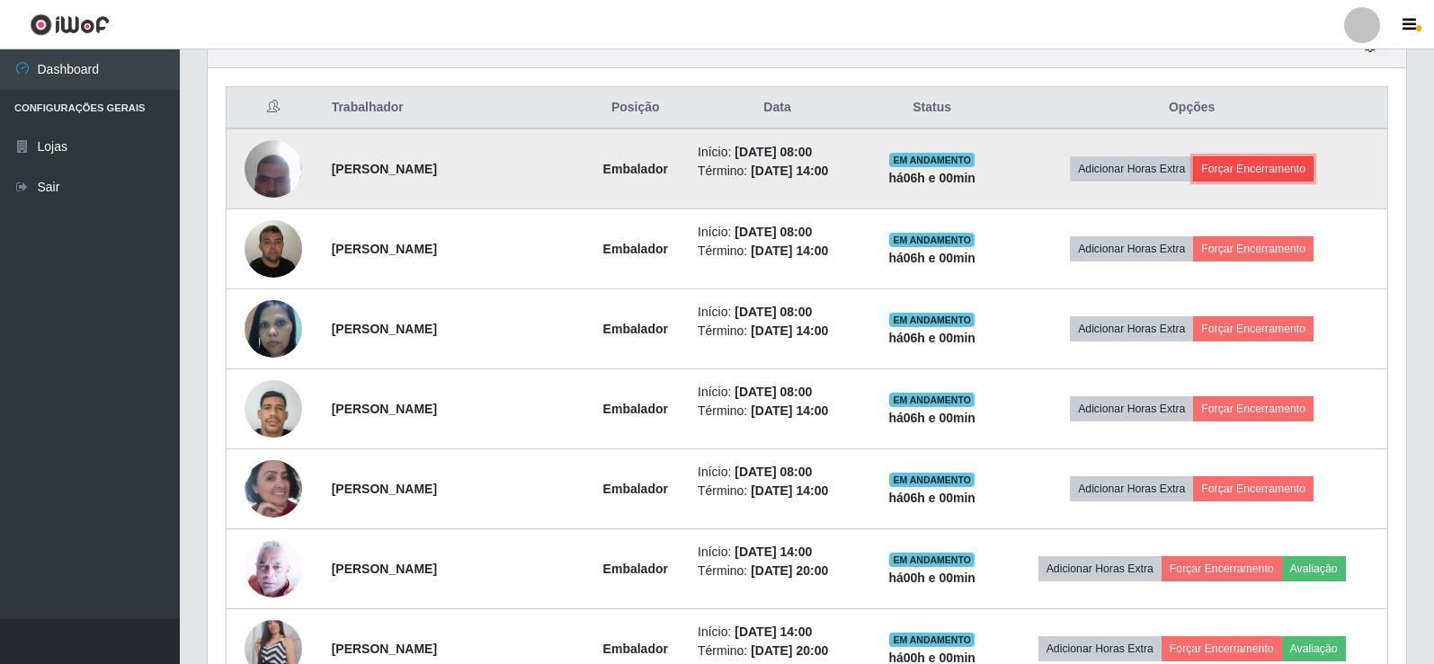
click at [1270, 164] on button "Forçar Encerramento" at bounding box center [1253, 168] width 120 height 25
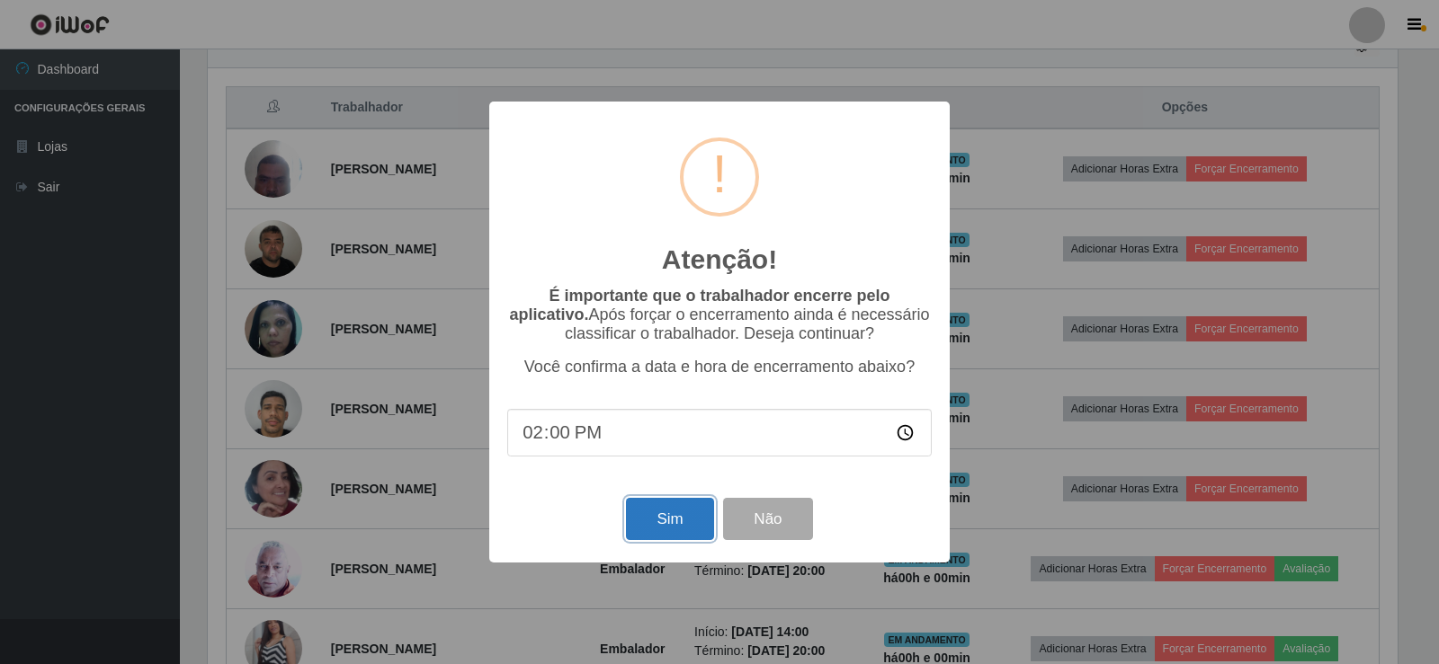
click at [703, 526] on button "Sim" at bounding box center [669, 519] width 87 height 42
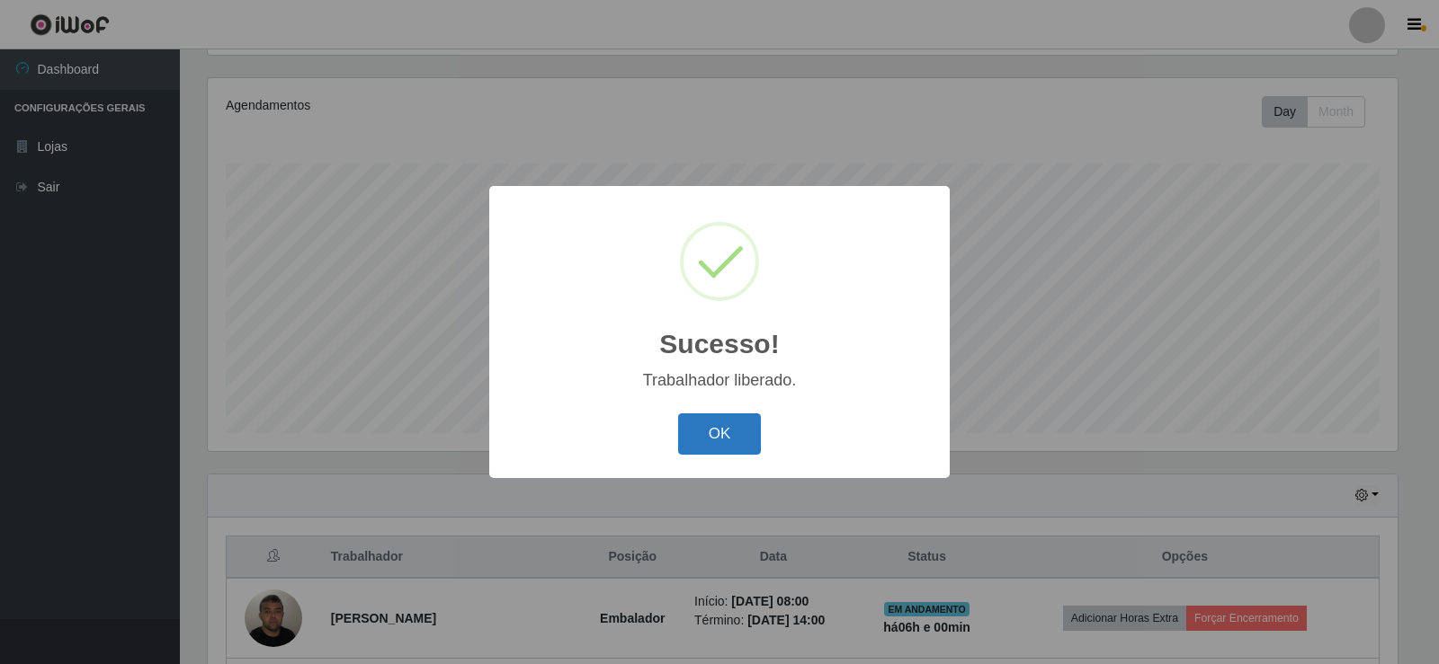
click at [729, 432] on button "OK" at bounding box center [720, 435] width 84 height 42
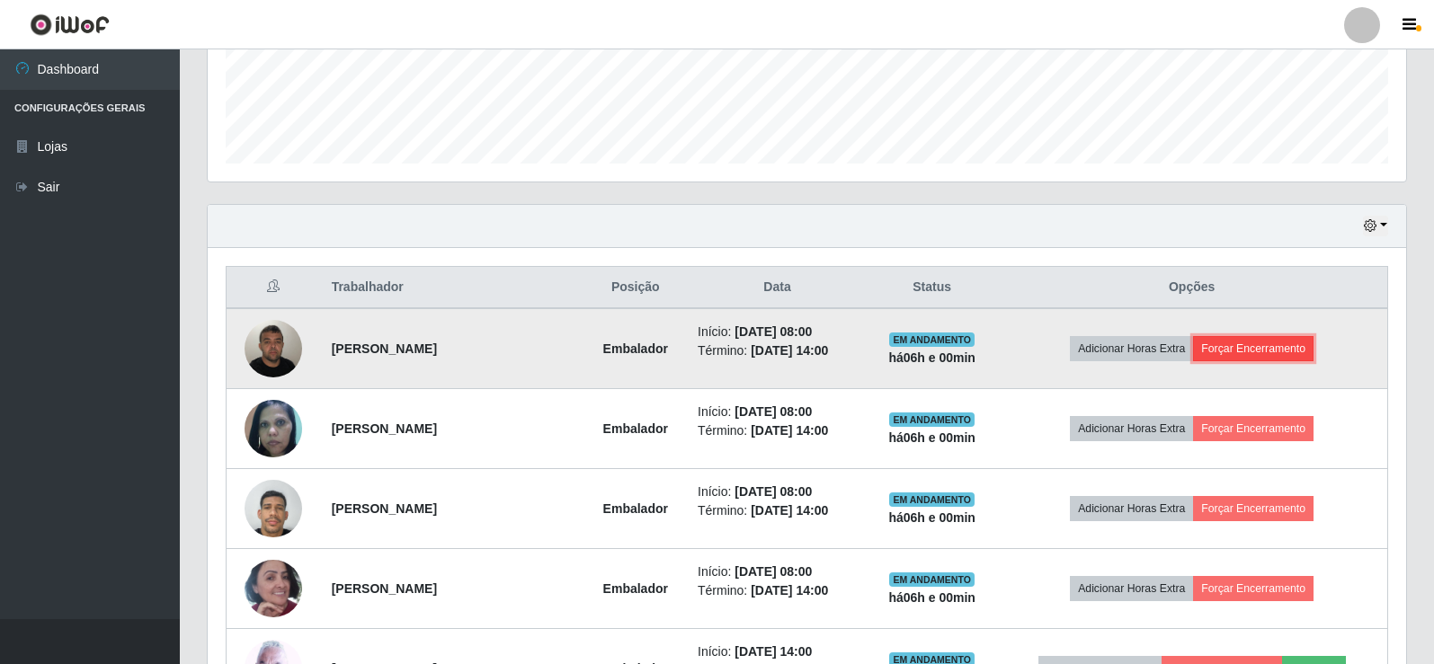
click at [1288, 349] on button "Forçar Encerramento" at bounding box center [1253, 348] width 120 height 25
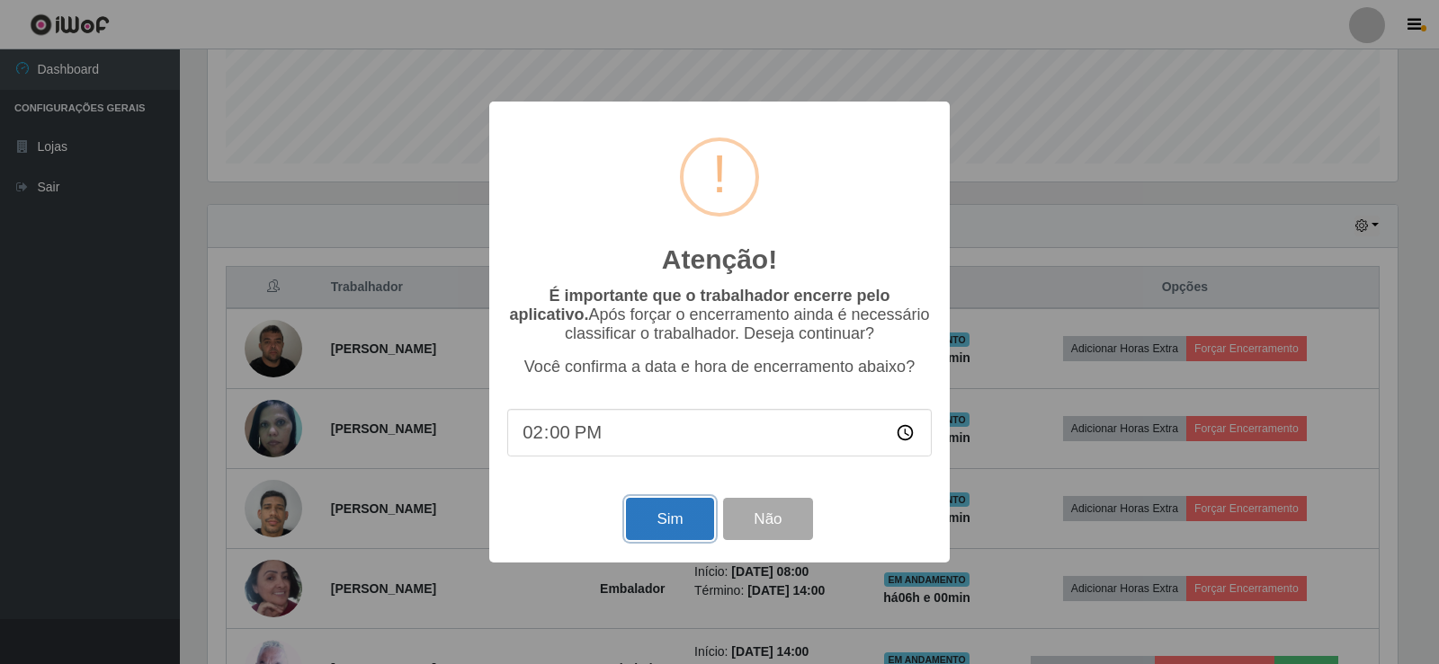
click at [667, 522] on button "Sim" at bounding box center [669, 519] width 87 height 42
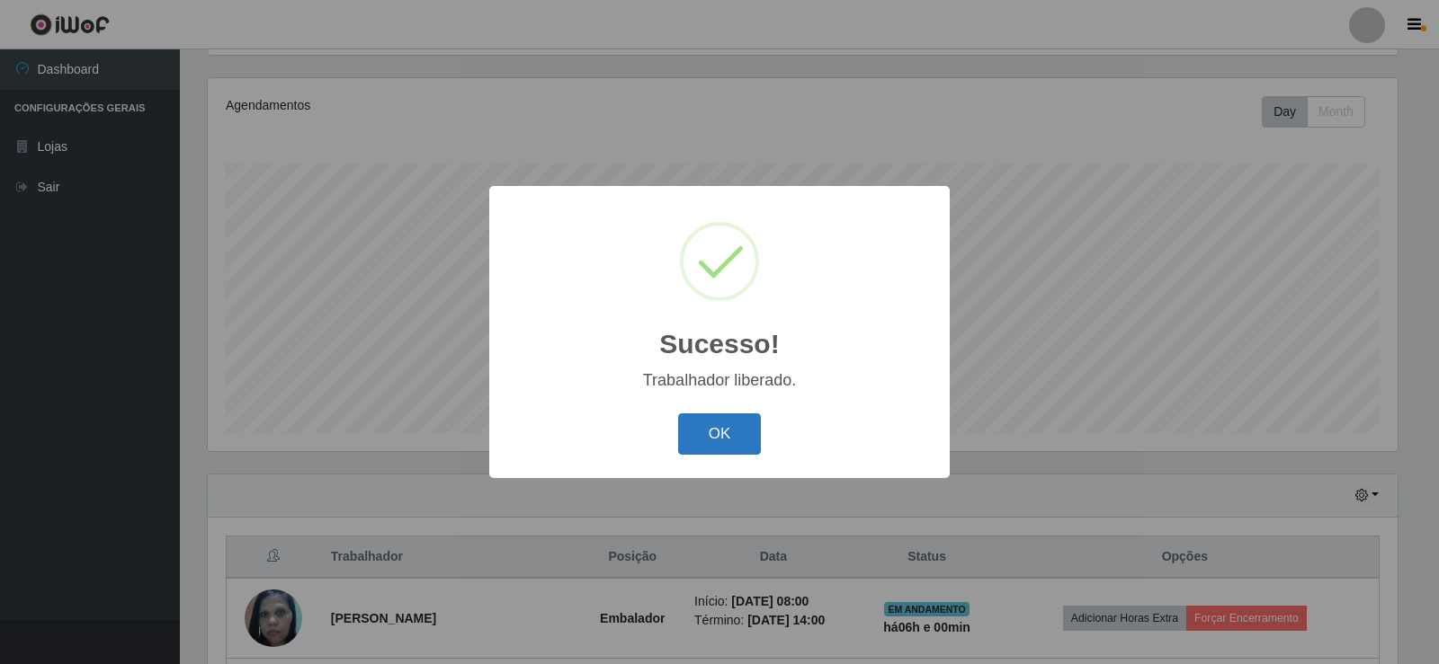
click at [750, 438] on button "OK" at bounding box center [720, 435] width 84 height 42
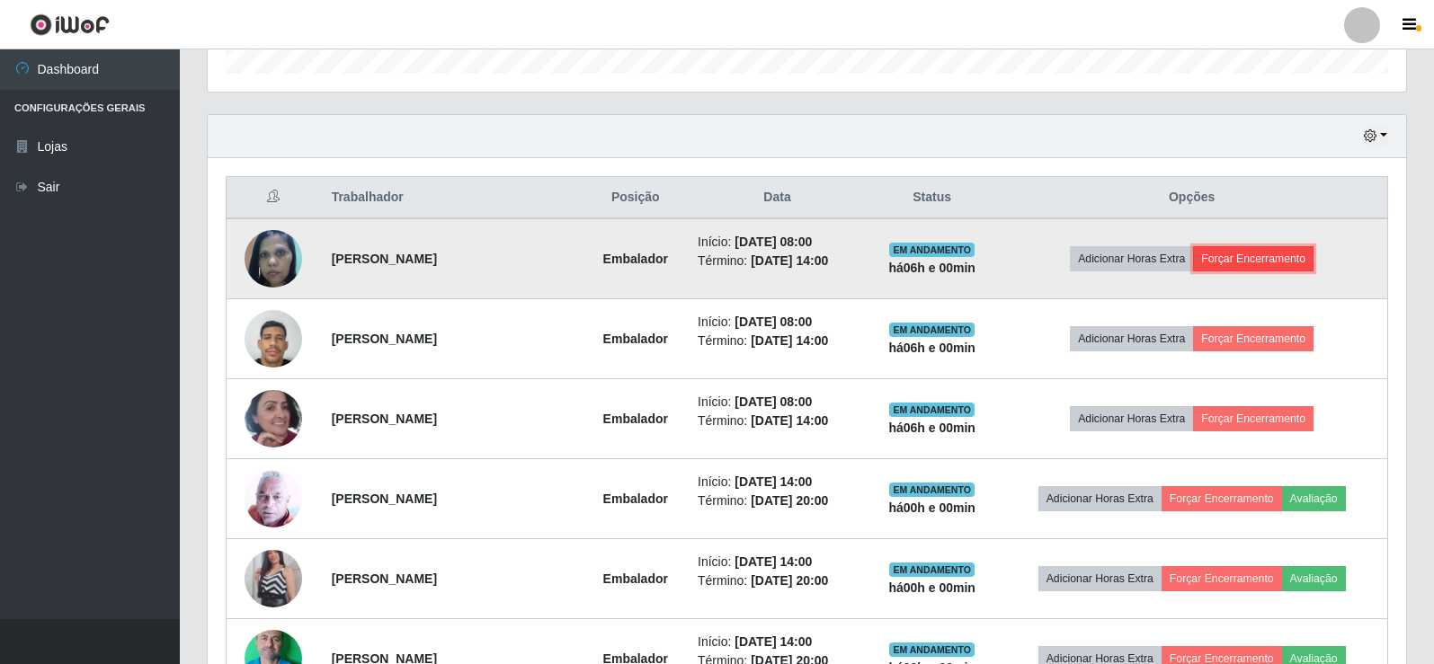
click at [1235, 262] on button "Forçar Encerramento" at bounding box center [1253, 258] width 120 height 25
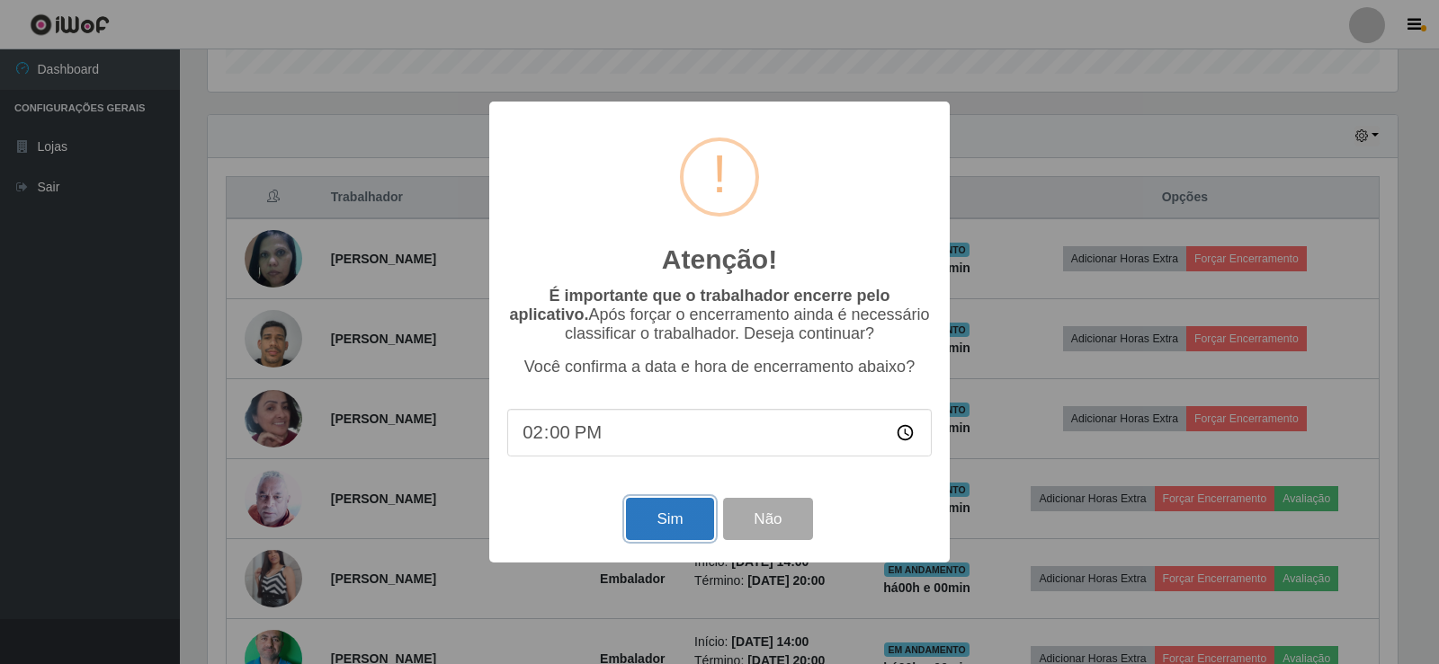
click at [679, 519] on button "Sim" at bounding box center [669, 519] width 87 height 42
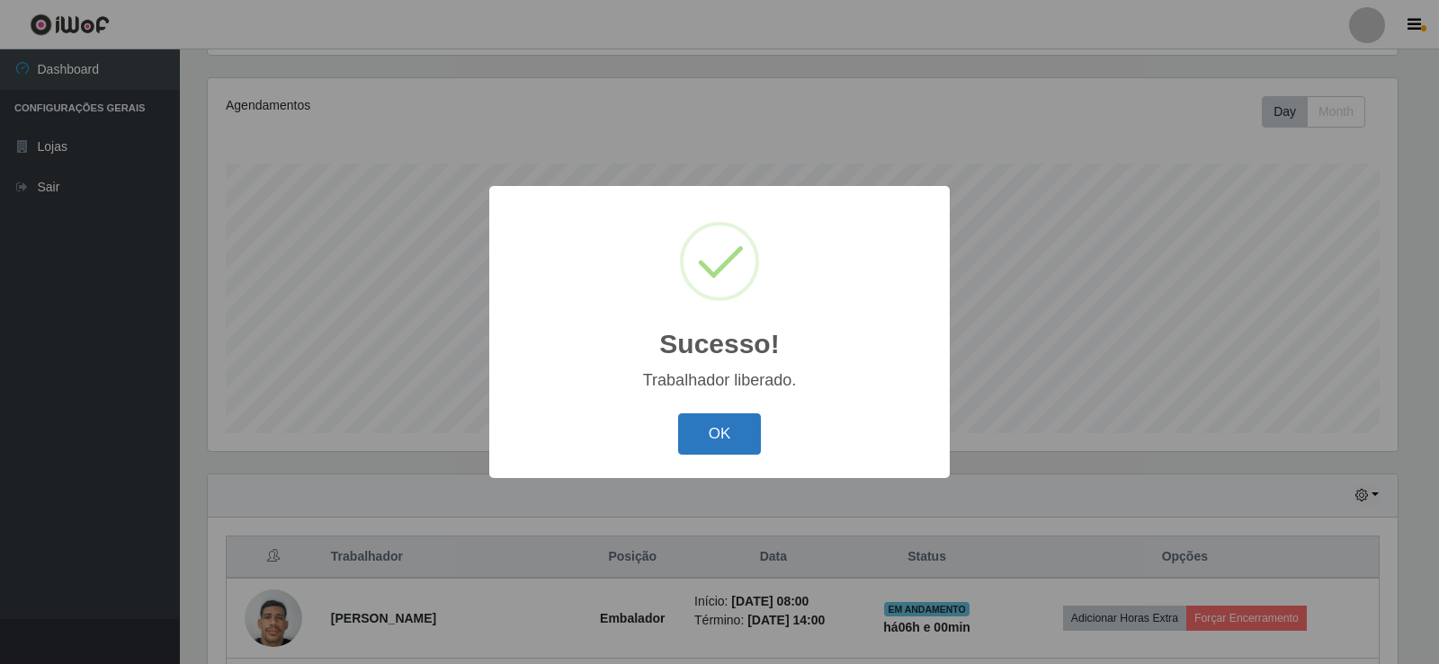
click at [754, 441] on button "OK" at bounding box center [720, 435] width 84 height 42
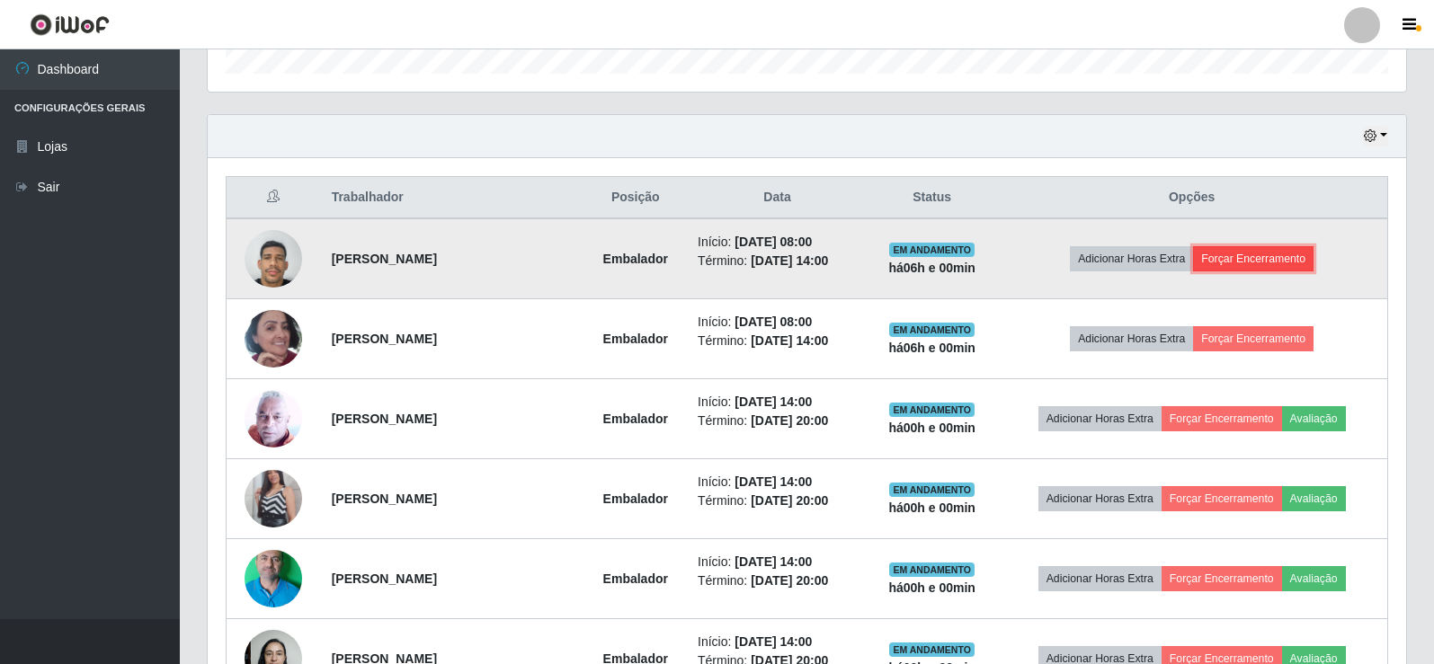
click at [1242, 263] on button "Forçar Encerramento" at bounding box center [1253, 258] width 120 height 25
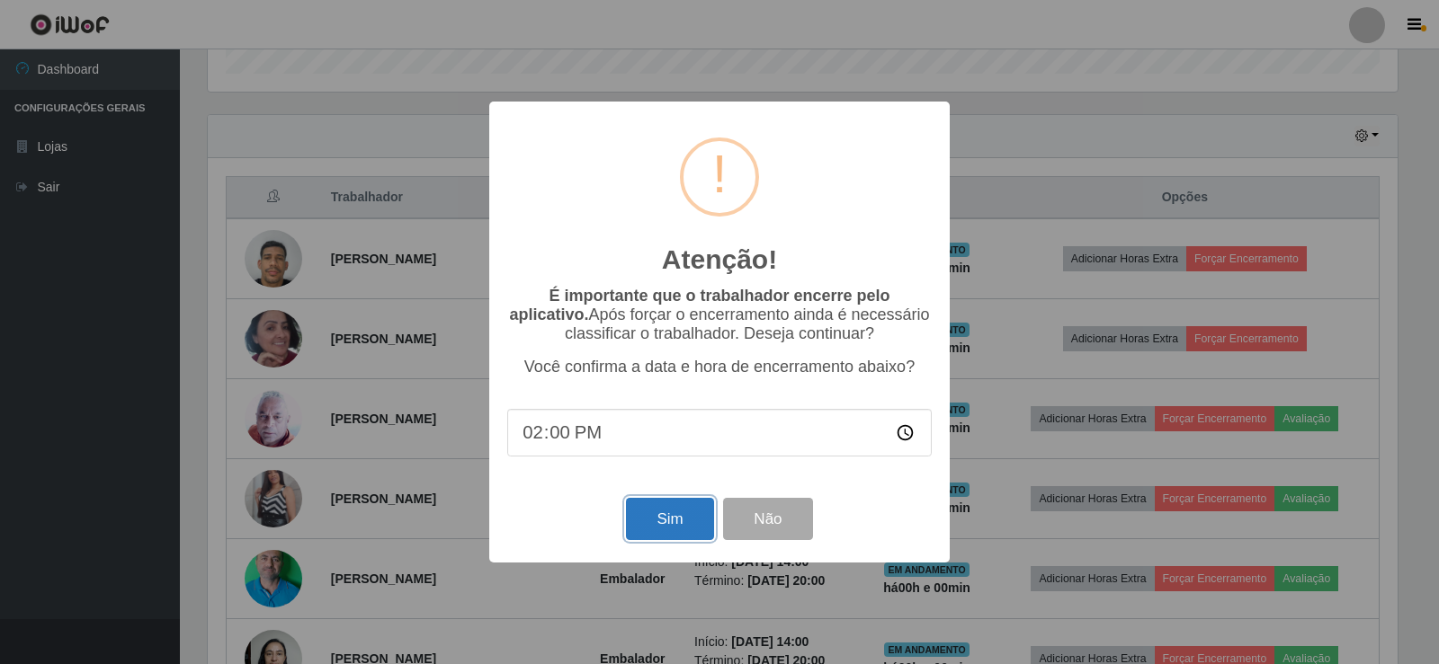
click at [655, 520] on button "Sim" at bounding box center [669, 519] width 87 height 42
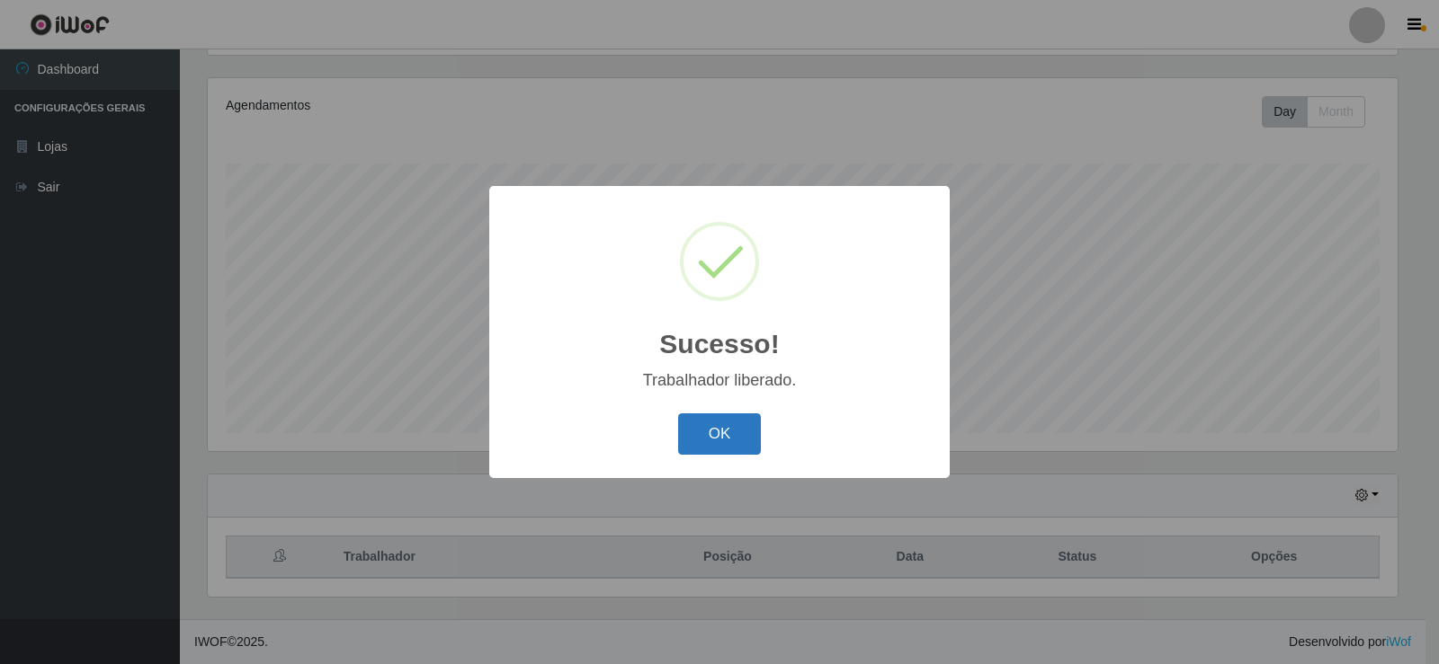
click at [709, 443] on button "OK" at bounding box center [720, 435] width 84 height 42
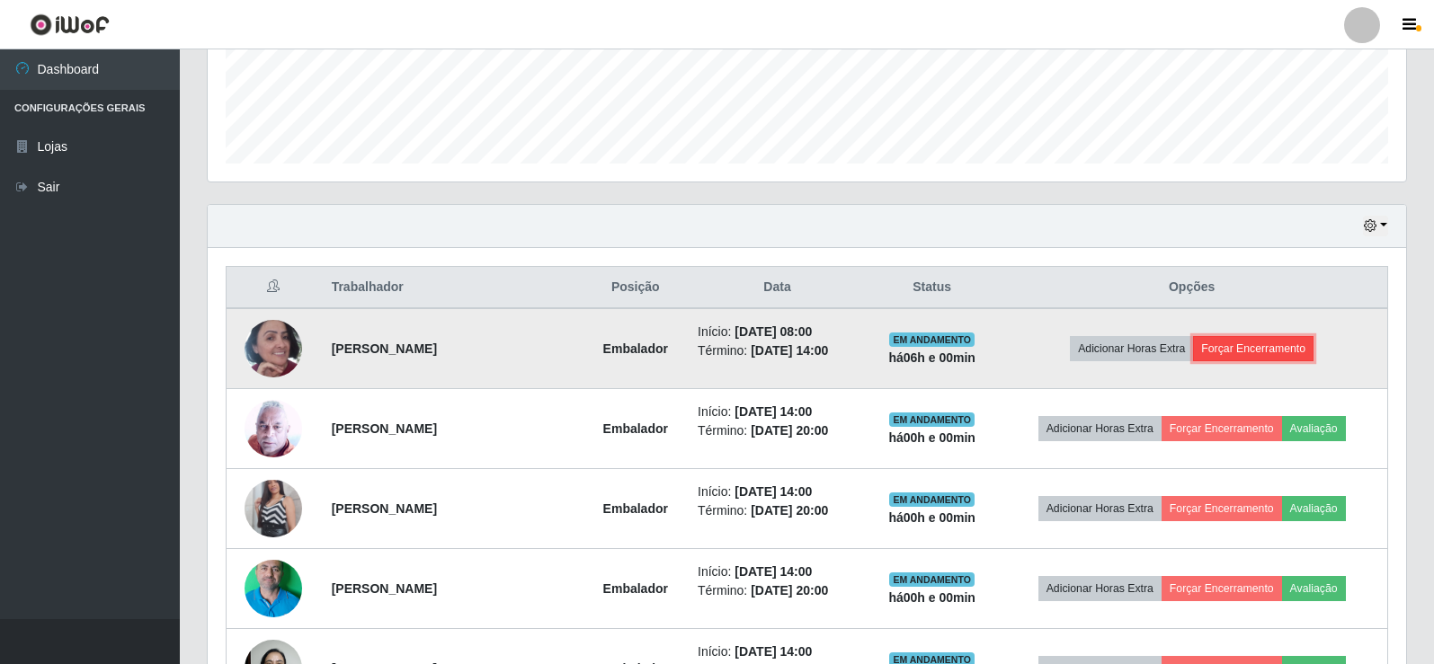
click at [1251, 344] on button "Forçar Encerramento" at bounding box center [1253, 348] width 120 height 25
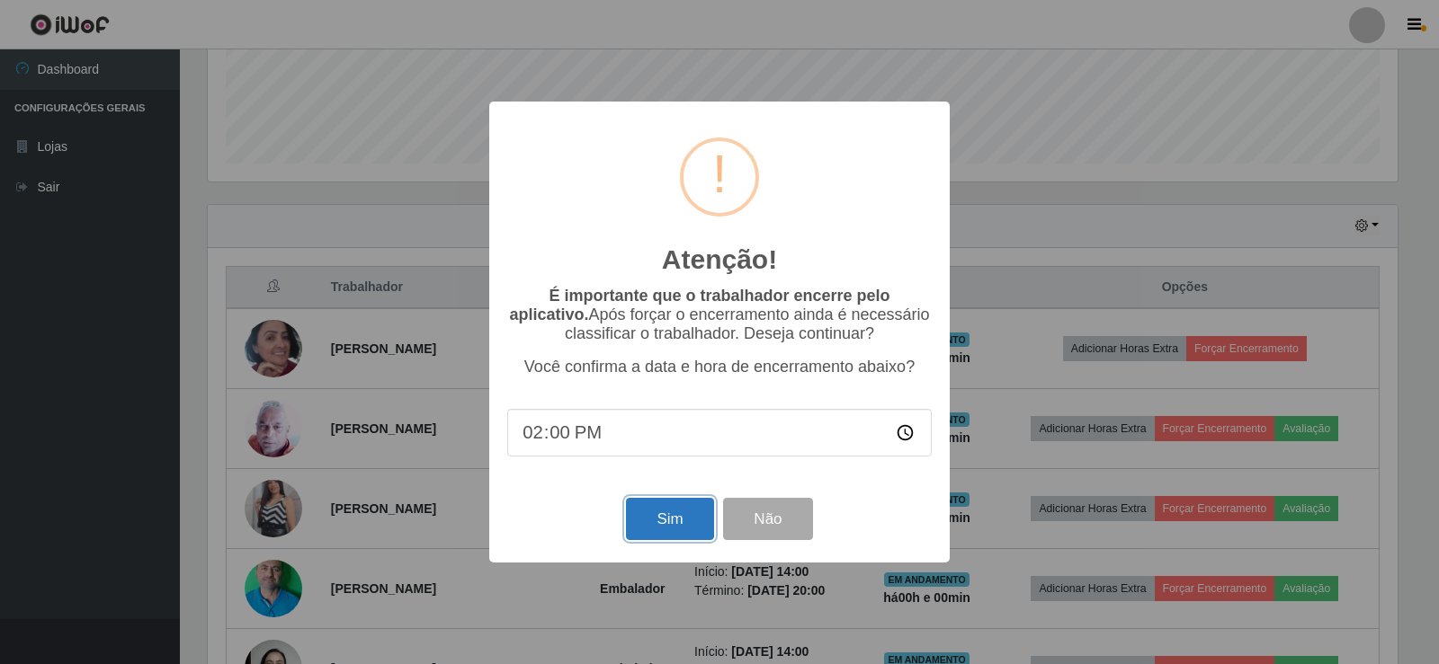
click at [655, 518] on button "Sim" at bounding box center [669, 519] width 87 height 42
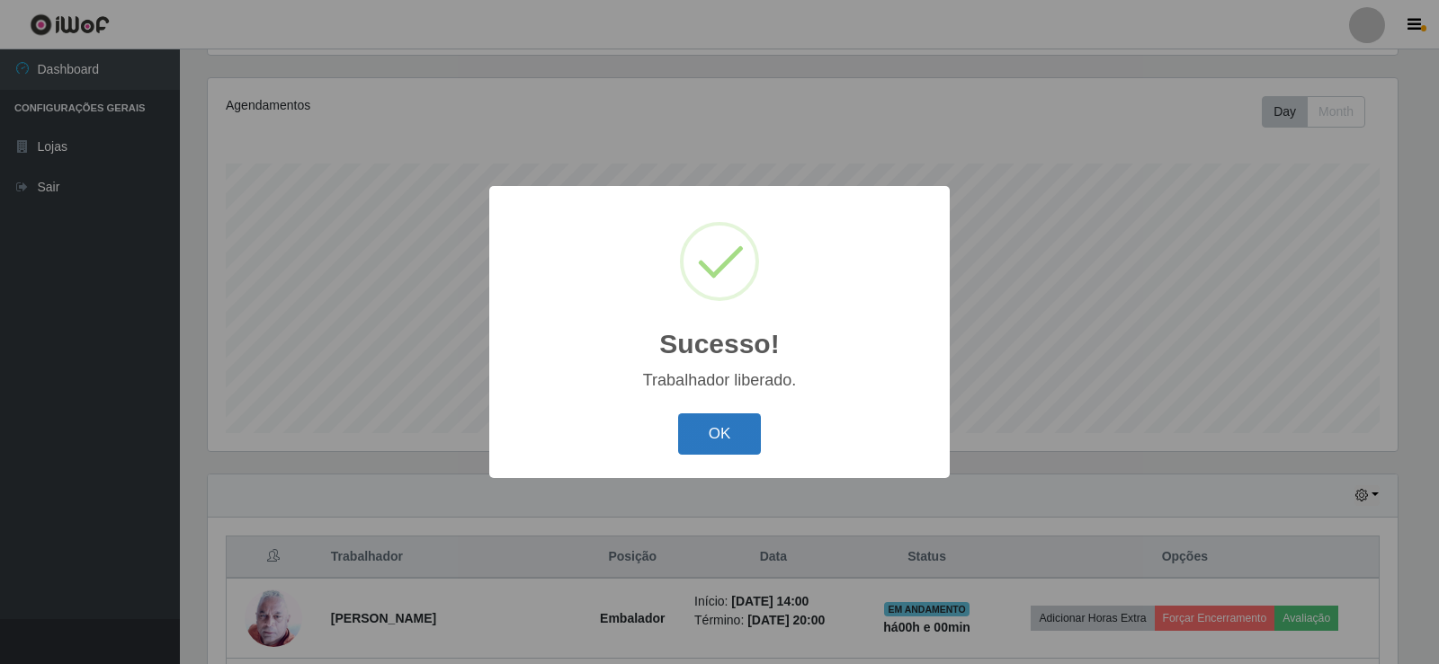
click at [717, 451] on button "OK" at bounding box center [720, 435] width 84 height 42
